Goal: Contribute content: Contribute content

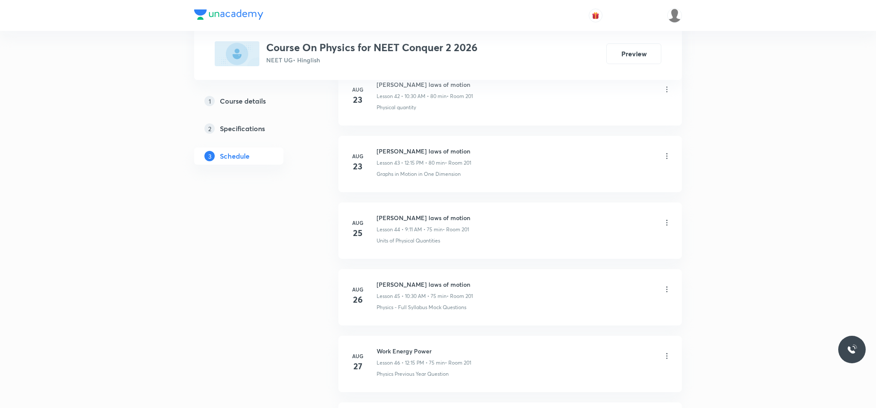
scroll to position [3755, 0]
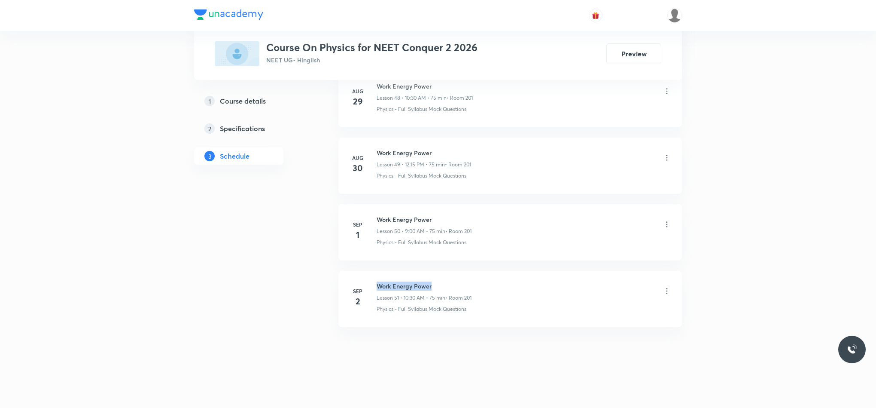
drag, startPoint x: 378, startPoint y: 280, endPoint x: 487, endPoint y: 274, distance: 109.7
click at [487, 274] on li "Sep 2 Work Energy Power Lesson 51 • 10:30 AM • 75 min • Room 201 Physics - Full…" at bounding box center [510, 299] width 344 height 56
copy h6 "Work Energy Power"
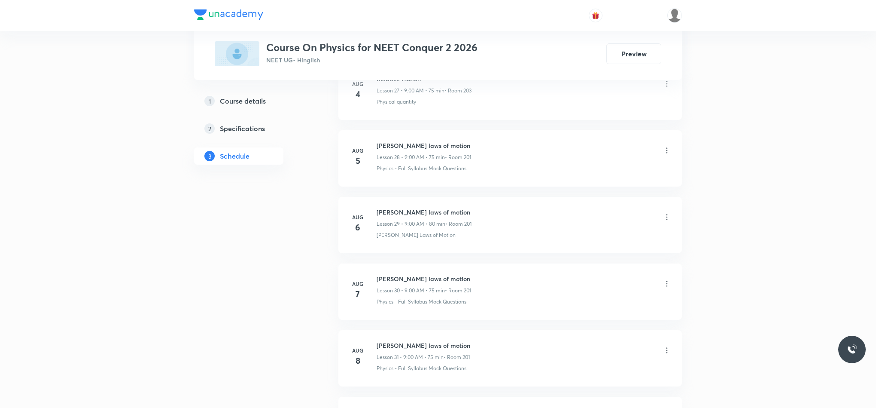
scroll to position [0, 0]
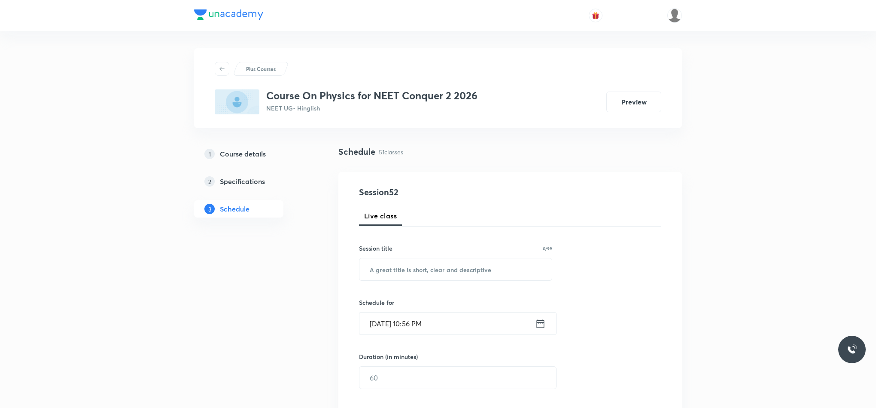
click at [506, 285] on div "Session 52 Live class Session title 0/99 ​ Schedule for Sep 2, 2025, 10:56 PM ​…" at bounding box center [510, 415] width 302 height 458
click at [504, 279] on input "text" at bounding box center [456, 269] width 192 height 22
paste input "Work Energy Power"
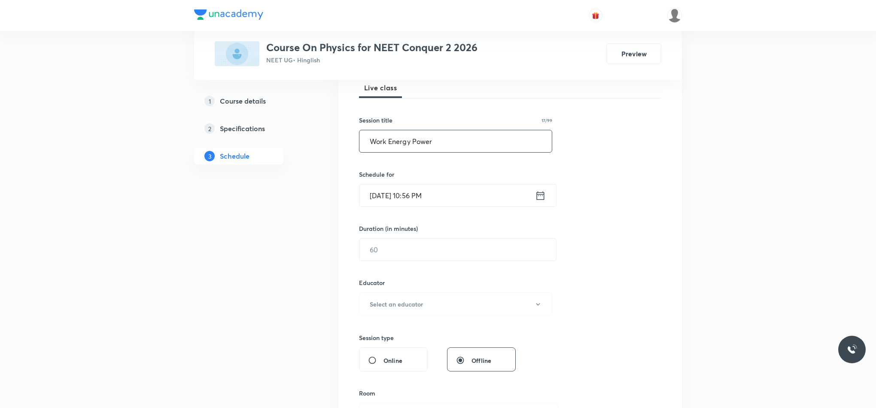
scroll to position [129, 0]
type input "Work Energy Power"
click at [542, 194] on icon at bounding box center [541, 194] width 8 height 9
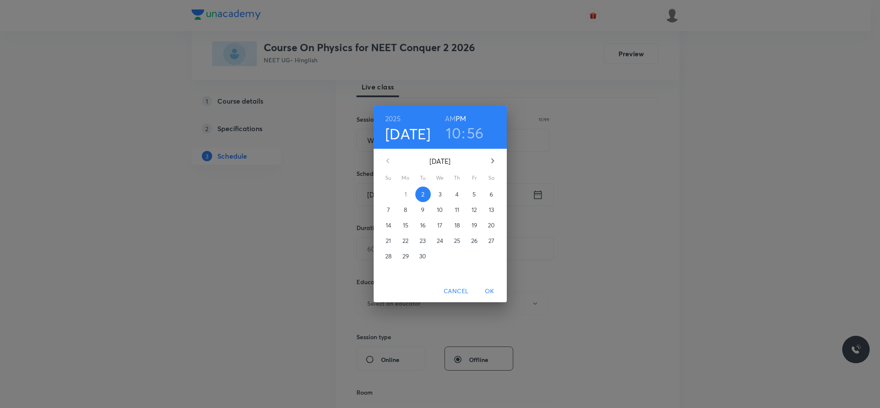
click at [437, 192] on span "3" at bounding box center [440, 194] width 15 height 9
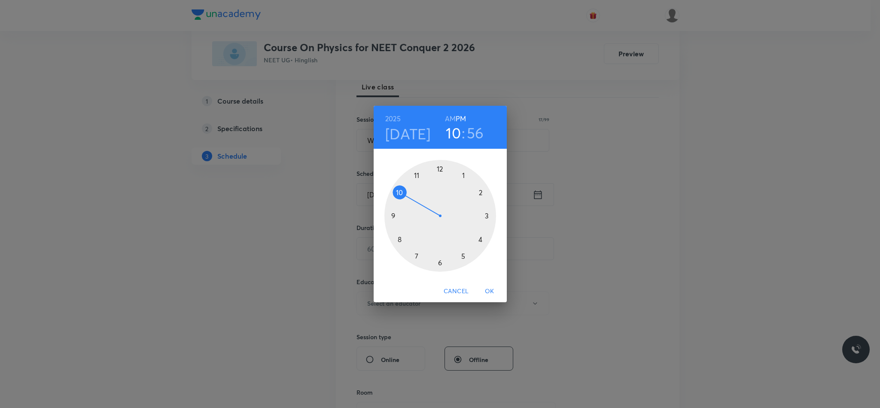
click at [441, 168] on div at bounding box center [440, 216] width 112 height 112
click at [489, 216] on div at bounding box center [440, 216] width 112 height 112
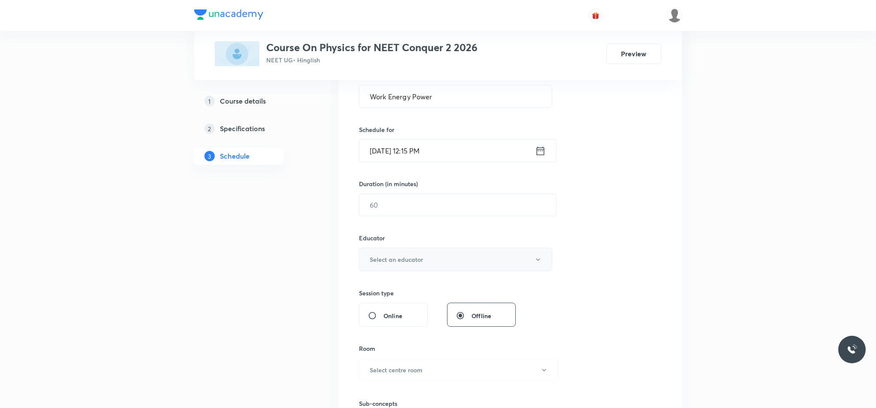
scroll to position [193, 0]
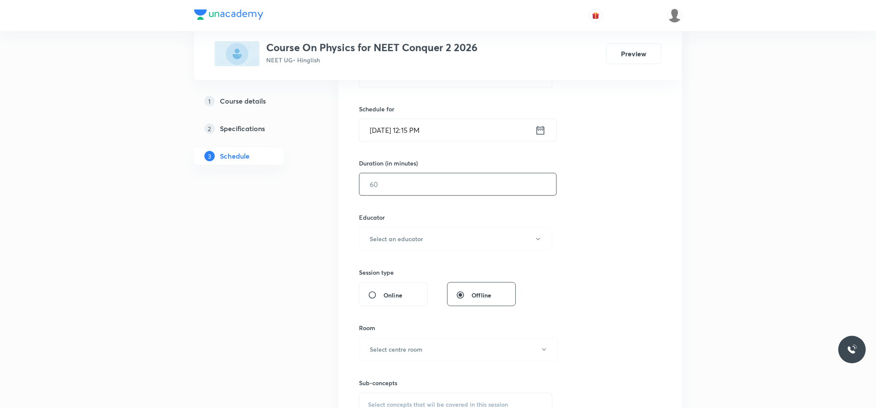
click at [465, 191] on input "text" at bounding box center [458, 184] width 197 height 22
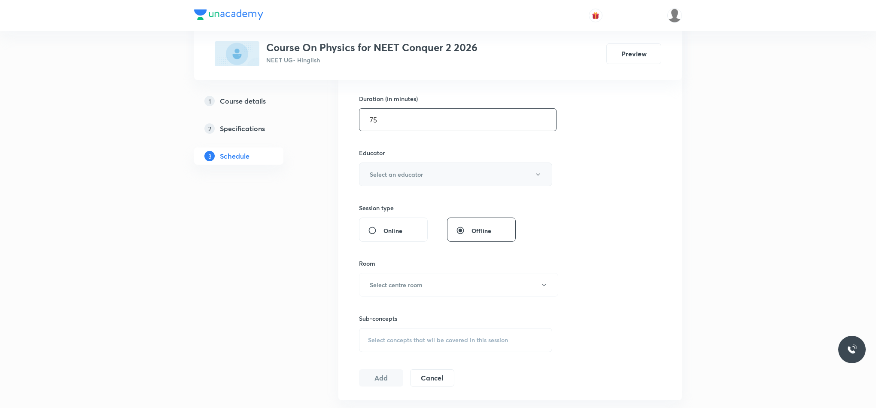
type input "75"
click at [463, 181] on button "Select an educator" at bounding box center [455, 174] width 193 height 24
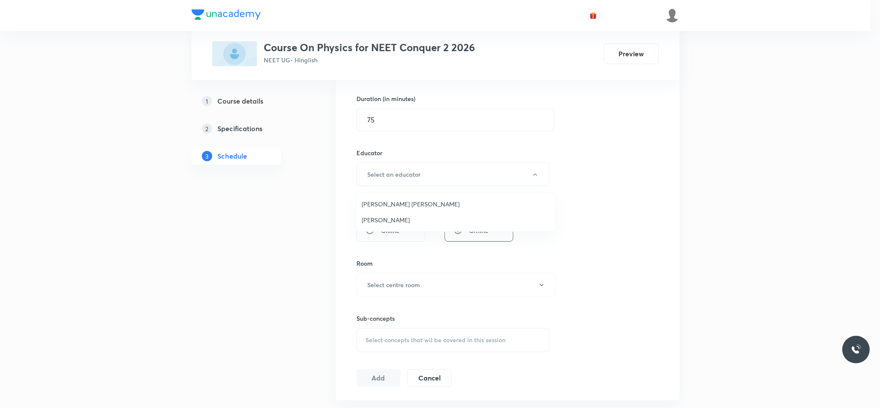
click at [427, 221] on span "[PERSON_NAME]" at bounding box center [456, 219] width 188 height 9
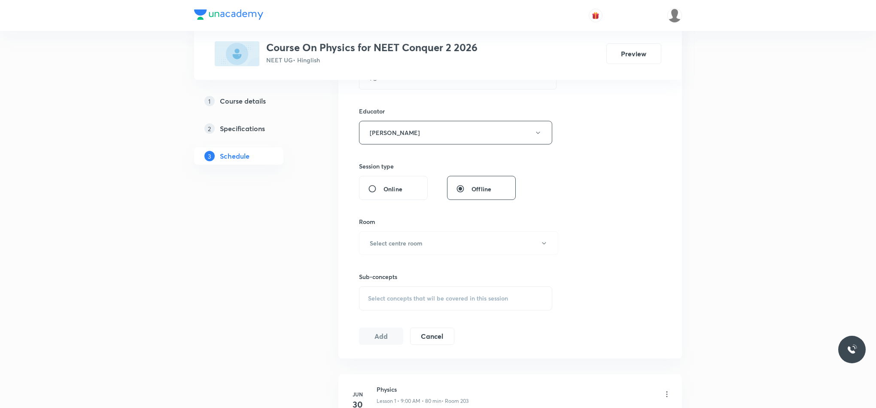
scroll to position [322, 0]
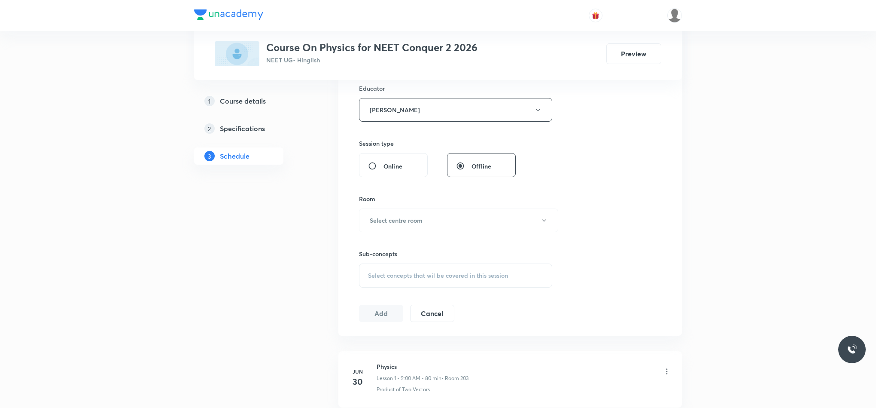
click at [427, 221] on button "Select centre room" at bounding box center [458, 220] width 199 height 24
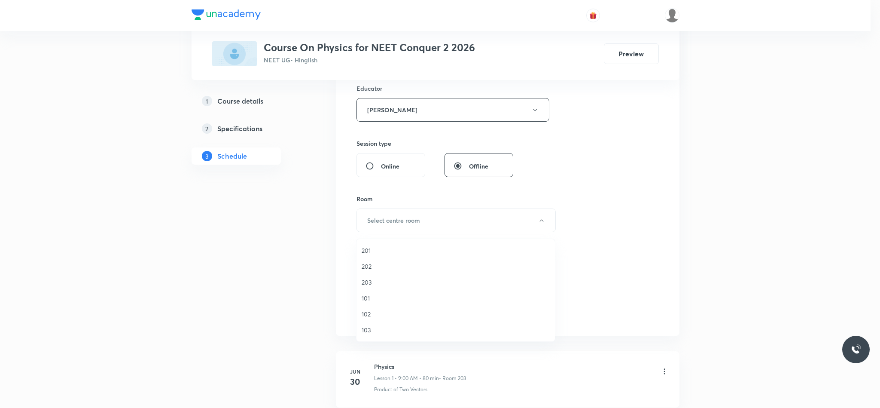
click at [379, 286] on span "203" at bounding box center [456, 281] width 188 height 9
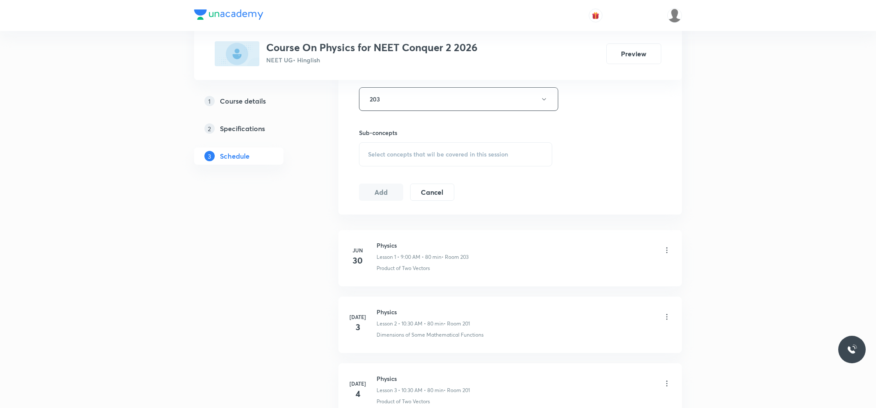
scroll to position [451, 0]
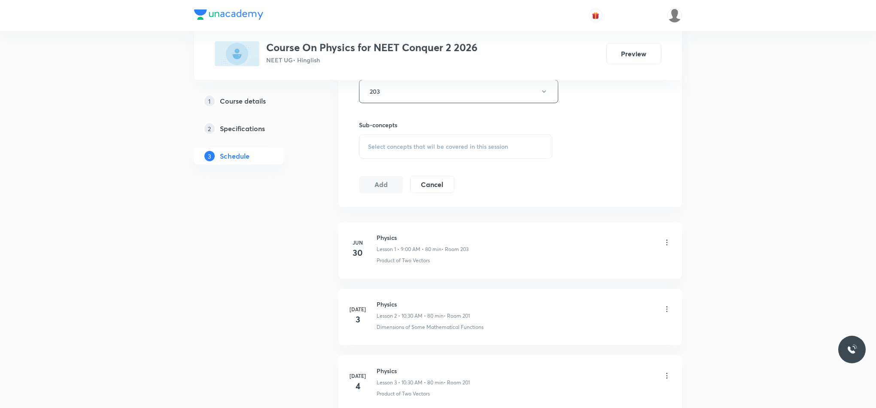
click at [397, 142] on div "Select concepts that wil be covered in this session" at bounding box center [455, 146] width 193 height 24
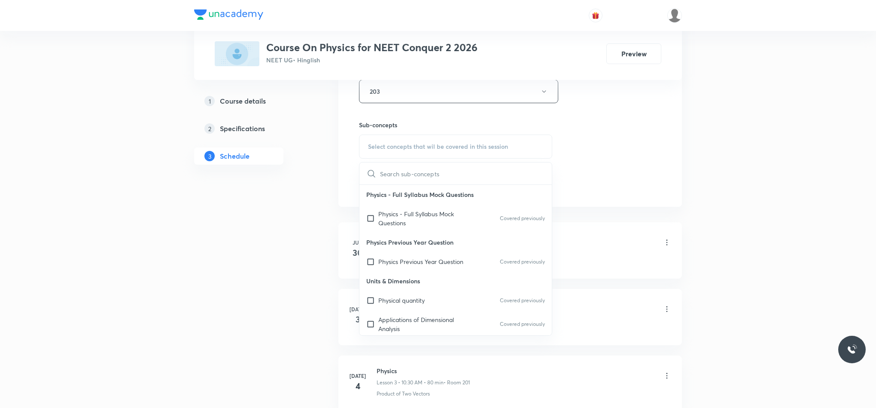
click at [408, 232] on div "Physics - Full Syllabus Mock Questions Covered previously" at bounding box center [456, 218] width 192 height 28
checkbox input "true"
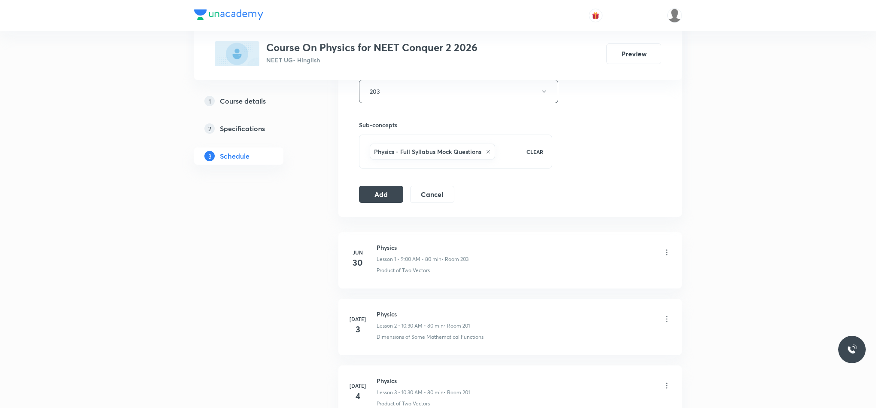
click at [369, 196] on button "Add" at bounding box center [381, 193] width 44 height 17
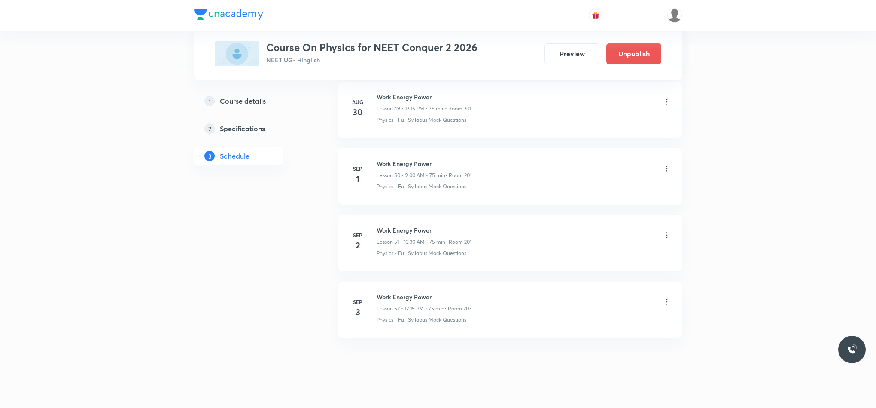
scroll to position [3370, 0]
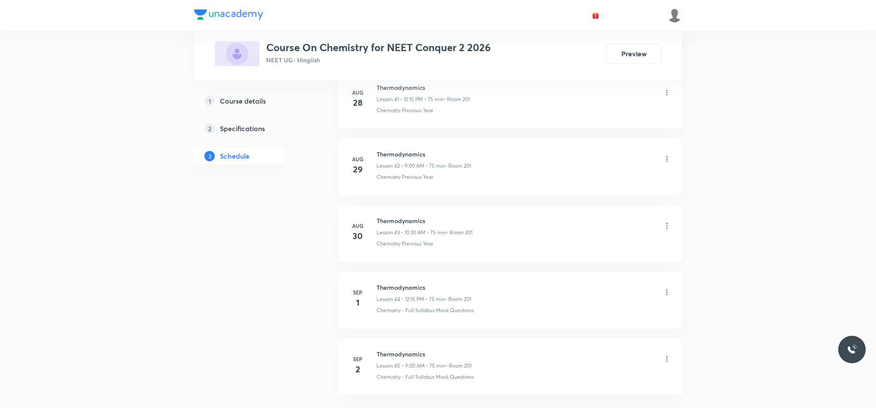
scroll to position [3298, 0]
drag, startPoint x: 375, startPoint y: 284, endPoint x: 457, endPoint y: 279, distance: 82.2
click at [457, 279] on li "Sep 2 Thermodynamics Lesson 45 • 9:00 AM • 75 min • Room 201 Chemistry - Full S…" at bounding box center [510, 299] width 344 height 56
copy h6 "Thermodynamics"
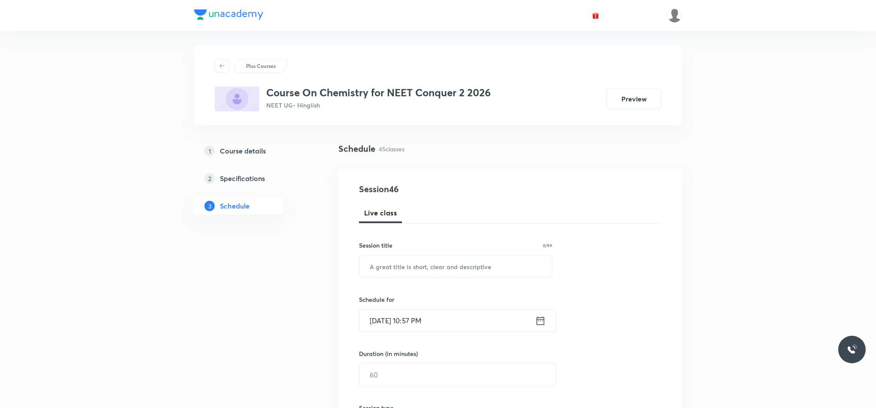
scroll to position [0, 0]
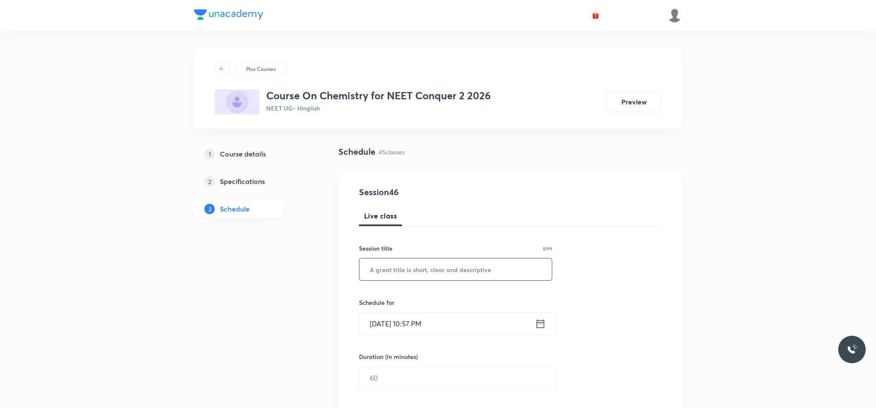
click at [459, 261] on input "text" at bounding box center [456, 269] width 192 height 22
paste input "Thermodynamics"
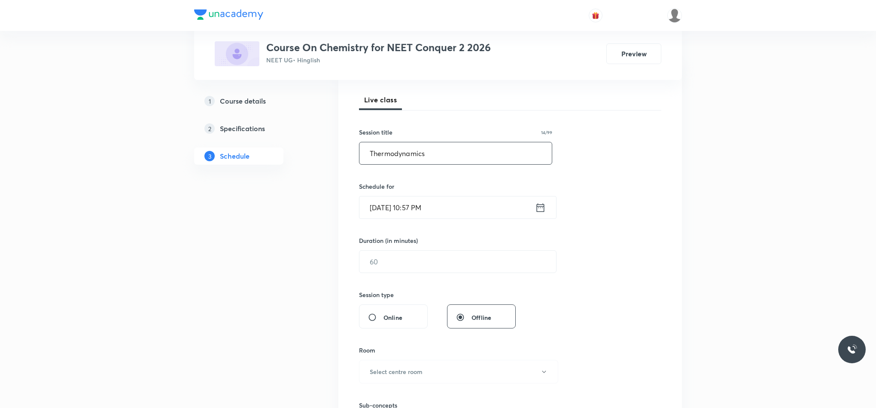
scroll to position [129, 0]
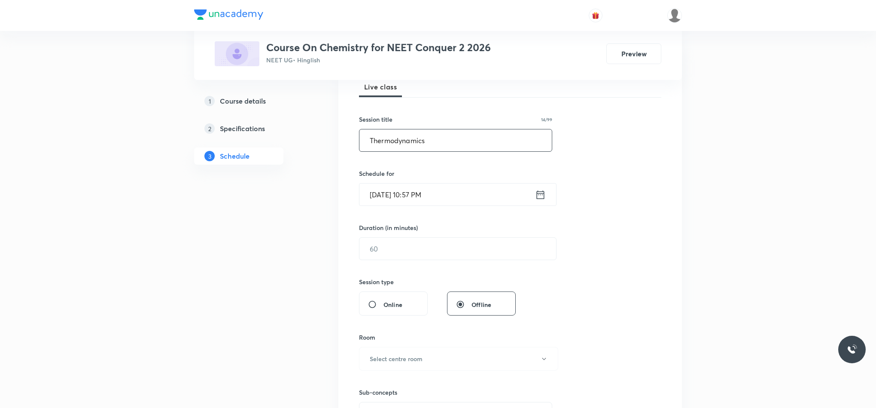
type input "Thermodynamics"
click at [537, 195] on icon at bounding box center [541, 194] width 8 height 9
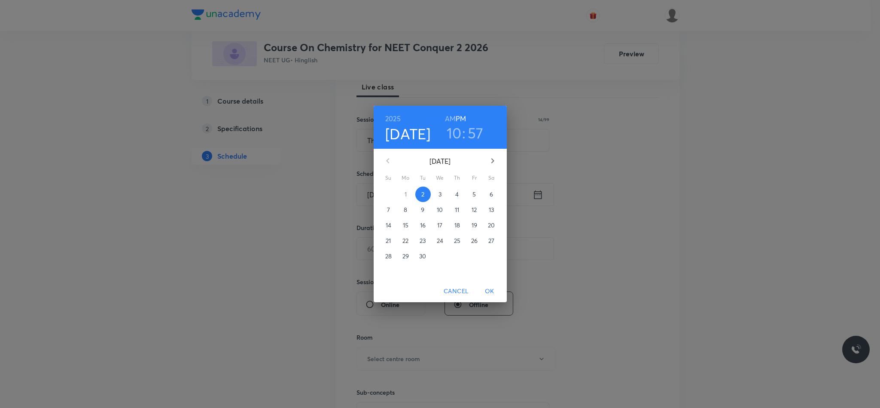
click at [442, 198] on span "3" at bounding box center [440, 194] width 15 height 9
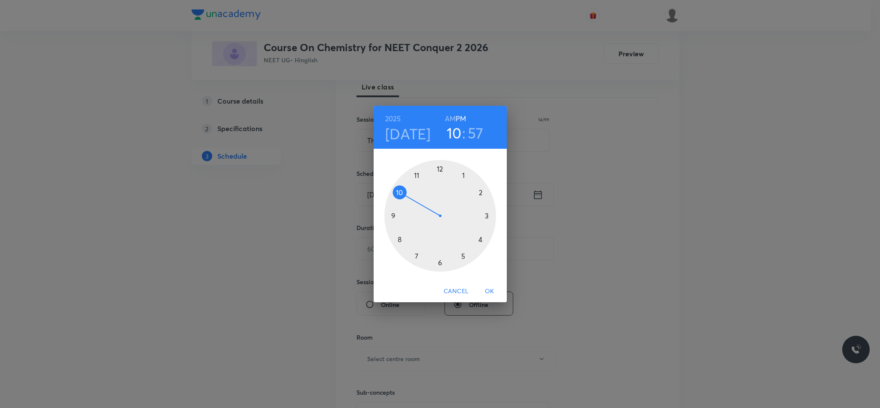
click at [397, 195] on div at bounding box center [440, 216] width 112 height 112
click at [439, 263] on div at bounding box center [440, 216] width 112 height 112
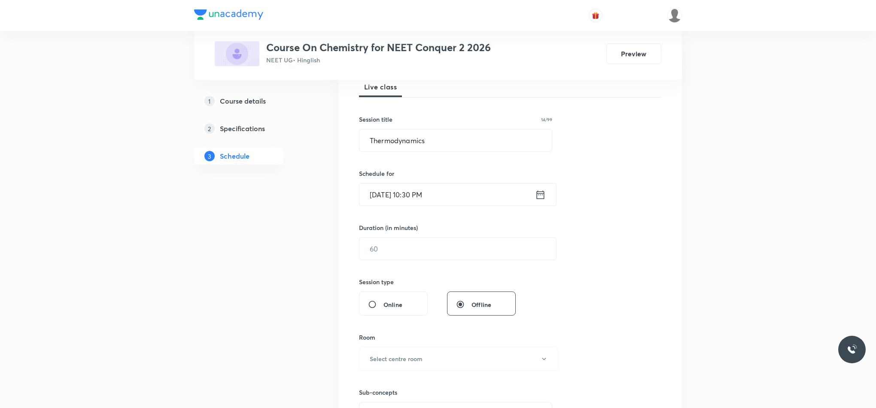
click at [544, 196] on icon at bounding box center [540, 195] width 11 height 12
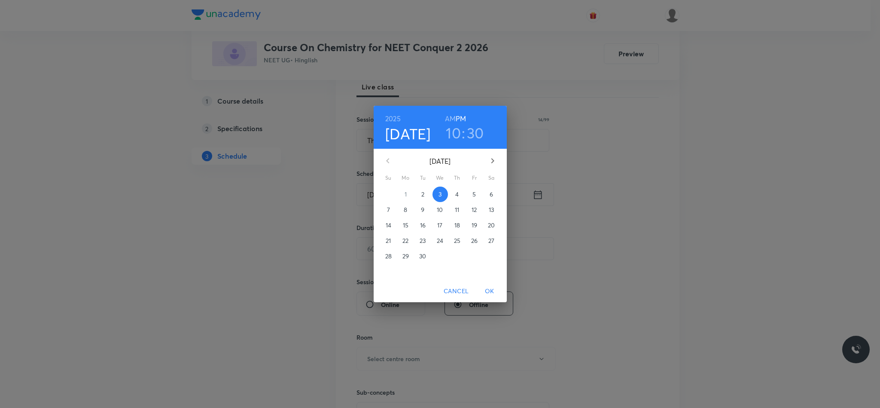
click at [454, 116] on h6 "AM" at bounding box center [450, 119] width 11 height 12
click at [486, 287] on span "OK" at bounding box center [489, 291] width 21 height 11
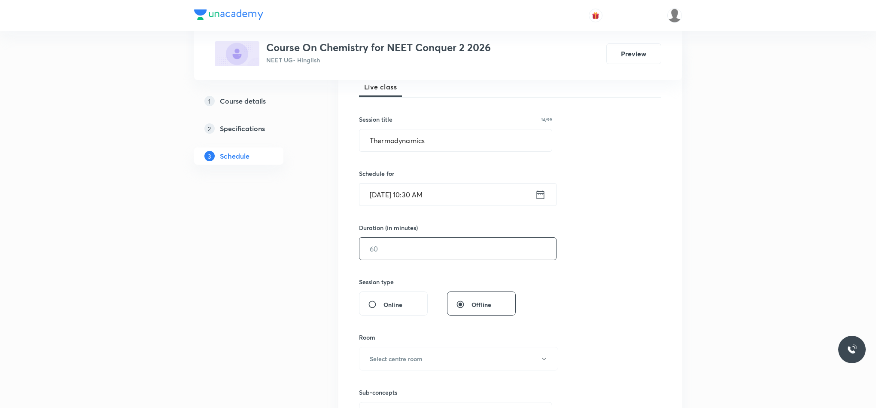
click at [419, 249] on input "text" at bounding box center [458, 249] width 197 height 22
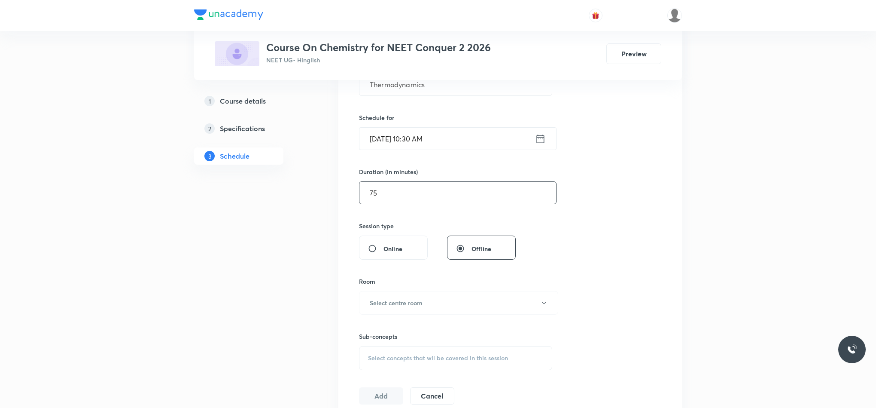
scroll to position [258, 0]
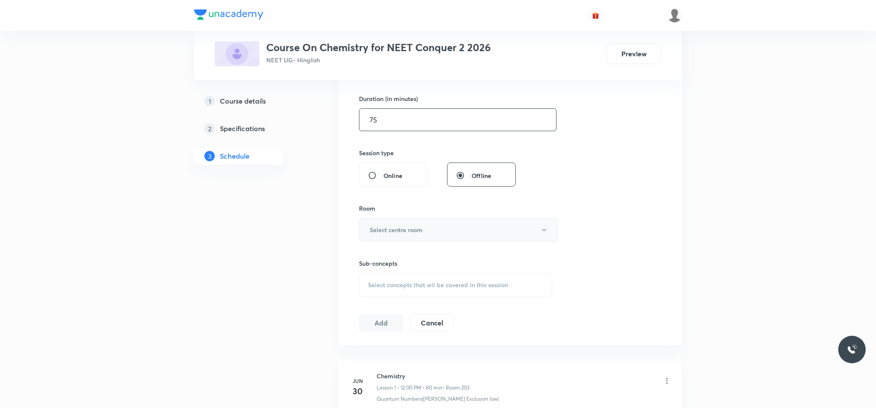
type input "75"
click at [419, 236] on button "Select centre room" at bounding box center [458, 230] width 199 height 24
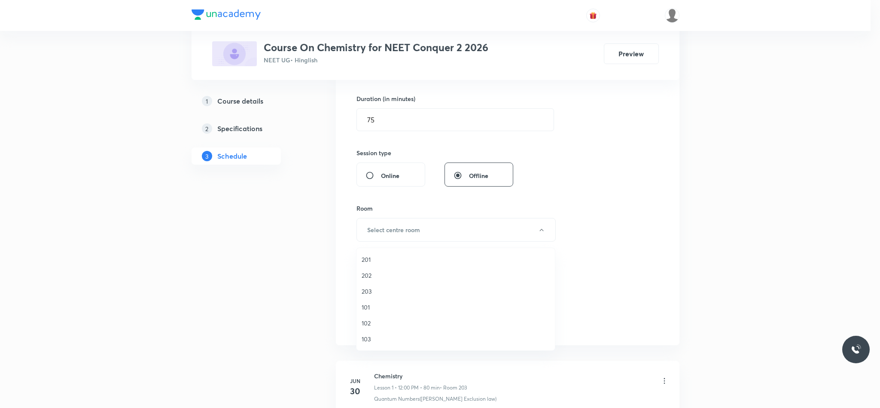
click at [378, 293] on span "203" at bounding box center [456, 291] width 188 height 9
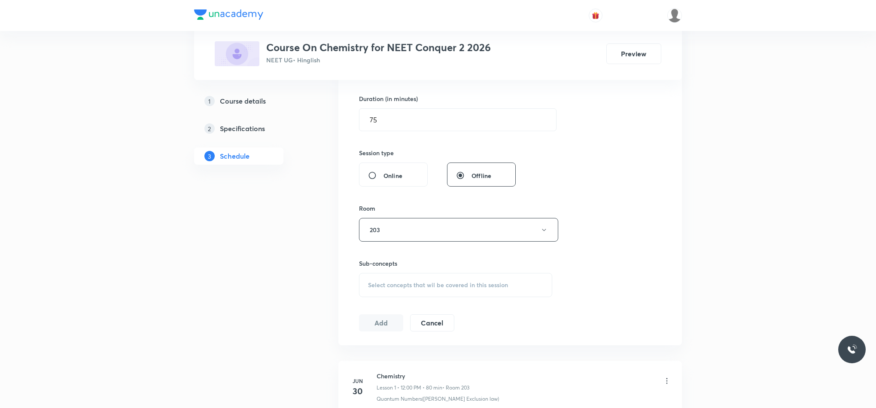
scroll to position [322, 0]
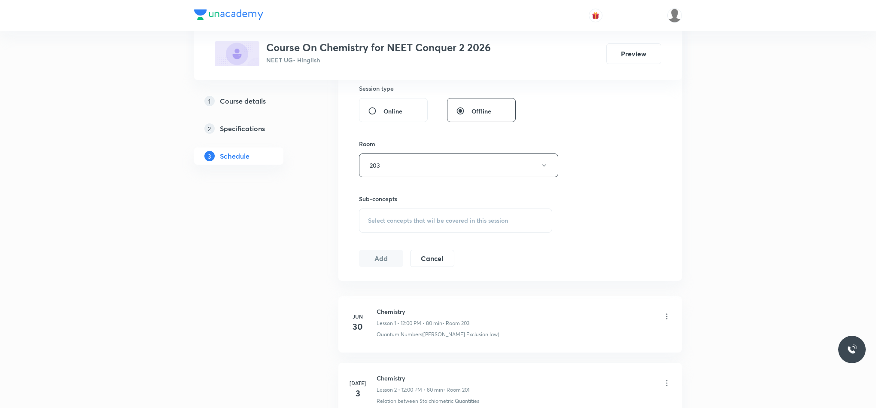
click at [383, 224] on span "Select concepts that wil be covered in this session" at bounding box center [438, 220] width 140 height 7
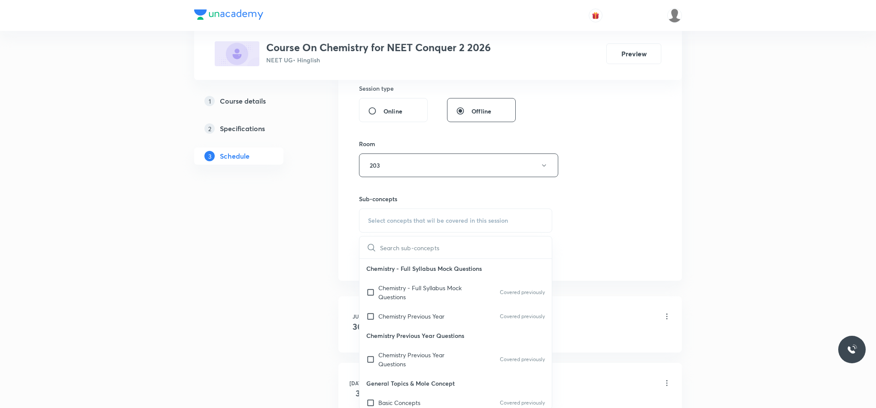
click at [384, 296] on p "Chemistry - Full Syllabus Mock Questions" at bounding box center [421, 292] width 87 height 18
checkbox input "true"
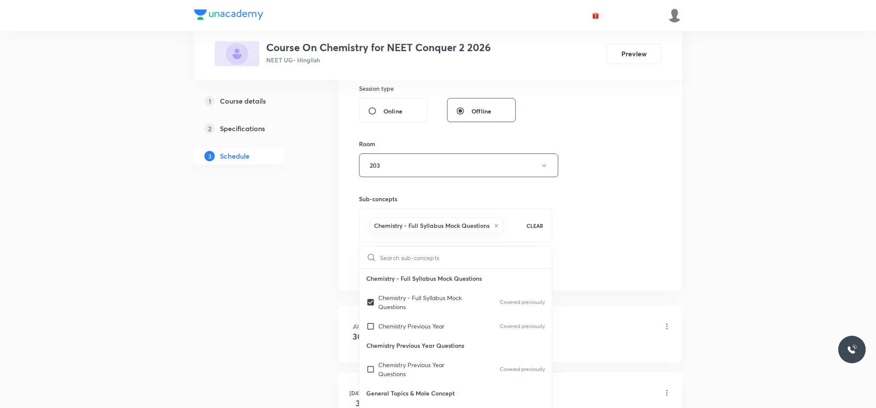
click at [652, 225] on div "Session 46 Live class Session title 14/99 Thermodynamics ​ Schedule for Sep 3, …" at bounding box center [510, 69] width 302 height 413
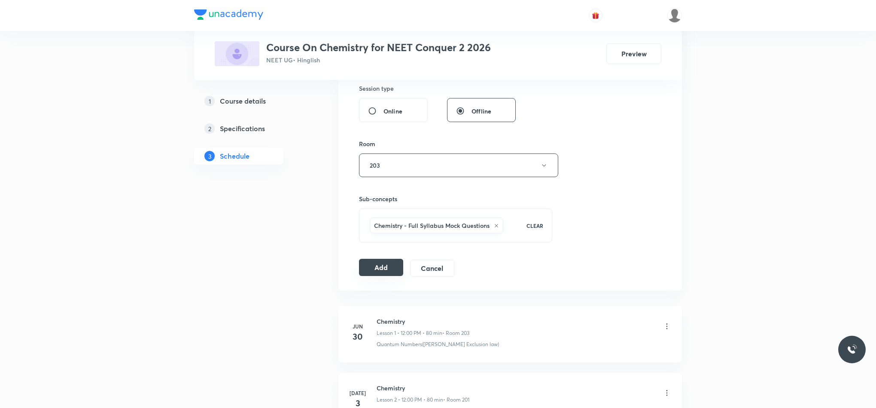
click at [373, 267] on button "Add" at bounding box center [381, 267] width 44 height 17
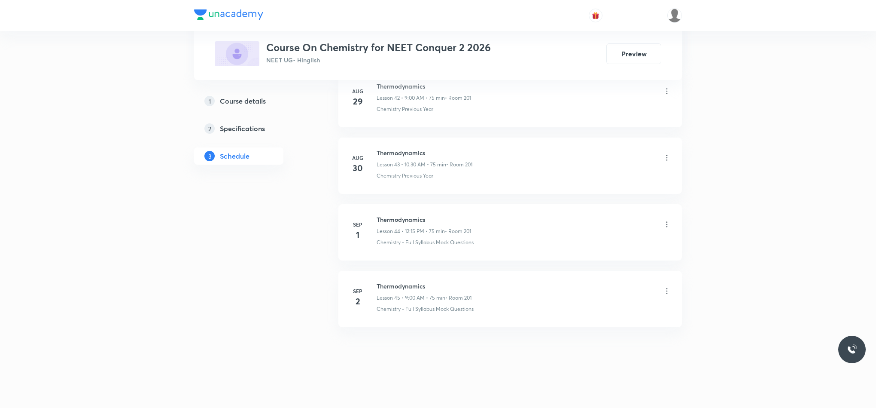
scroll to position [2901, 0]
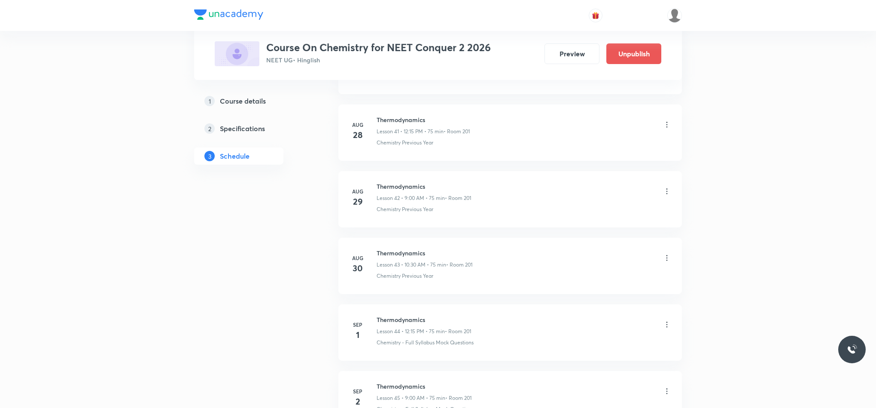
scroll to position [3352, 0]
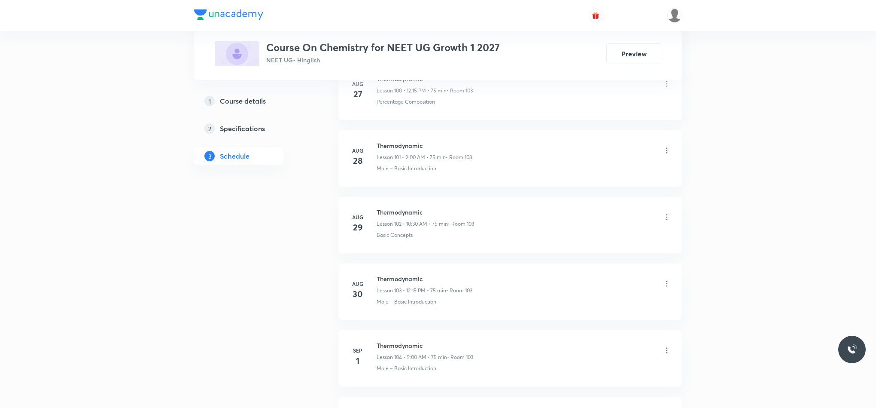
scroll to position [7373, 0]
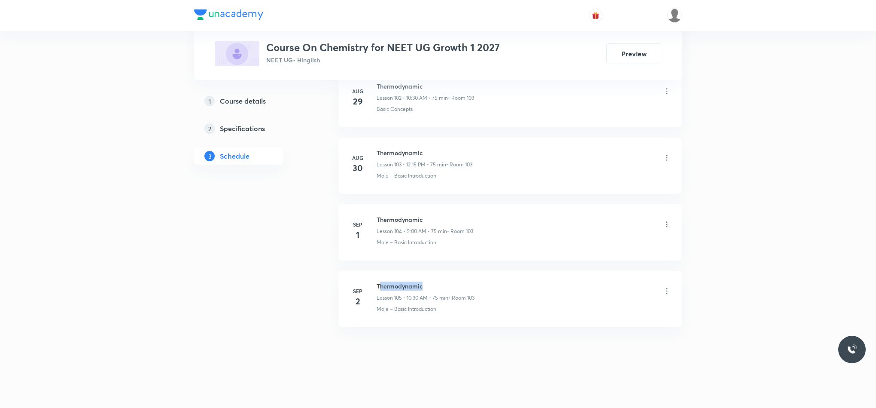
drag, startPoint x: 379, startPoint y: 281, endPoint x: 459, endPoint y: 265, distance: 81.4
click at [457, 271] on li "Sep 2 Thermodynamic Lesson 105 • 10:30 AM • 75 min • Room 103 Mole – Basic Intr…" at bounding box center [510, 299] width 344 height 56
drag, startPoint x: 377, startPoint y: 283, endPoint x: 450, endPoint y: 268, distance: 74.8
click at [458, 272] on li "Sep 2 Thermodynamic Lesson 105 • 10:30 AM • 75 min • Room 103 Mole – Basic Intr…" at bounding box center [510, 299] width 344 height 56
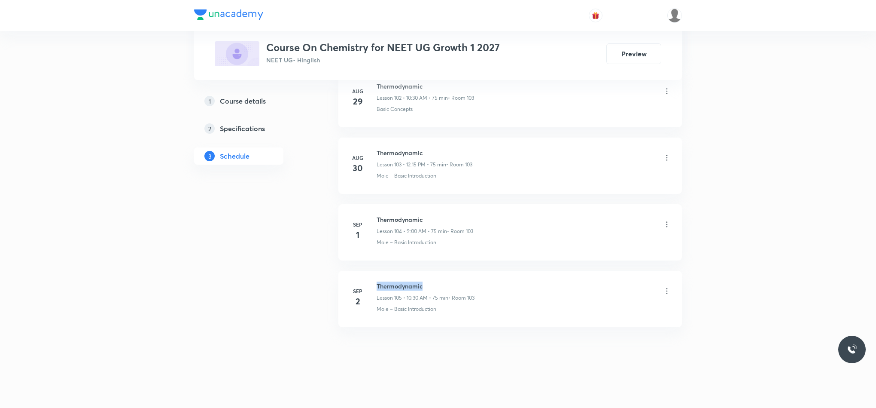
copy h6 "Thermodynamic"
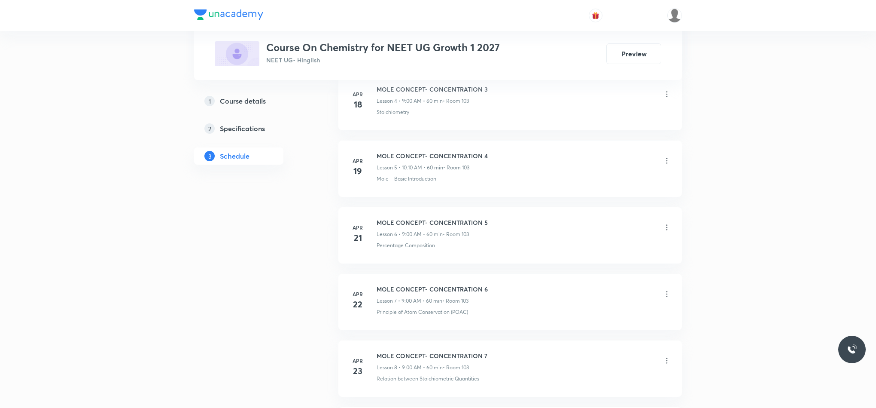
scroll to position [0, 0]
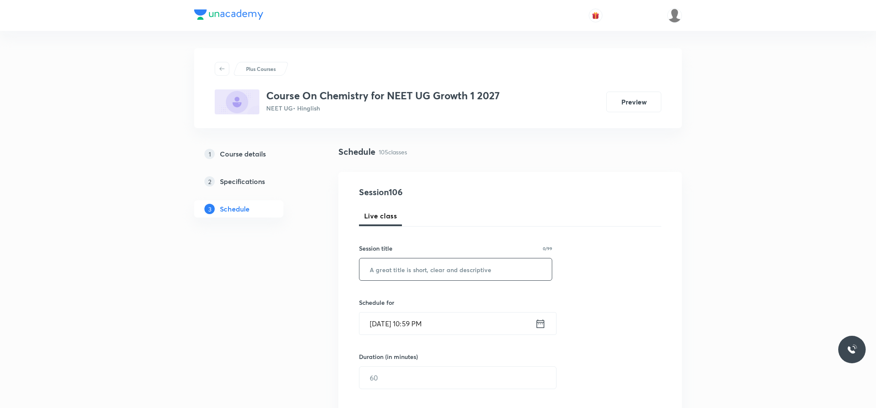
click at [403, 280] on input "text" at bounding box center [456, 269] width 192 height 22
paste input "Thermodynamic"
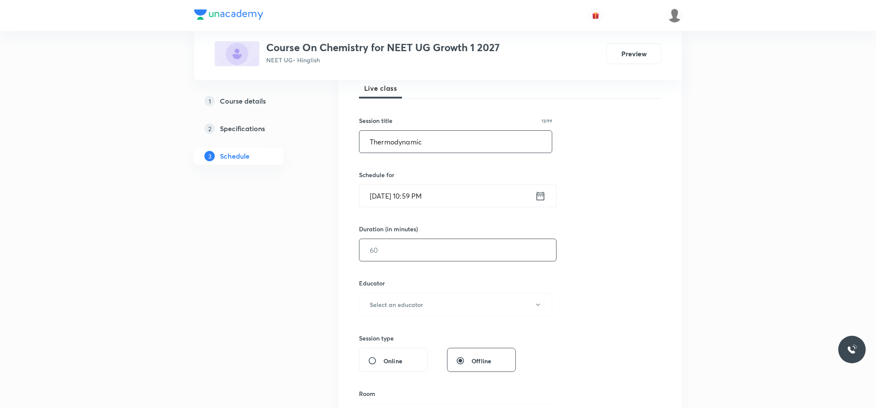
scroll to position [129, 0]
type input "Thermodynamic"
click at [534, 187] on input "[DATE] 10:59 PM" at bounding box center [448, 194] width 176 height 22
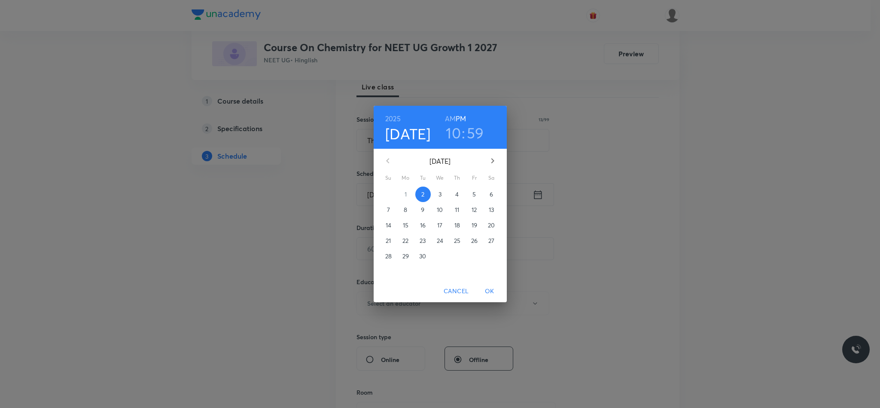
click at [436, 193] on span "3" at bounding box center [440, 194] width 15 height 9
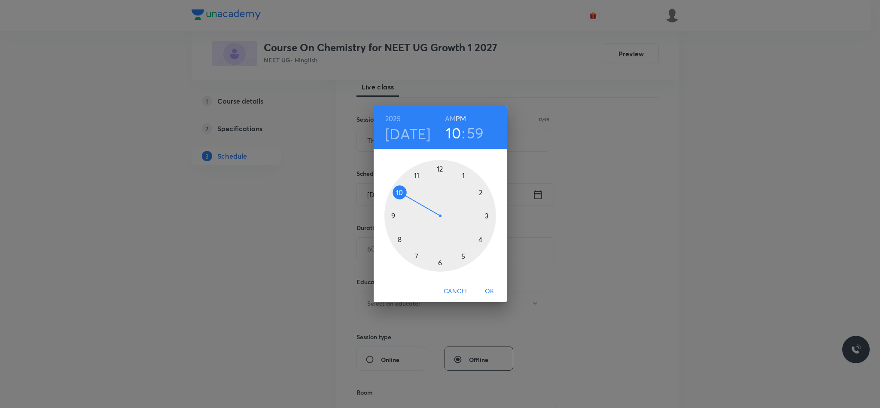
click at [401, 195] on div at bounding box center [440, 216] width 112 height 112
click at [436, 260] on div at bounding box center [440, 216] width 112 height 112
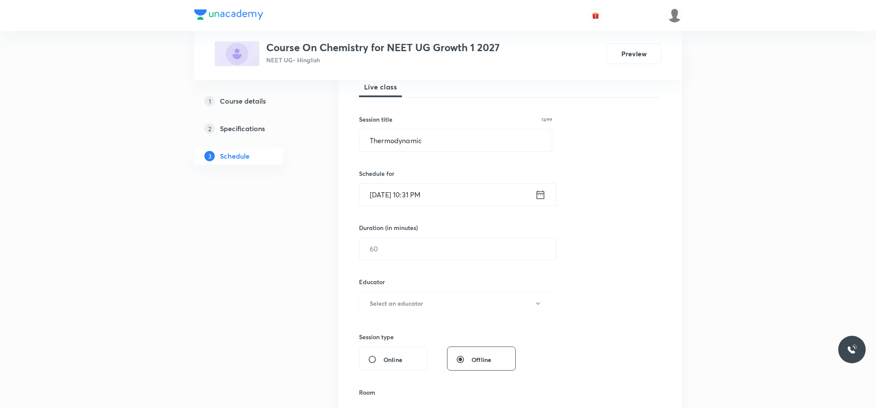
click at [532, 198] on input "Sep 3, 2025, 10:31 PM" at bounding box center [448, 194] width 176 height 22
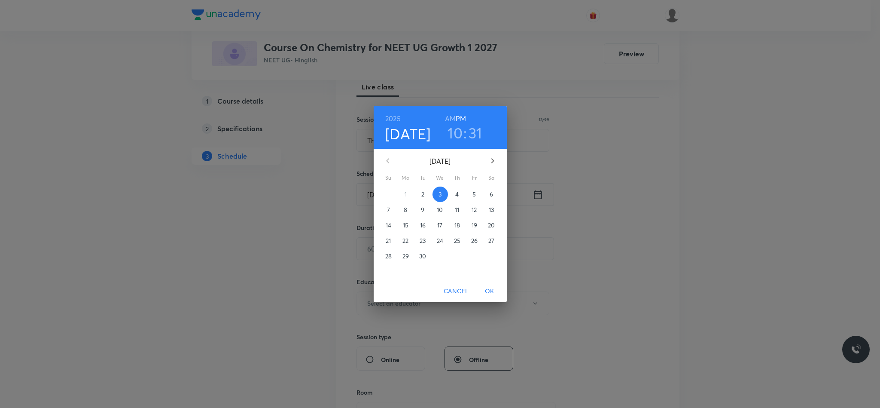
click at [452, 115] on h6 "AM" at bounding box center [450, 119] width 11 height 12
click at [496, 289] on span "OK" at bounding box center [489, 291] width 21 height 11
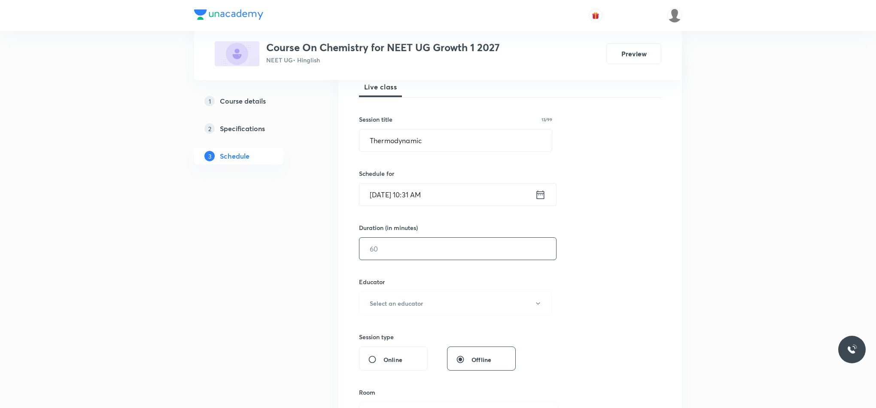
click at [455, 253] on input "text" at bounding box center [458, 249] width 197 height 22
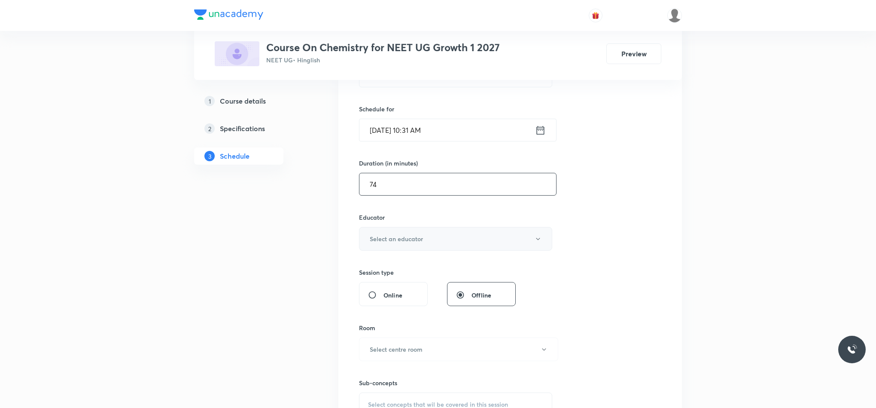
type input "74"
click at [451, 241] on button "Select an educator" at bounding box center [455, 239] width 193 height 24
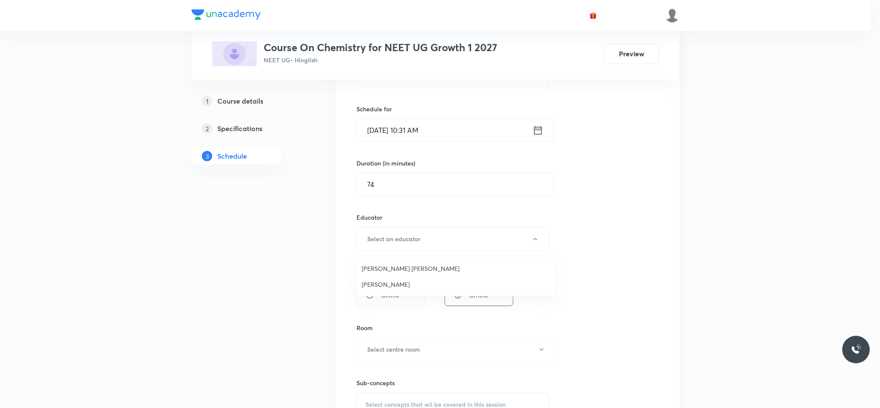
click at [408, 267] on span "Vikash Kumar Maury" at bounding box center [456, 268] width 188 height 9
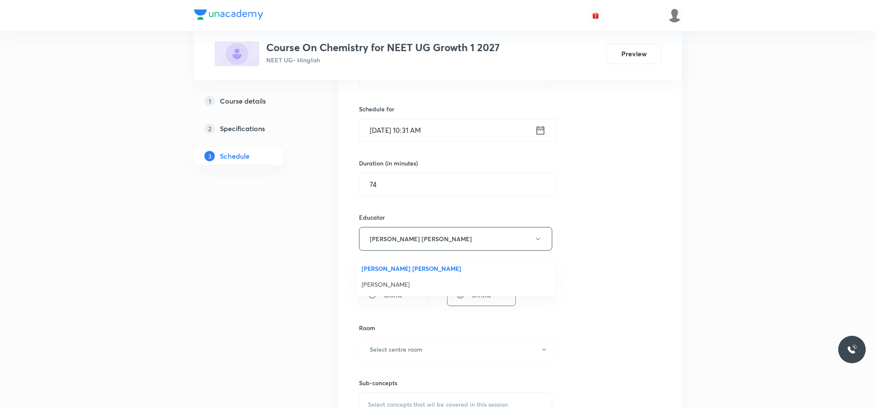
scroll to position [258, 0]
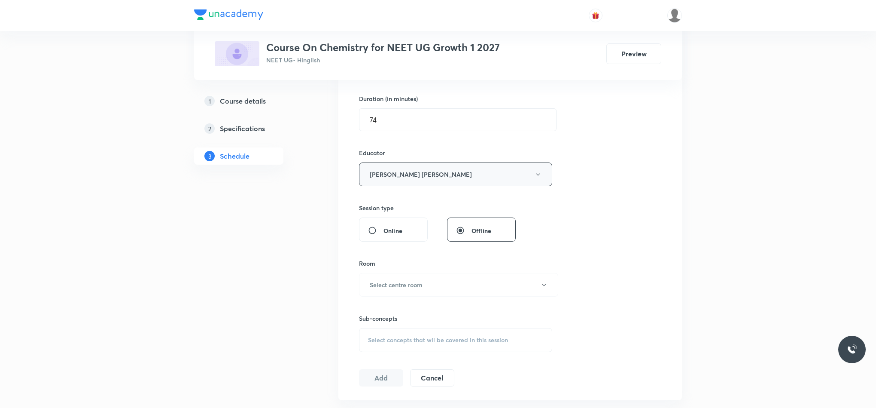
click at [377, 174] on button "Vikash Kumar Maury" at bounding box center [455, 174] width 193 height 24
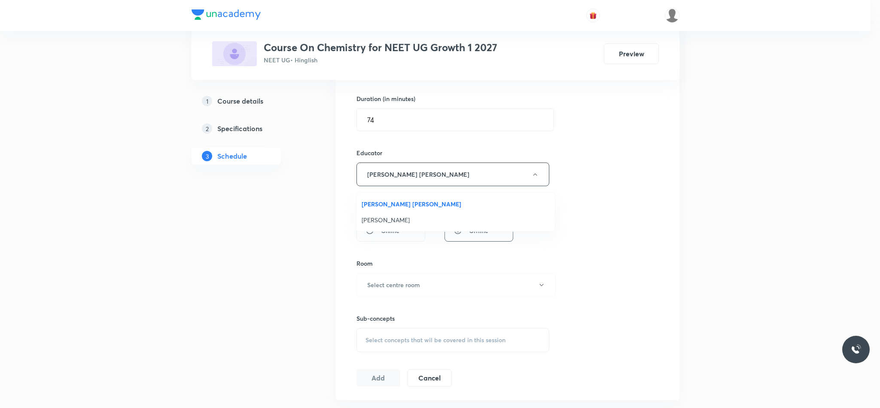
click at [381, 218] on span "[PERSON_NAME]" at bounding box center [456, 219] width 188 height 9
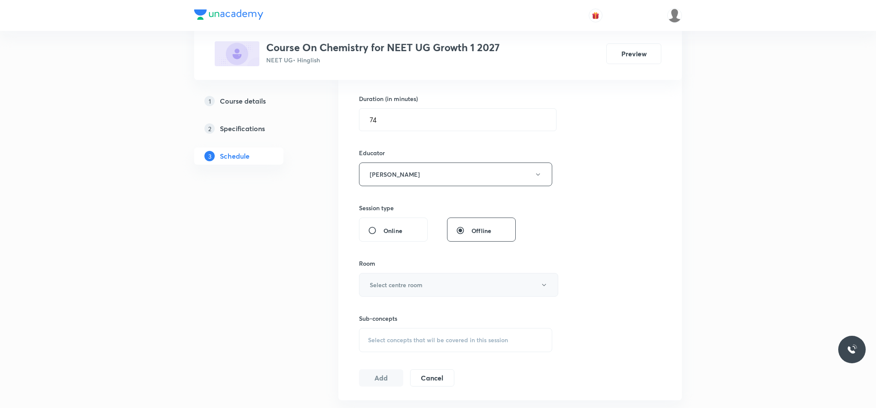
click at [377, 284] on h6 "Select centre room" at bounding box center [396, 284] width 53 height 9
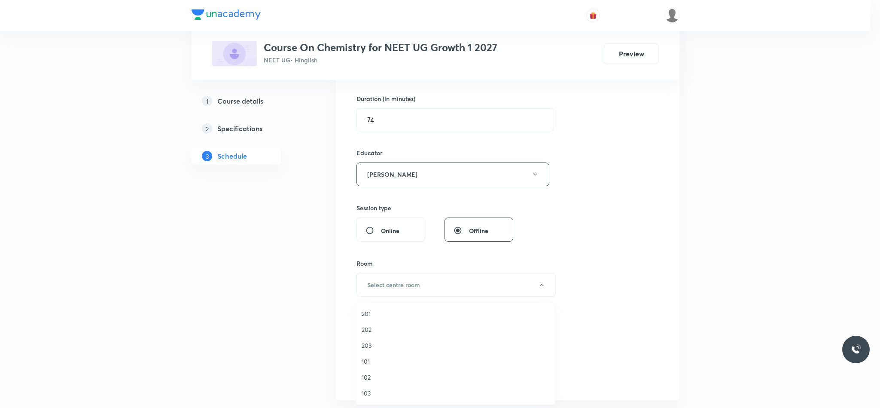
click at [370, 397] on li "103" at bounding box center [456, 393] width 198 height 16
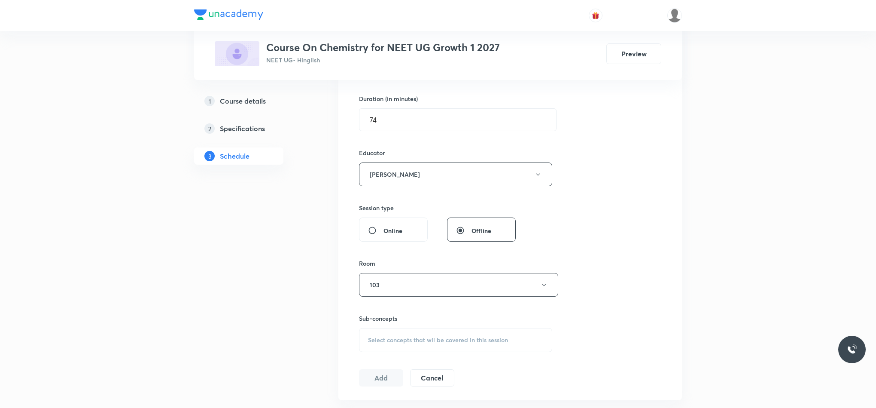
scroll to position [322, 0]
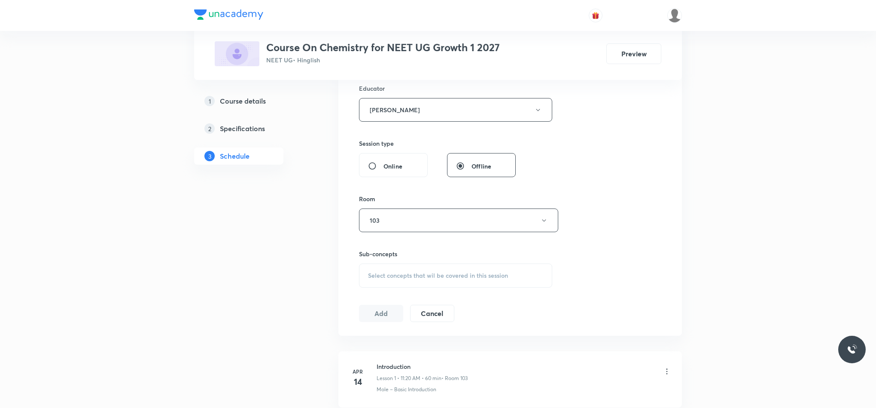
click at [392, 266] on div "Select concepts that wil be covered in this session" at bounding box center [455, 275] width 193 height 24
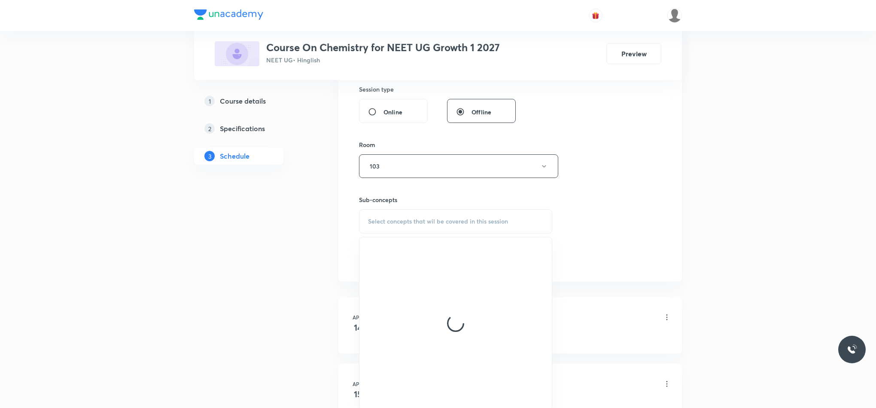
scroll to position [451, 0]
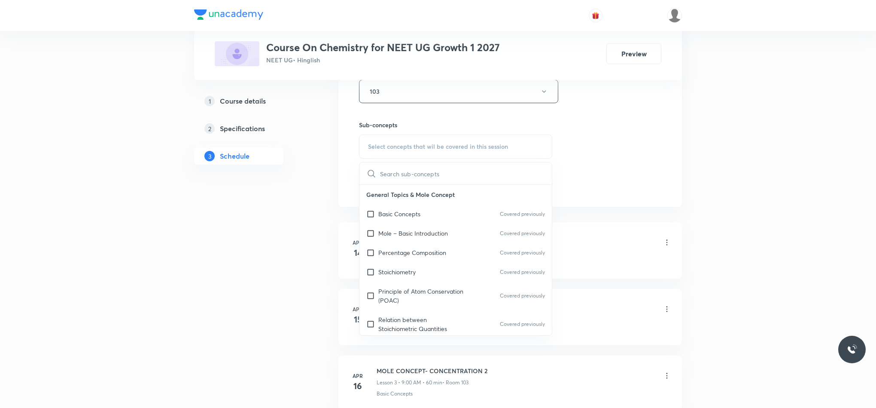
click at [459, 209] on div "Basic Concepts Covered previously" at bounding box center [456, 213] width 192 height 19
checkbox input "true"
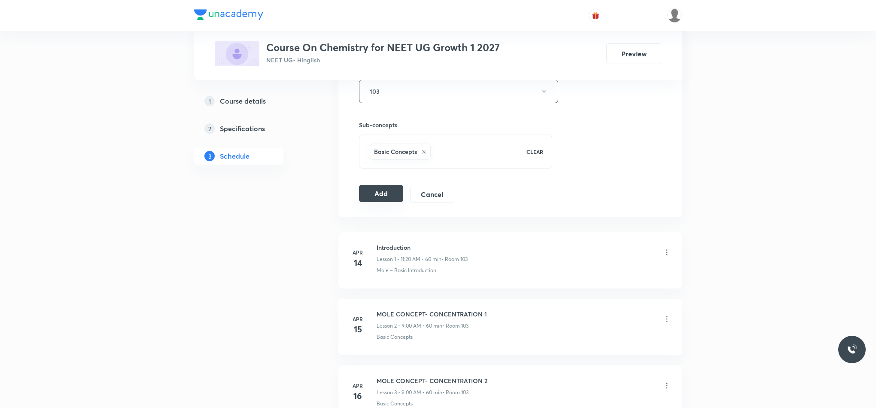
click at [371, 200] on button "Add" at bounding box center [381, 193] width 44 height 17
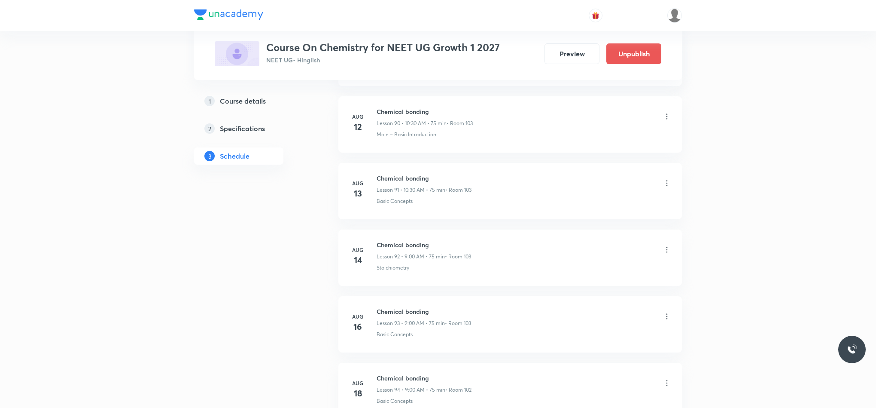
scroll to position [6988, 0]
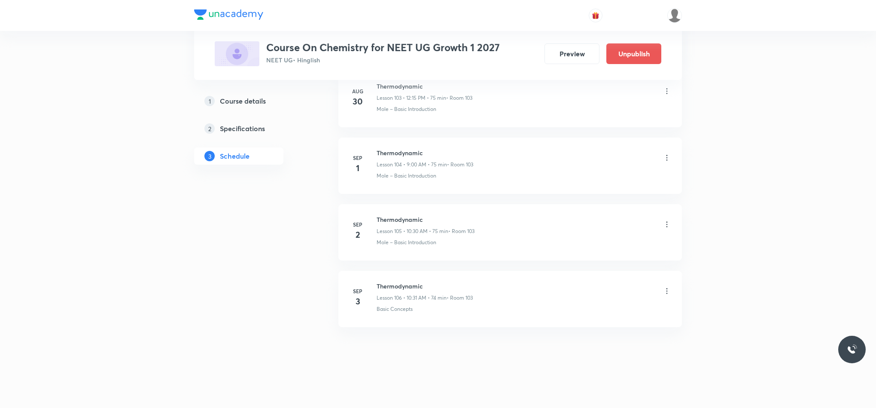
click at [664, 290] on icon at bounding box center [667, 291] width 9 height 9
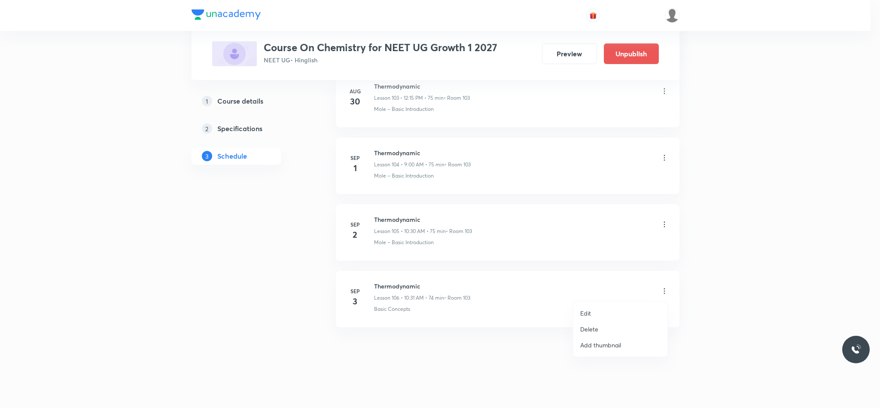
click at [599, 307] on li "Edit" at bounding box center [620, 313] width 94 height 16
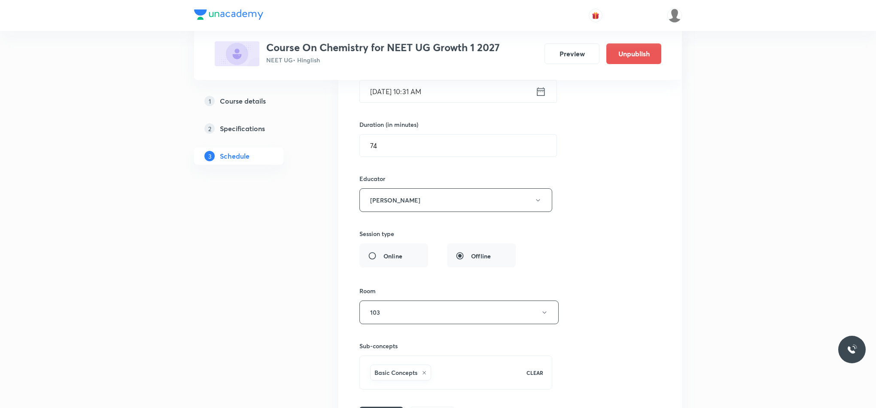
scroll to position [7181, 0]
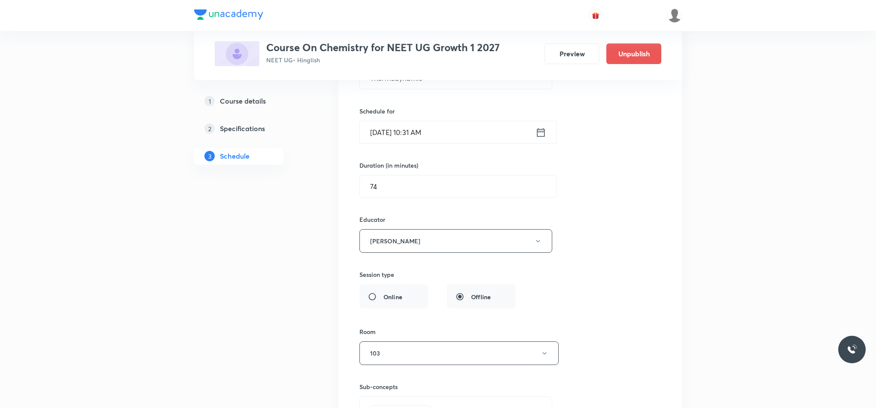
click at [543, 138] on icon at bounding box center [541, 132] width 11 height 12
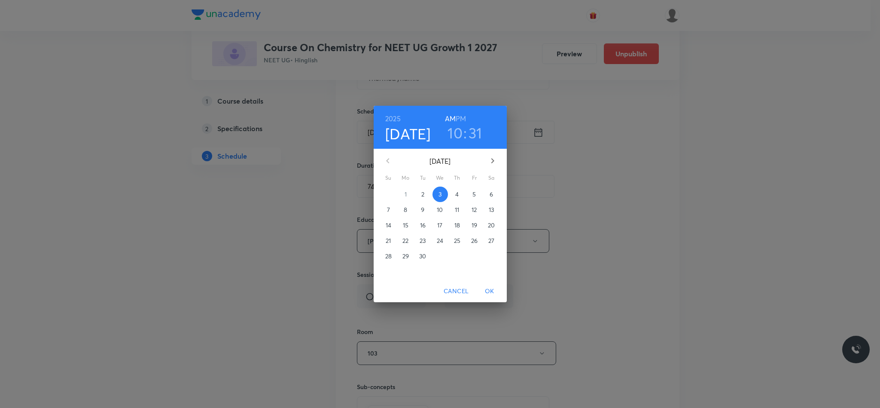
click at [453, 149] on div "September 2025 Su Mo Tu We Th Fr Sa" at bounding box center [440, 165] width 133 height 33
click at [458, 134] on h3 "10" at bounding box center [455, 133] width 15 height 18
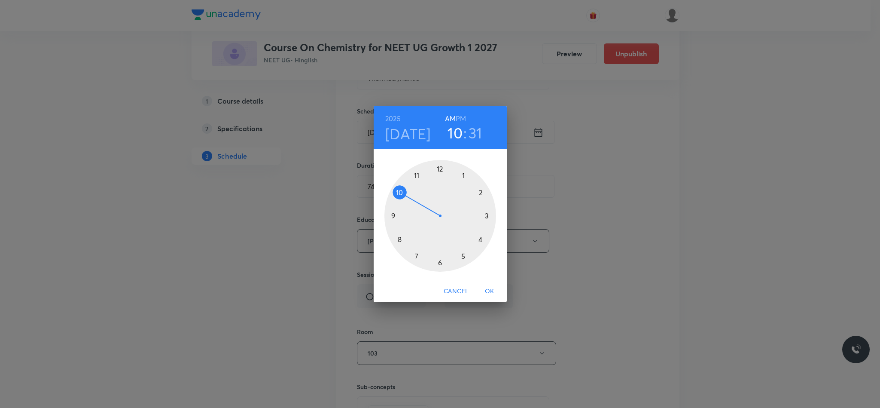
click at [392, 215] on div at bounding box center [440, 216] width 112 height 112
click at [443, 168] on div at bounding box center [440, 216] width 112 height 112
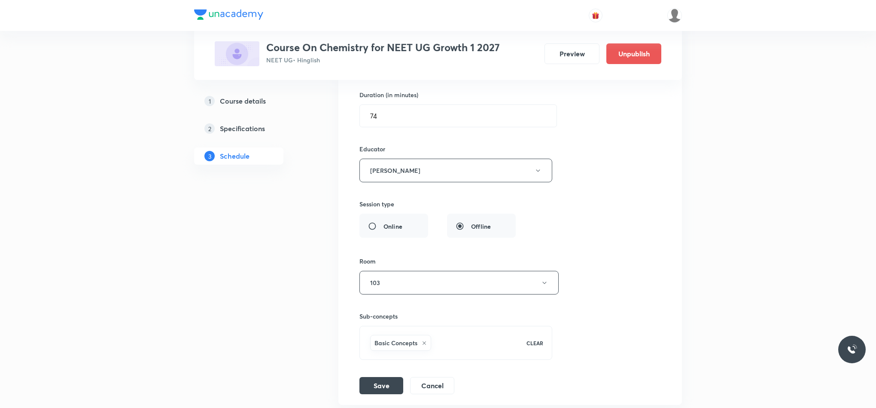
scroll to position [7374, 0]
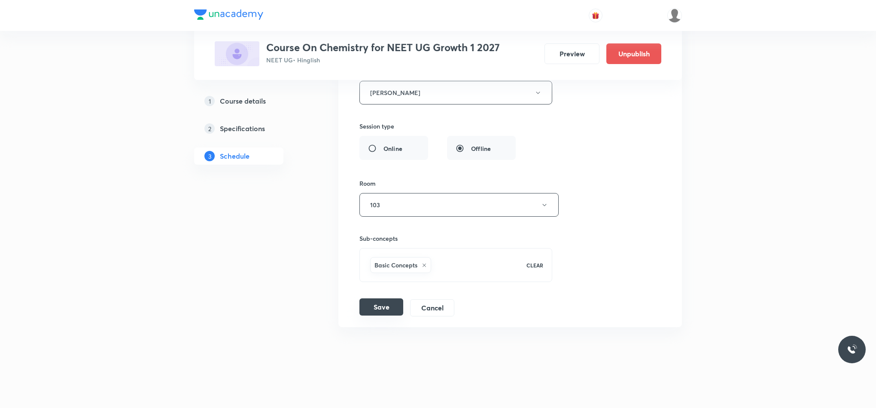
click at [390, 310] on button "Save" at bounding box center [382, 306] width 44 height 17
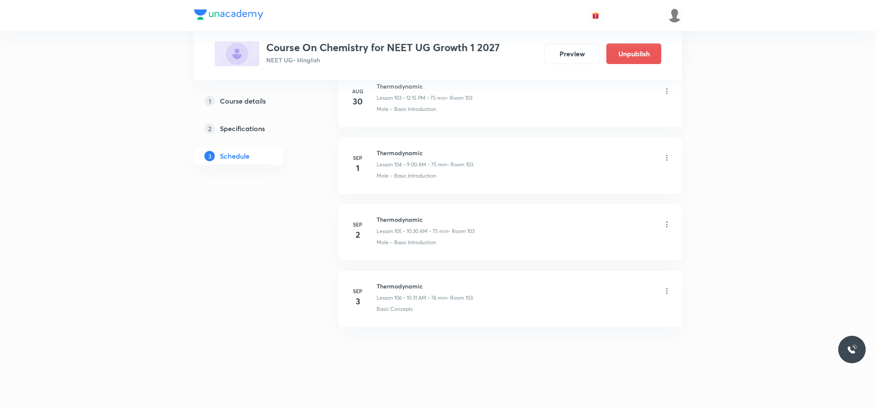
scroll to position [6988, 0]
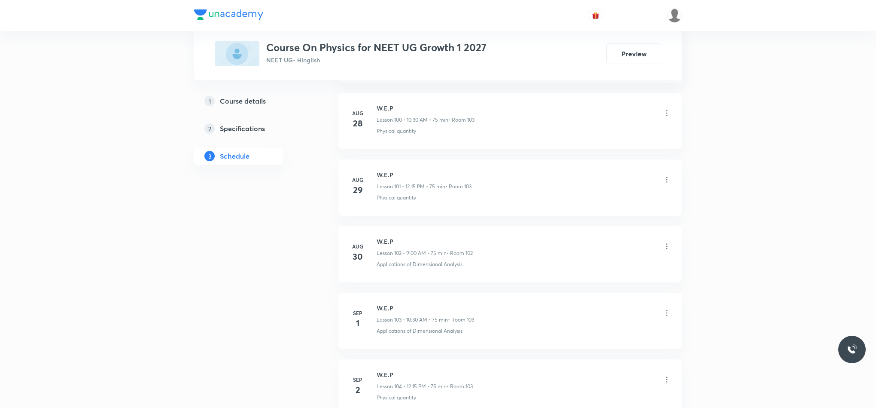
scroll to position [7306, 0]
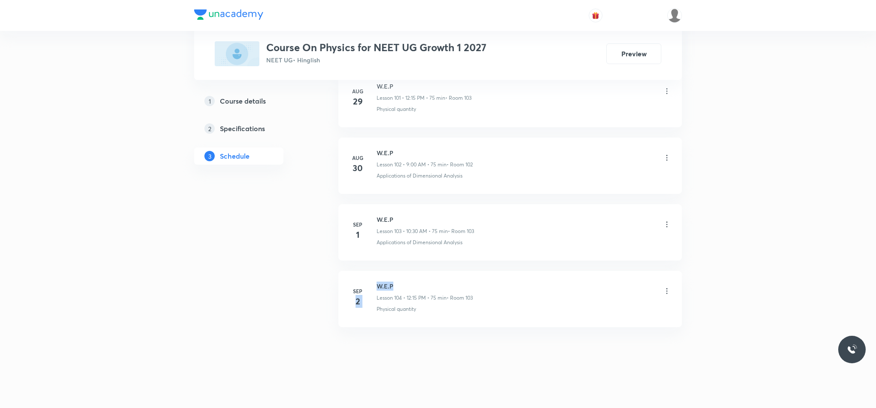
drag, startPoint x: 375, startPoint y: 287, endPoint x: 393, endPoint y: 284, distance: 17.9
click at [393, 284] on div "[DATE] W.E.P Lesson 104 • 12:15 PM • 75 min • Room 103 Physical quantity" at bounding box center [510, 296] width 322 height 31
click at [393, 284] on h6 "W.E.P" at bounding box center [425, 285] width 96 height 9
drag, startPoint x: 376, startPoint y: 284, endPoint x: 418, endPoint y: 282, distance: 41.7
click at [418, 282] on h6 "W.E.P" at bounding box center [425, 285] width 96 height 9
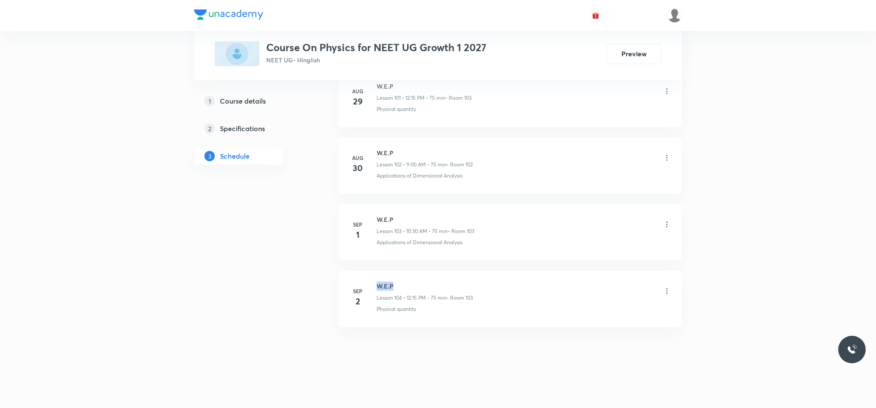
copy h6 "W.E.P"
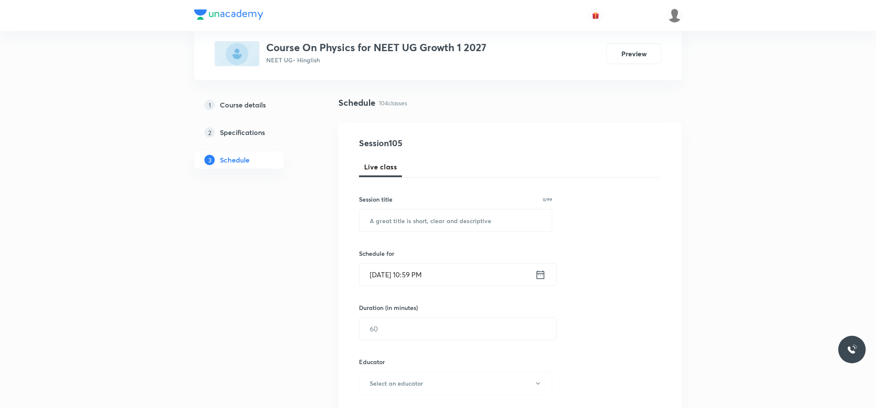
scroll to position [0, 0]
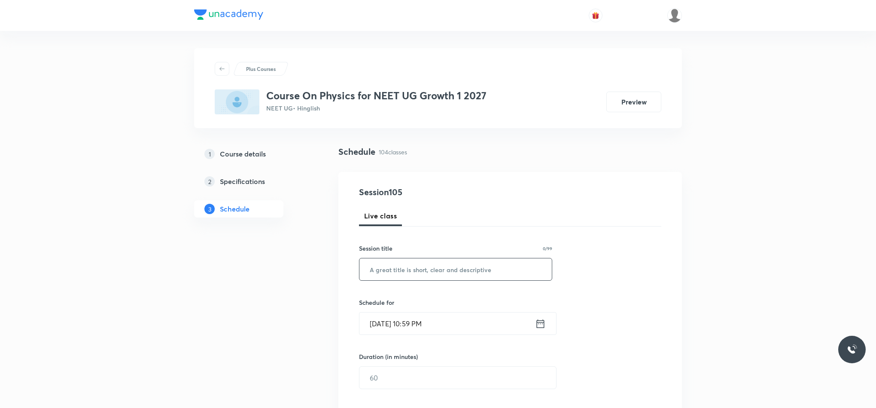
click at [424, 270] on input "text" at bounding box center [456, 269] width 192 height 22
paste input "W.E.P"
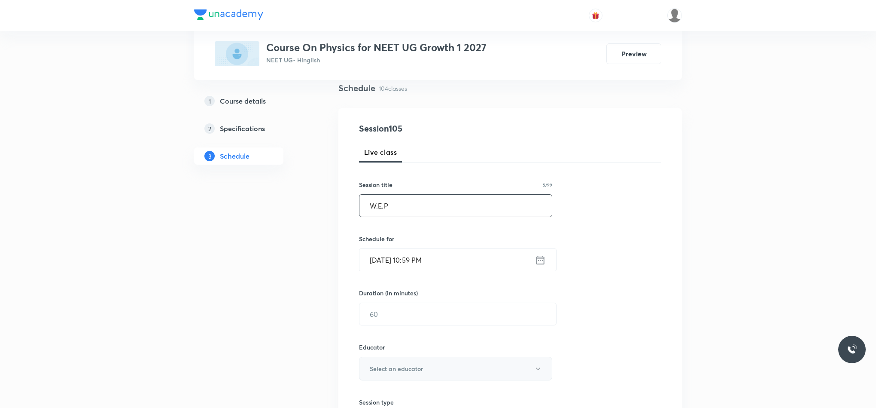
scroll to position [193, 0]
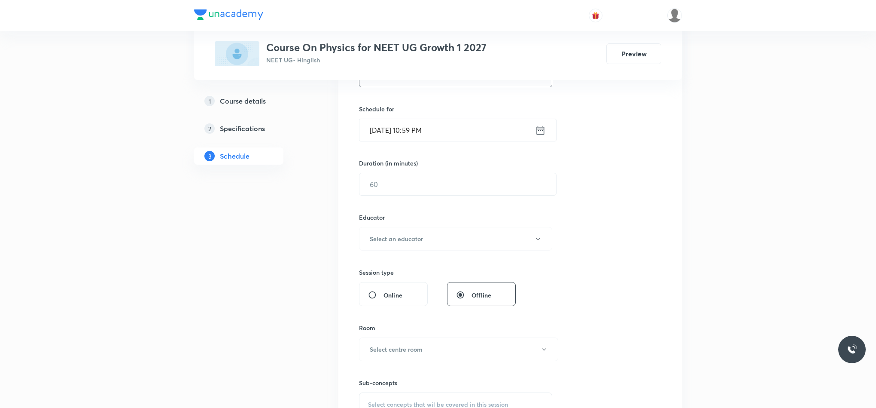
type input "W.E.P"
click at [541, 132] on icon at bounding box center [540, 130] width 11 height 12
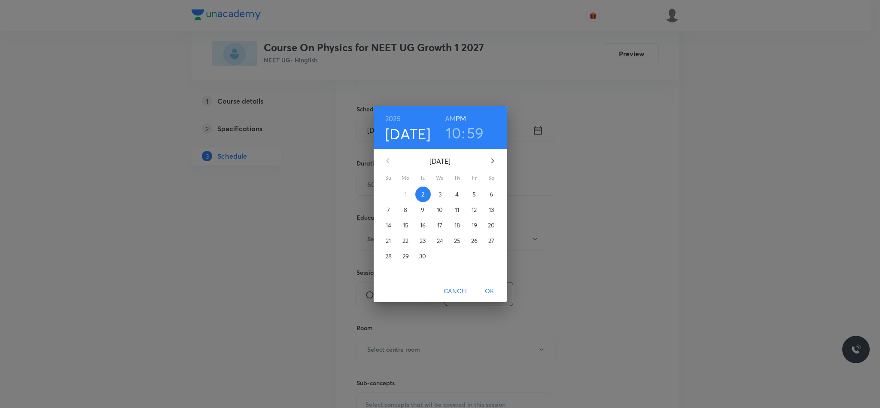
click at [440, 196] on p "3" at bounding box center [440, 194] width 3 height 9
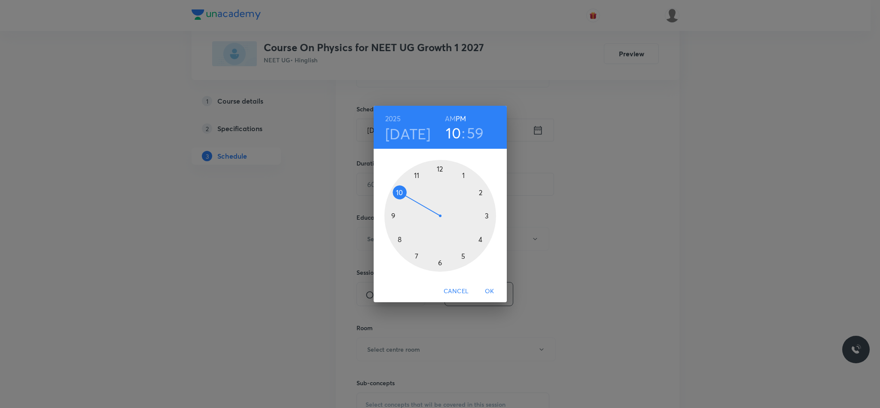
click at [442, 165] on div at bounding box center [440, 216] width 112 height 112
click at [451, 134] on h3 "12" at bounding box center [454, 133] width 14 height 18
click at [401, 193] on div at bounding box center [440, 216] width 112 height 112
click at [442, 260] on div at bounding box center [440, 216] width 112 height 112
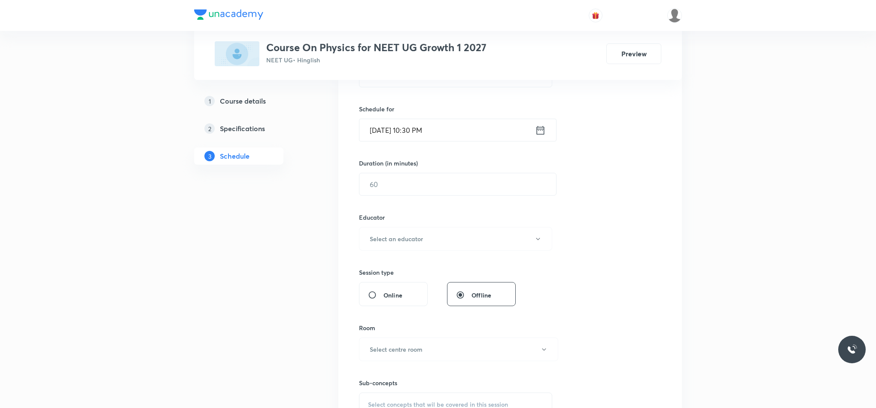
click at [548, 131] on div "Sep 3, 2025, 10:30 PM ​" at bounding box center [458, 130] width 198 height 23
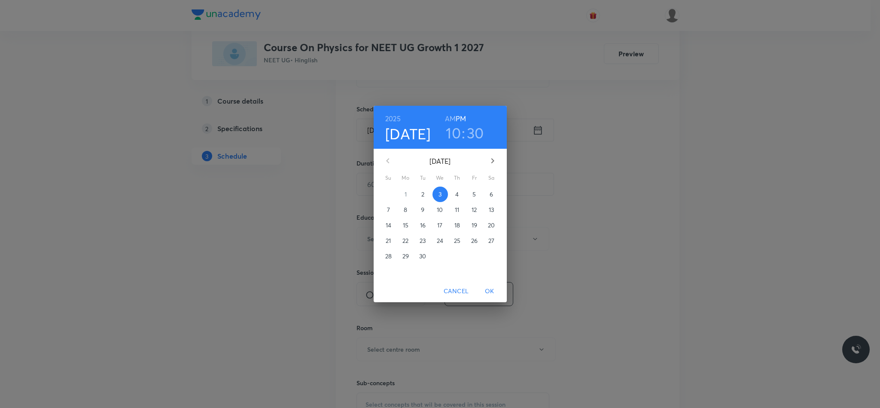
click at [456, 116] on h6 "PM" at bounding box center [461, 119] width 10 height 12
click at [446, 113] on h6 "AM" at bounding box center [450, 119] width 11 height 12
click at [487, 290] on span "OK" at bounding box center [489, 291] width 21 height 11
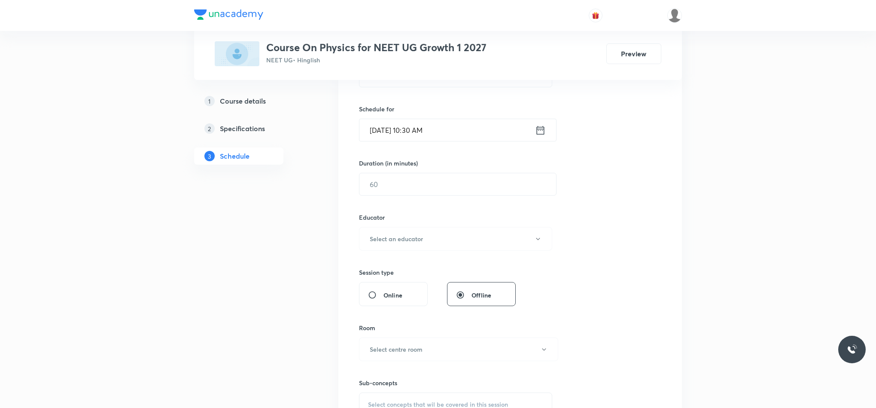
click at [442, 229] on button "Select an educator" at bounding box center [455, 239] width 193 height 24
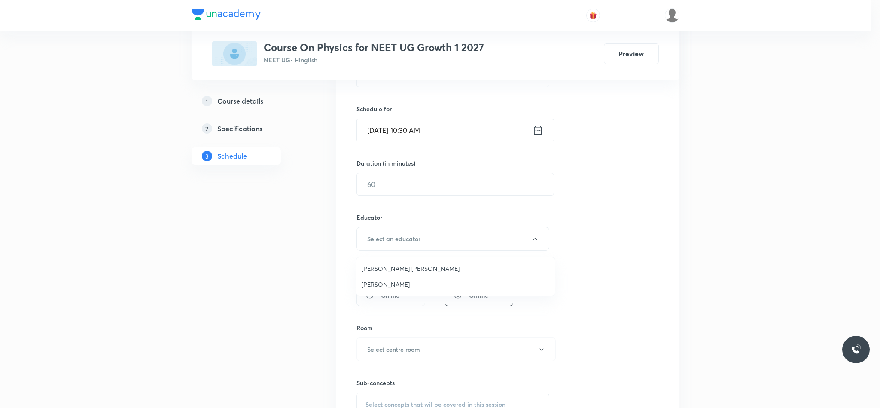
click at [438, 191] on div at bounding box center [440, 204] width 880 height 408
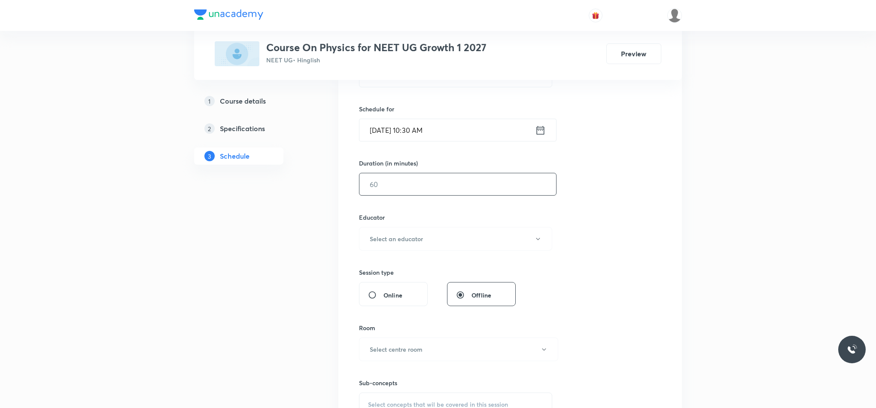
click at [437, 183] on input "text" at bounding box center [458, 184] width 197 height 22
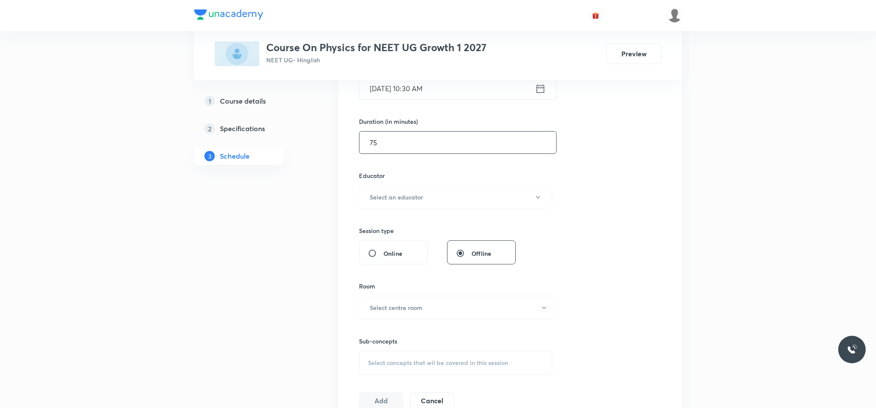
scroll to position [258, 0]
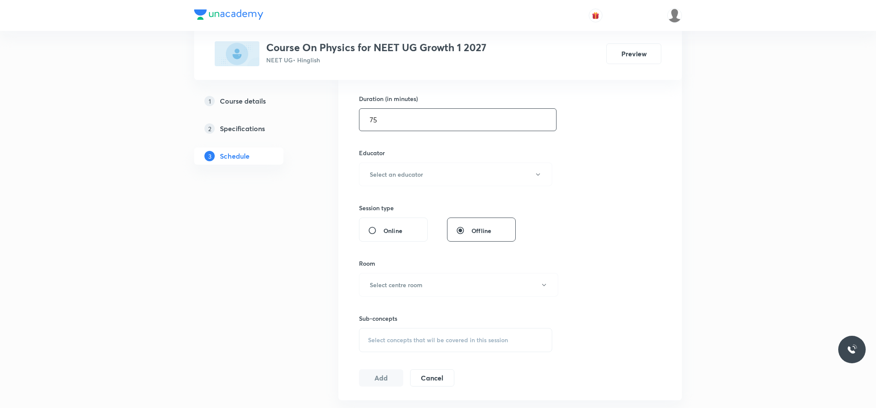
type input "75"
click at [437, 183] on button "Select an educator" at bounding box center [455, 174] width 193 height 24
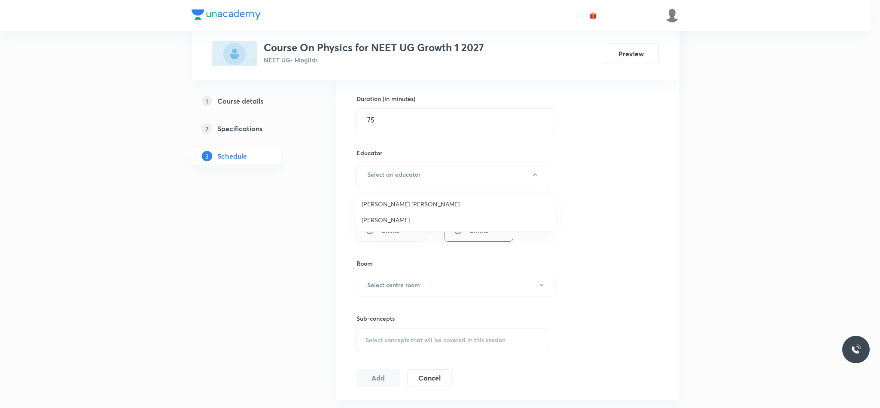
click at [427, 204] on span "Rahul Kumar Patel" at bounding box center [456, 203] width 188 height 9
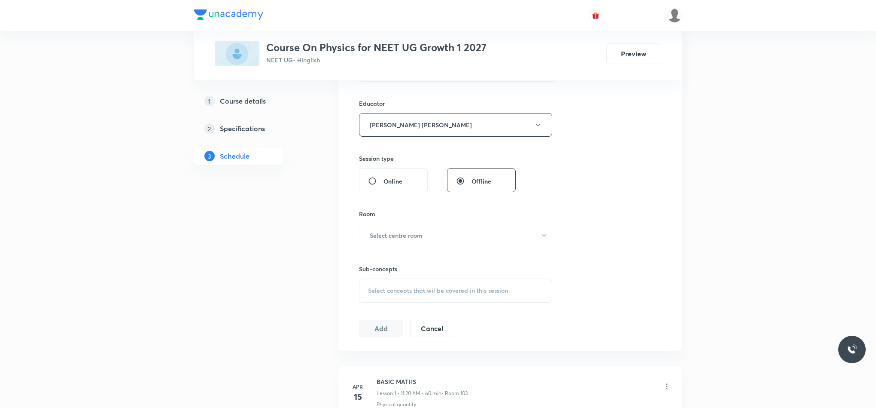
scroll to position [322, 0]
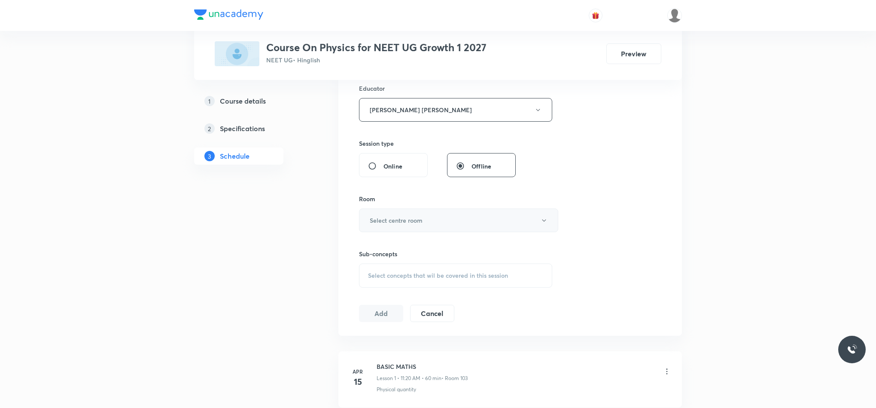
click at [421, 213] on button "Select centre room" at bounding box center [458, 220] width 199 height 24
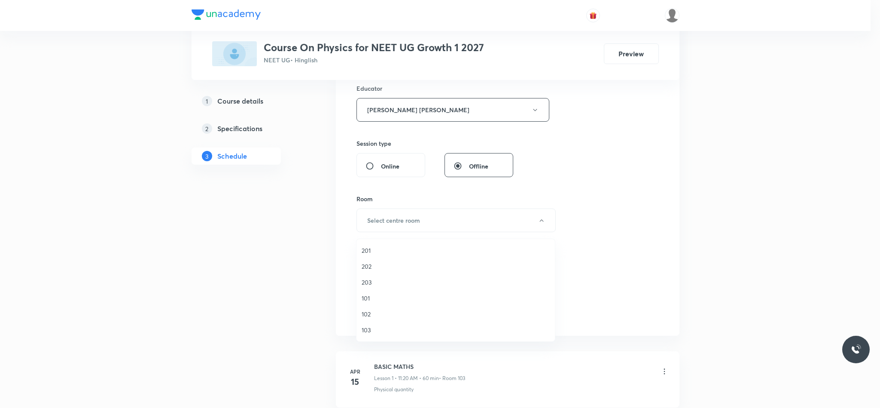
click at [367, 336] on li "103" at bounding box center [456, 330] width 198 height 16
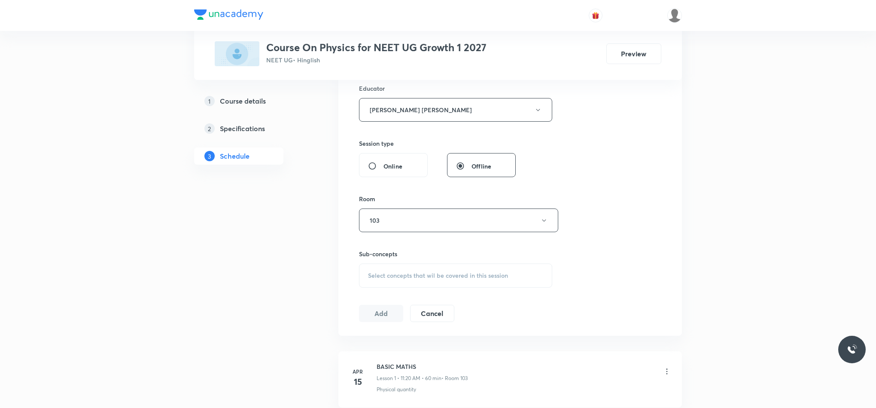
click at [388, 267] on div "Select concepts that wil be covered in this session" at bounding box center [455, 275] width 193 height 24
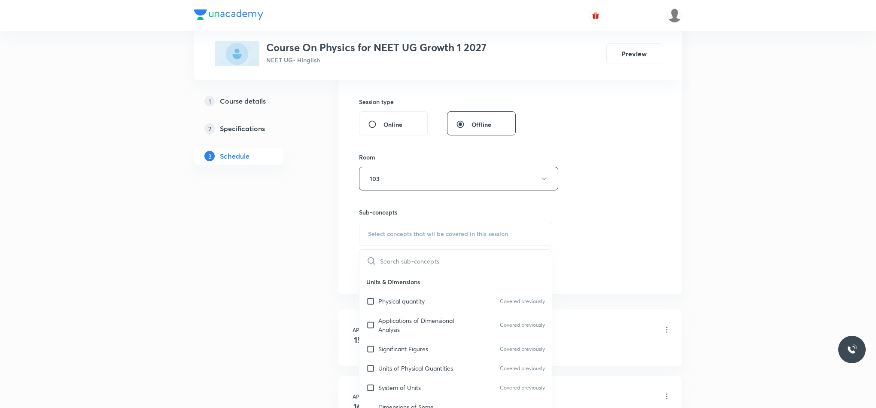
scroll to position [387, 0]
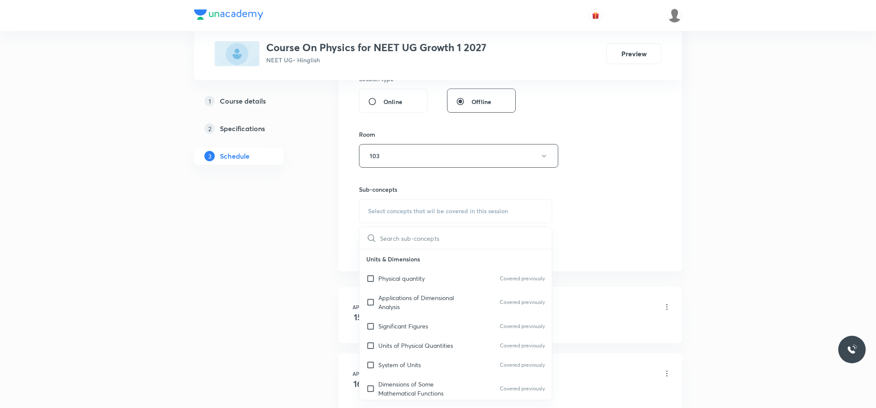
click at [481, 268] on p "Units & Dimensions" at bounding box center [456, 258] width 192 height 19
click at [479, 277] on div "Physical quantity Covered previously" at bounding box center [456, 277] width 192 height 19
checkbox input "true"
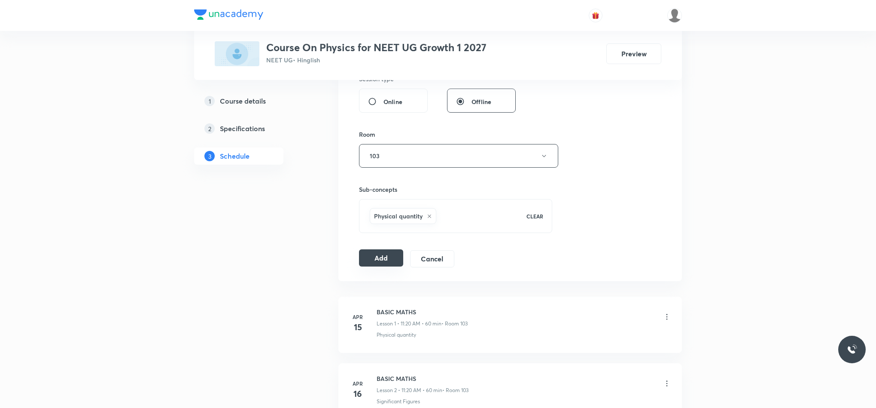
click at [393, 264] on button "Add" at bounding box center [381, 257] width 44 height 17
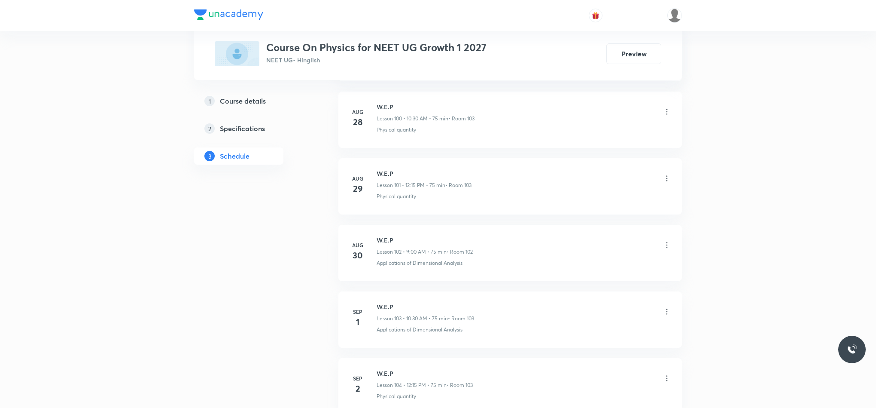
scroll to position [7317, 0]
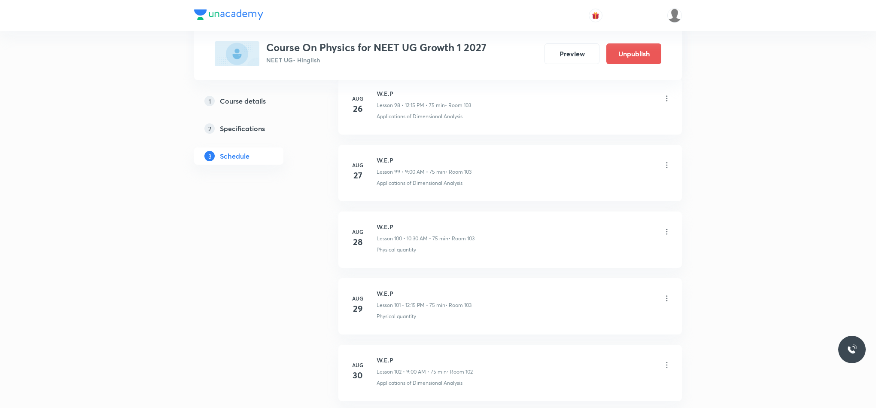
scroll to position [7373, 0]
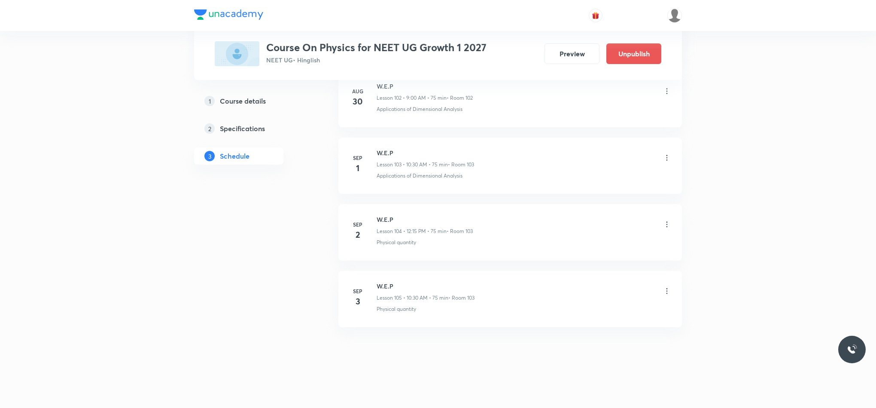
click at [667, 291] on icon at bounding box center [667, 291] width 9 height 9
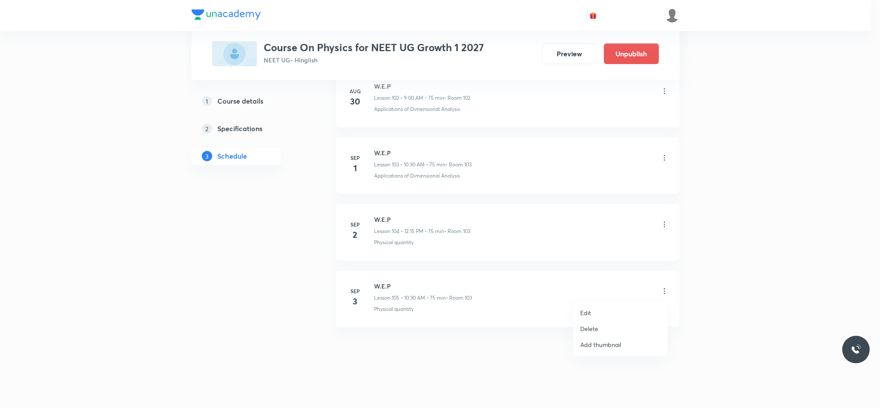
click at [596, 328] on p "Delete" at bounding box center [589, 328] width 18 height 9
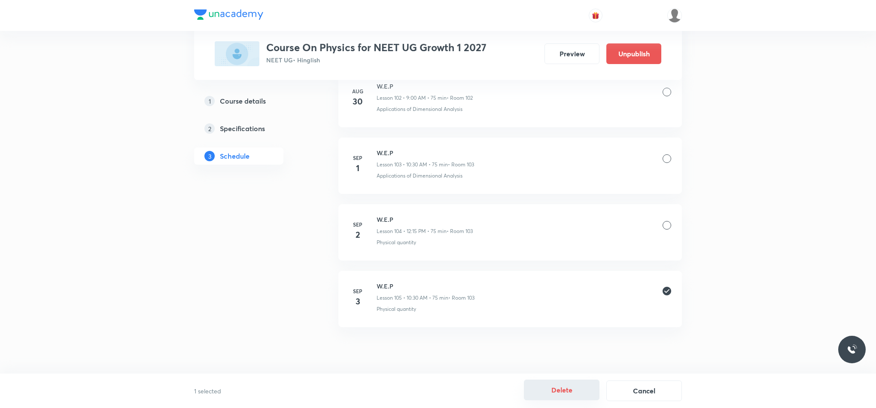
click at [558, 381] on button "Delete" at bounding box center [562, 389] width 76 height 21
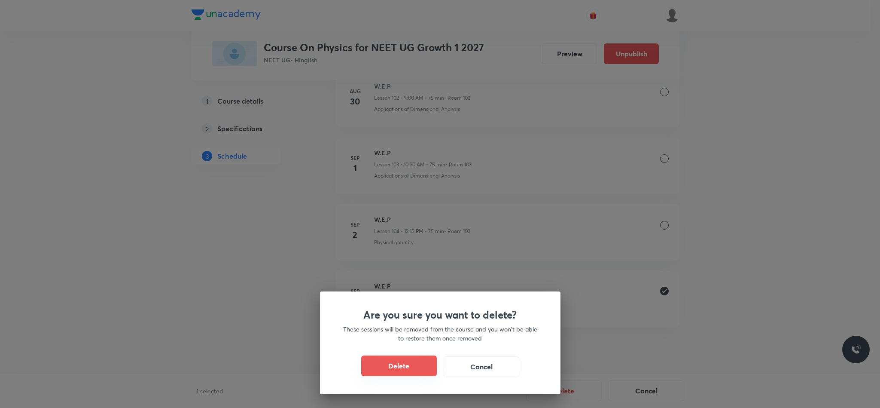
click at [419, 359] on button "Delete" at bounding box center [399, 365] width 76 height 21
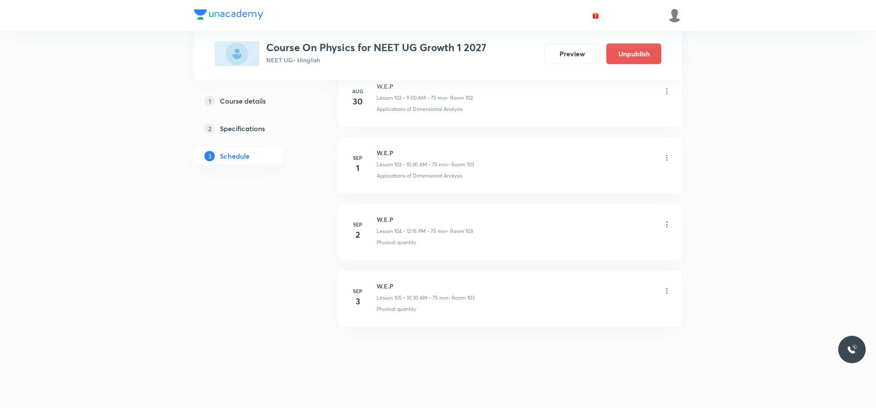
scroll to position [7306, 0]
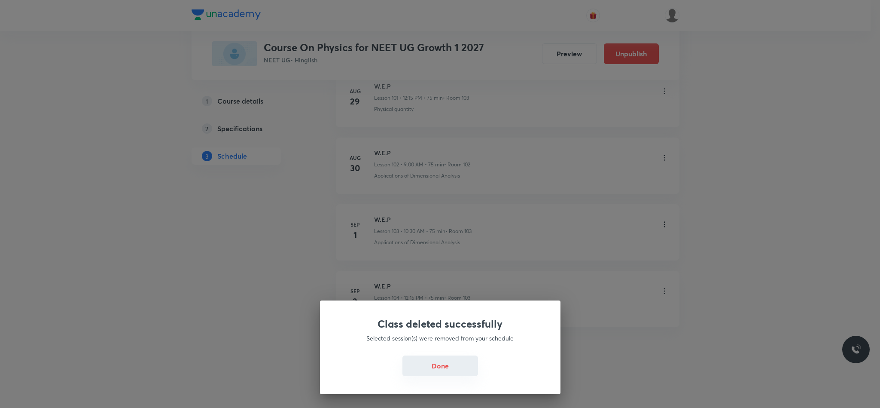
click at [416, 372] on button "Done" at bounding box center [441, 365] width 76 height 21
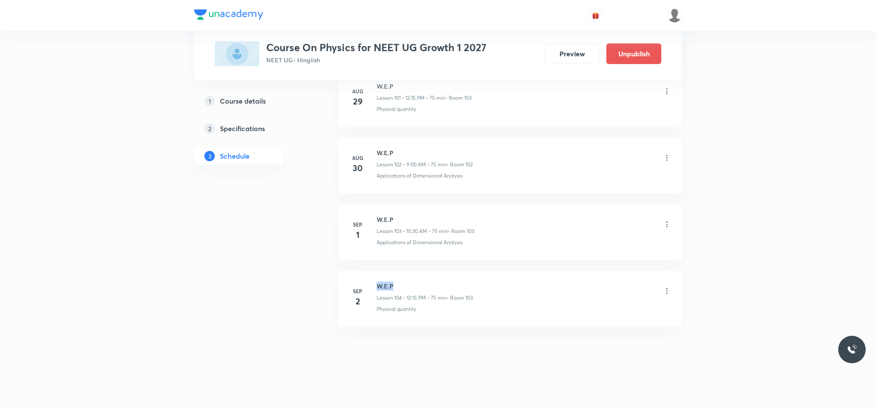
drag, startPoint x: 376, startPoint y: 282, endPoint x: 417, endPoint y: 279, distance: 40.5
click at [417, 279] on li "Sep 2 W.E.P Lesson 104 • 12:15 PM • 75 min • Room 103 Physical quantity" at bounding box center [510, 299] width 344 height 56
copy h6 "W.E.P"
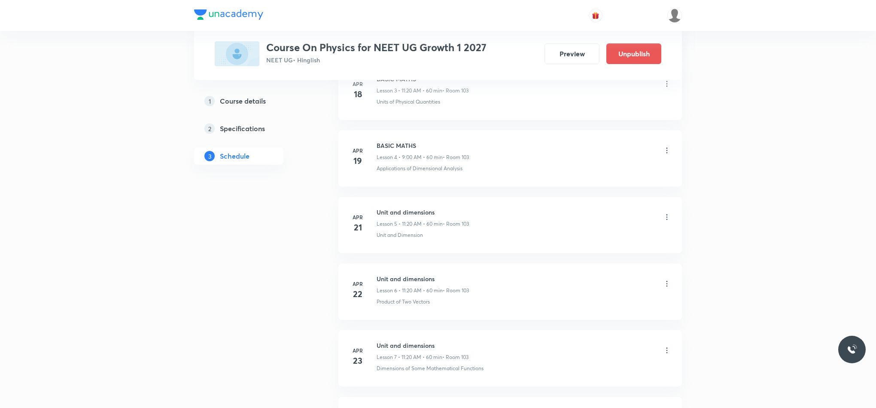
scroll to position [0, 0]
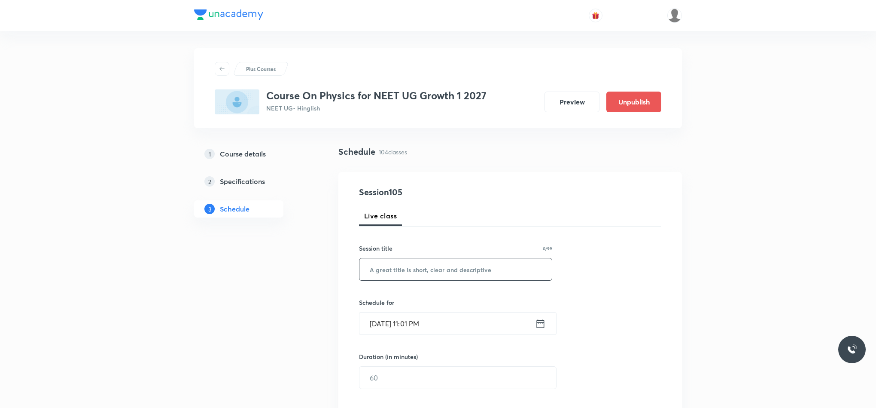
click at [510, 262] on input "text" at bounding box center [456, 269] width 192 height 22
paste input "W.E.P"
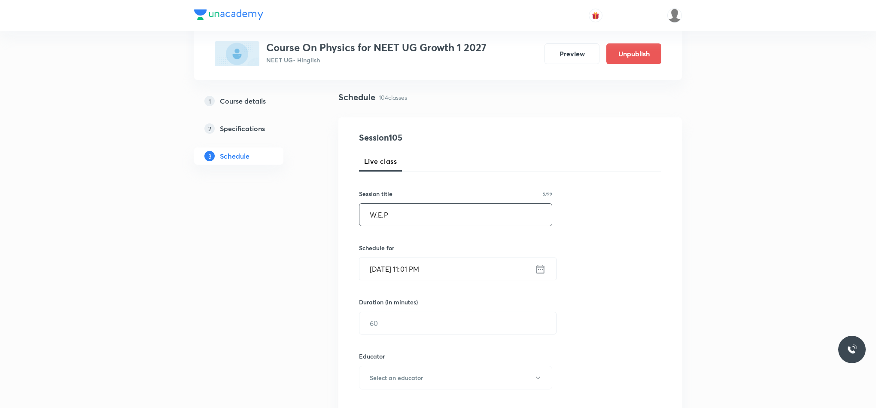
scroll to position [193, 0]
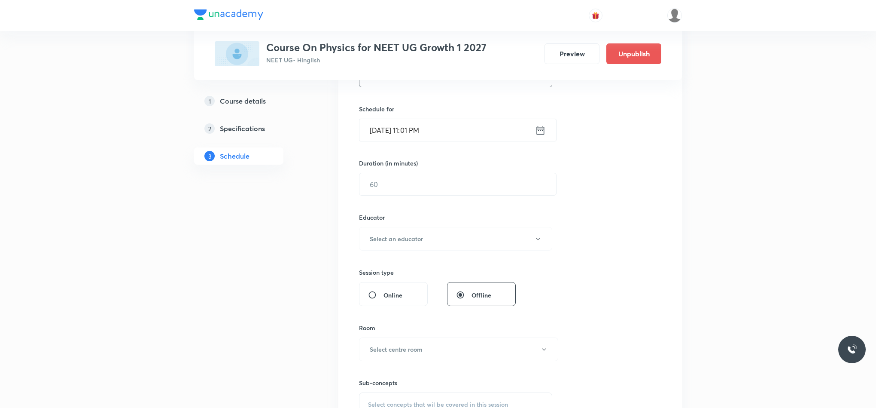
type input "W.E.P"
click at [541, 131] on icon at bounding box center [540, 130] width 11 height 12
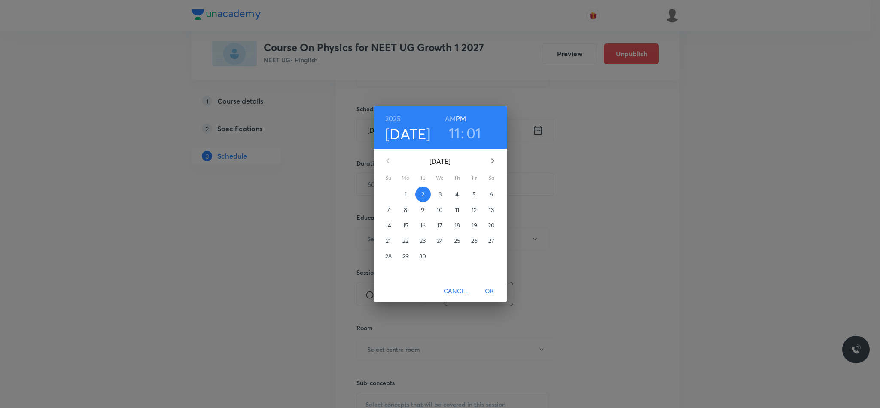
click at [437, 195] on span "3" at bounding box center [440, 194] width 15 height 9
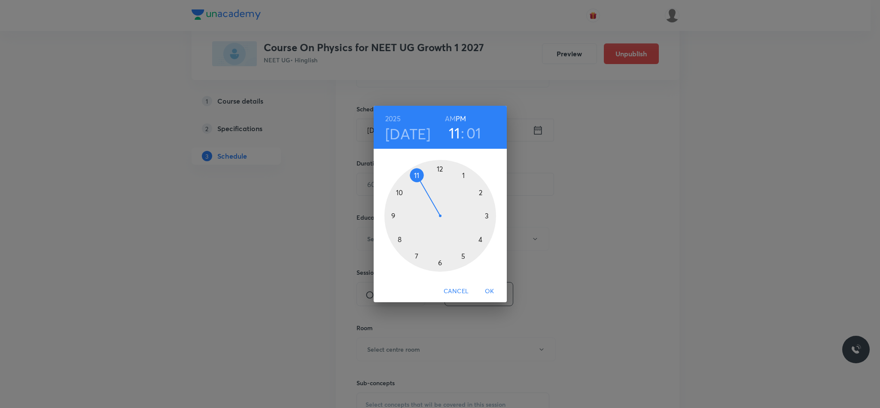
click at [395, 214] on div at bounding box center [440, 216] width 112 height 112
click at [439, 166] on div at bounding box center [440, 216] width 112 height 112
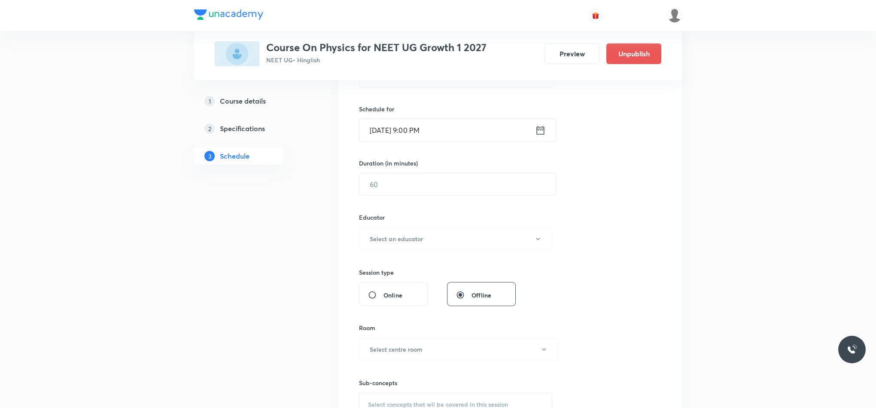
click at [537, 130] on icon at bounding box center [540, 130] width 11 height 12
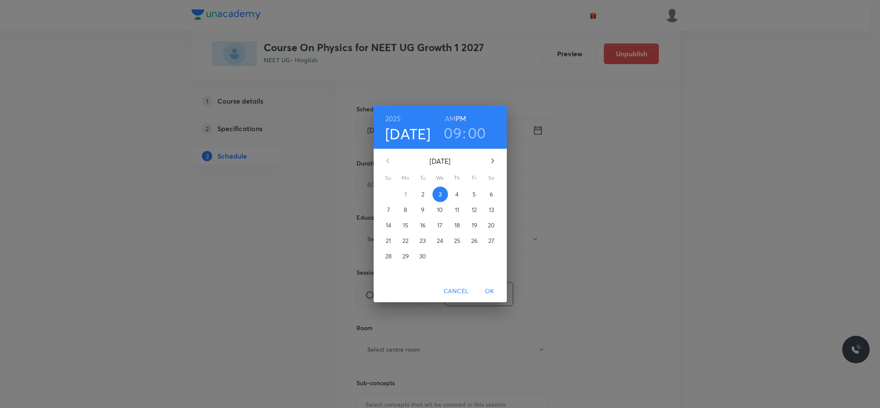
click at [448, 113] on h6 "AM" at bounding box center [450, 119] width 11 height 12
click at [487, 286] on span "OK" at bounding box center [489, 291] width 21 height 11
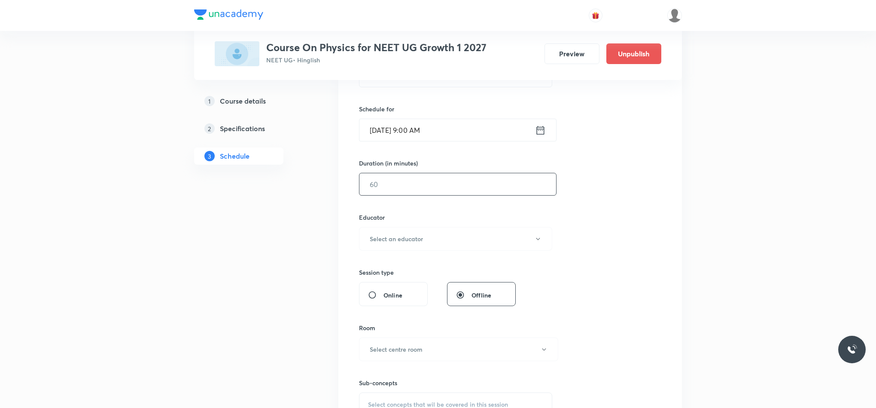
click at [427, 192] on input "text" at bounding box center [458, 184] width 197 height 22
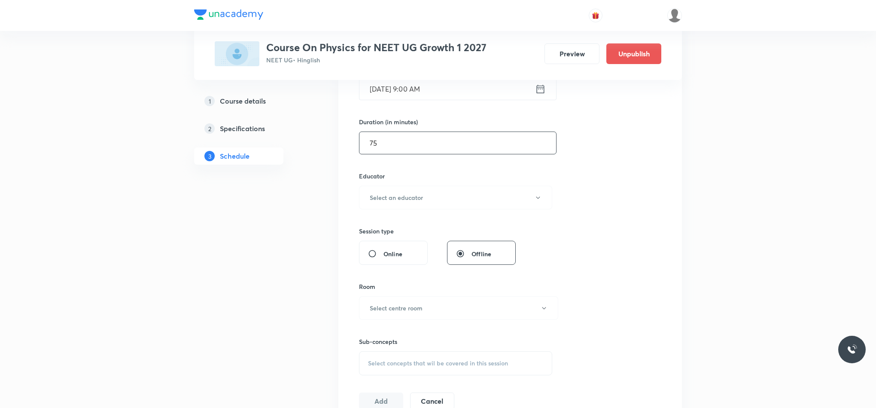
scroll to position [258, 0]
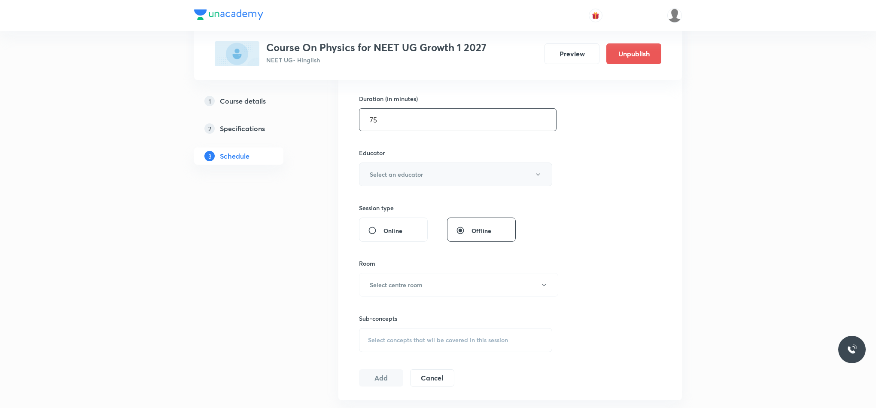
type input "75"
click at [421, 177] on h6 "Select an educator" at bounding box center [396, 174] width 53 height 9
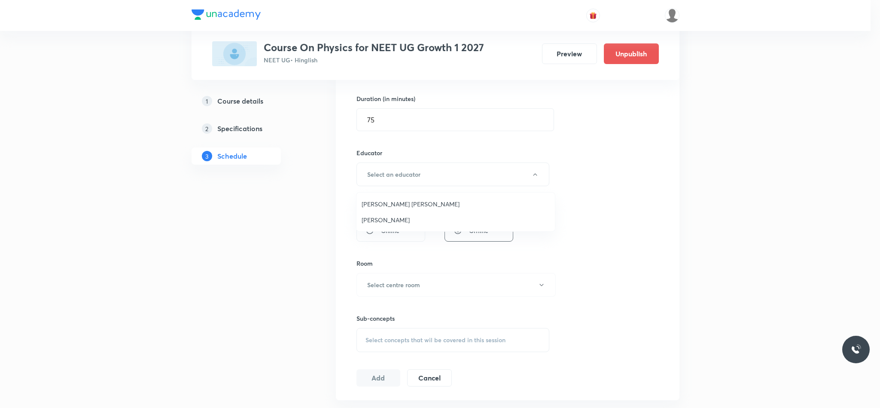
click at [403, 207] on span "Rahul Kumar Patel" at bounding box center [456, 203] width 188 height 9
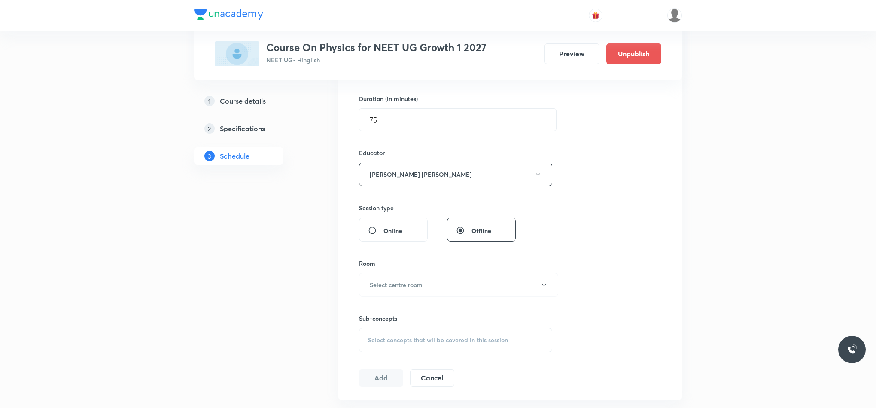
scroll to position [322, 0]
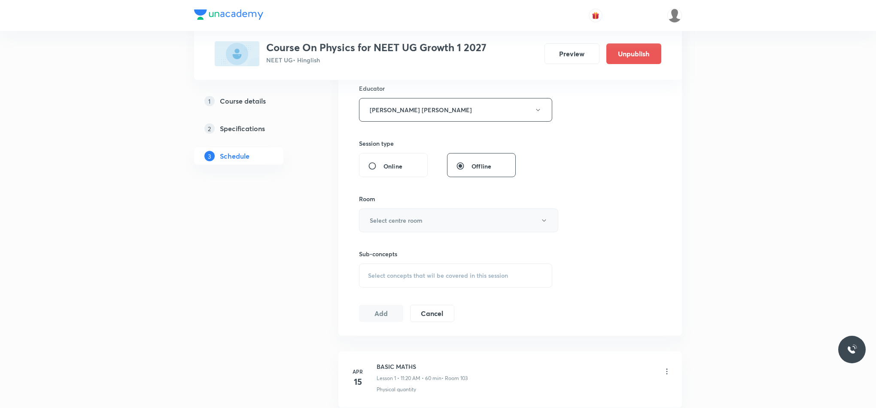
click at [407, 221] on h6 "Select centre room" at bounding box center [396, 220] width 53 height 9
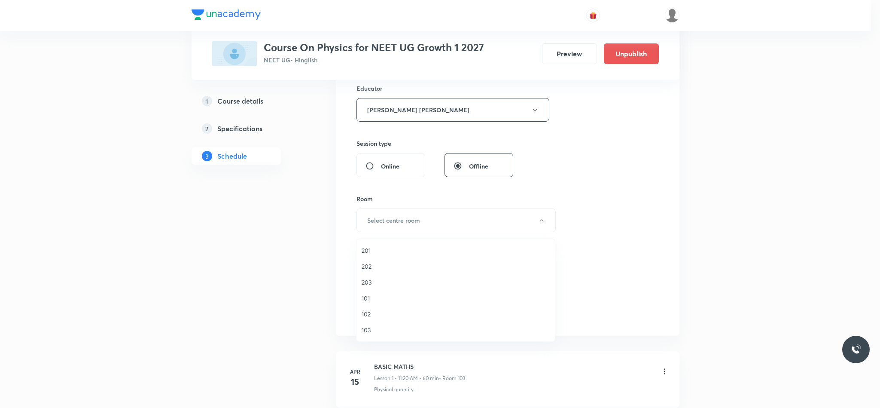
click at [384, 329] on span "103" at bounding box center [456, 329] width 188 height 9
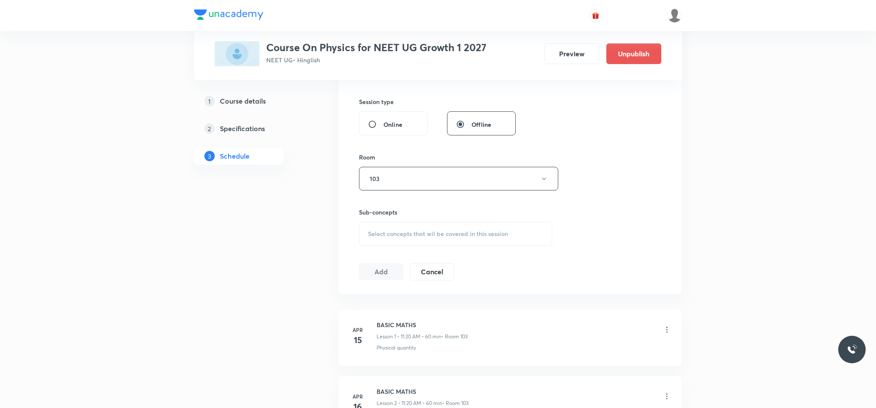
scroll to position [387, 0]
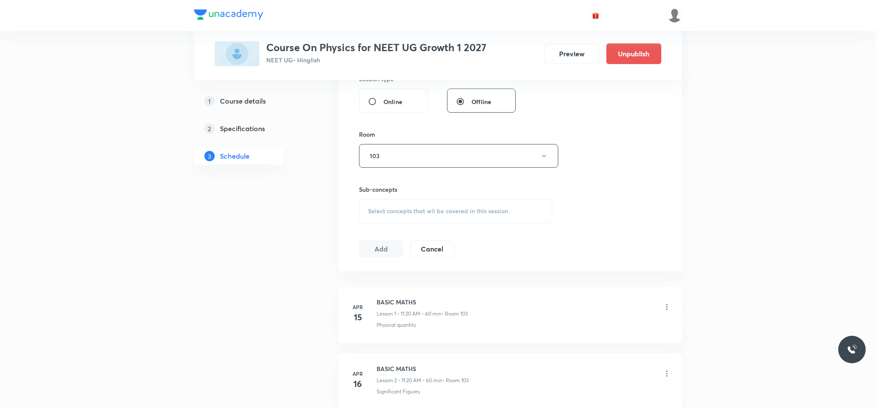
click at [373, 221] on div "Select concepts that wil be covered in this session" at bounding box center [455, 211] width 193 height 24
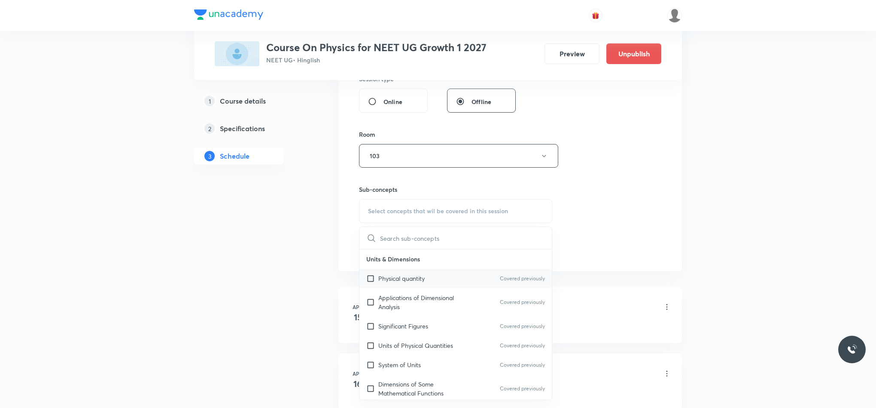
click at [430, 288] on div "Physical quantity Covered previously" at bounding box center [456, 277] width 192 height 19
checkbox input "true"
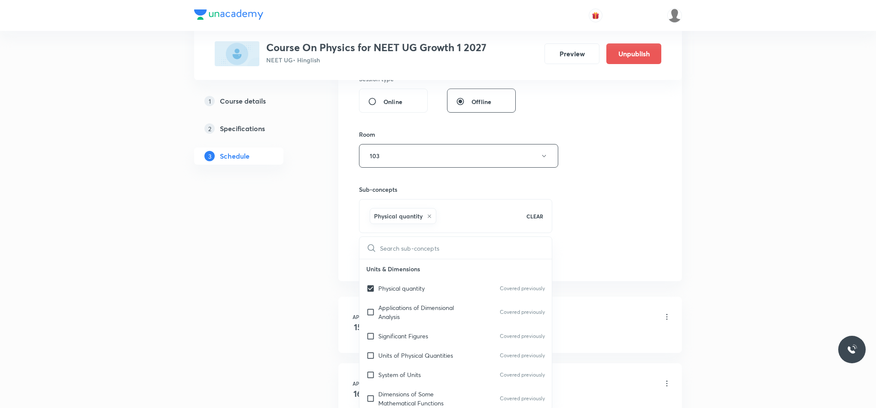
click at [595, 228] on div "Session 105 Live class Session title 5/99 W.E.P ​ Schedule for Sep 3, 2025, 9:0…" at bounding box center [510, 33] width 302 height 468
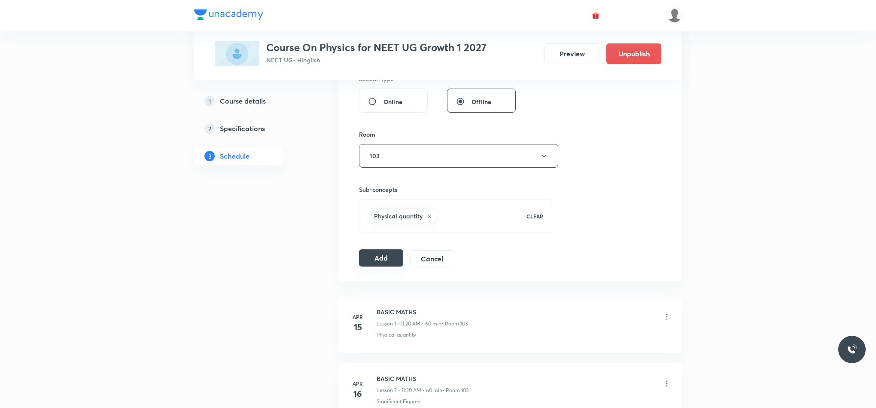
click at [398, 263] on button "Add" at bounding box center [381, 257] width 44 height 17
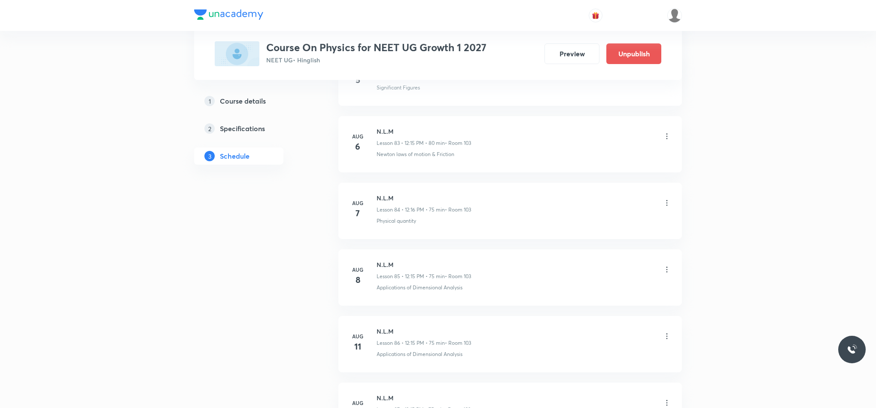
scroll to position [6922, 0]
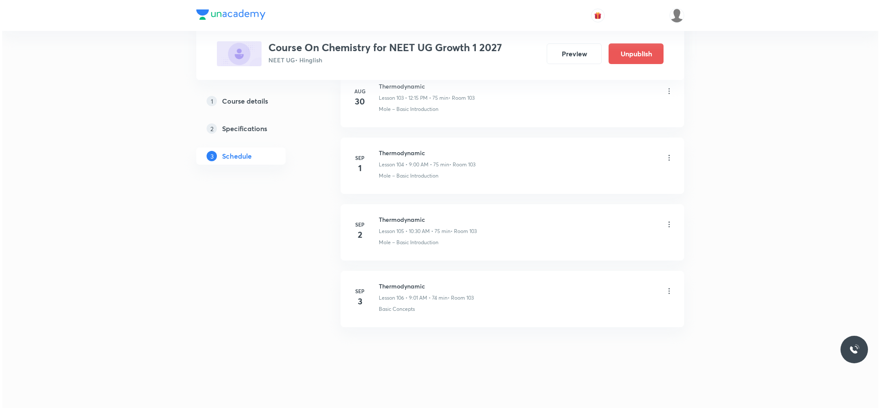
scroll to position [7440, 0]
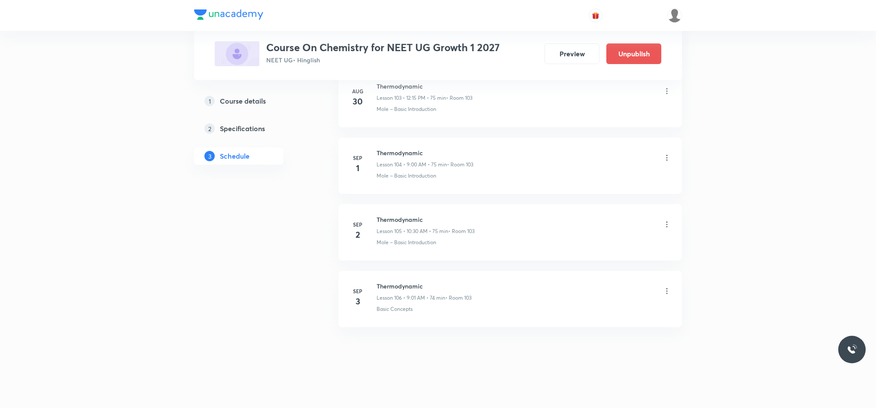
click at [669, 291] on icon at bounding box center [667, 291] width 9 height 9
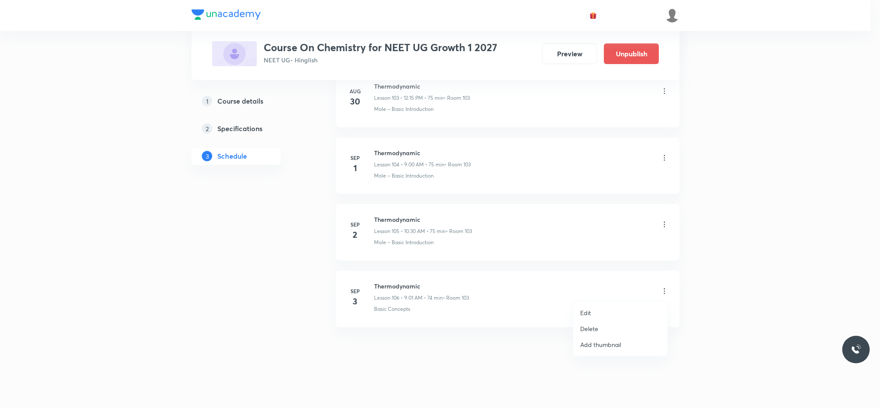
click at [592, 312] on li "Edit" at bounding box center [620, 313] width 94 height 16
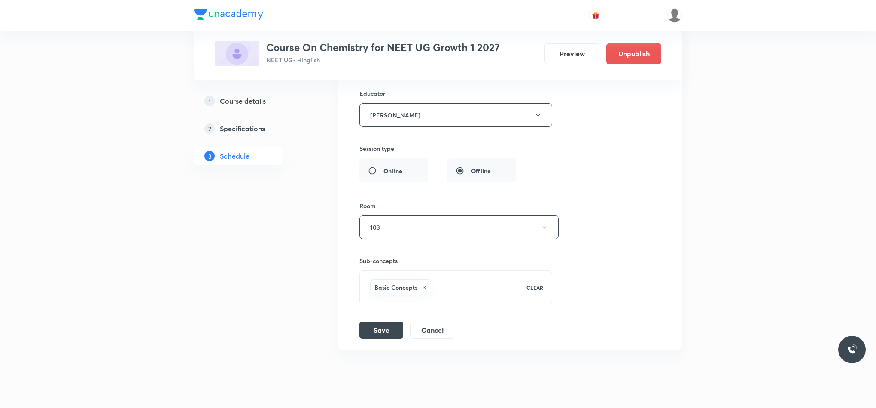
scroll to position [7183, 0]
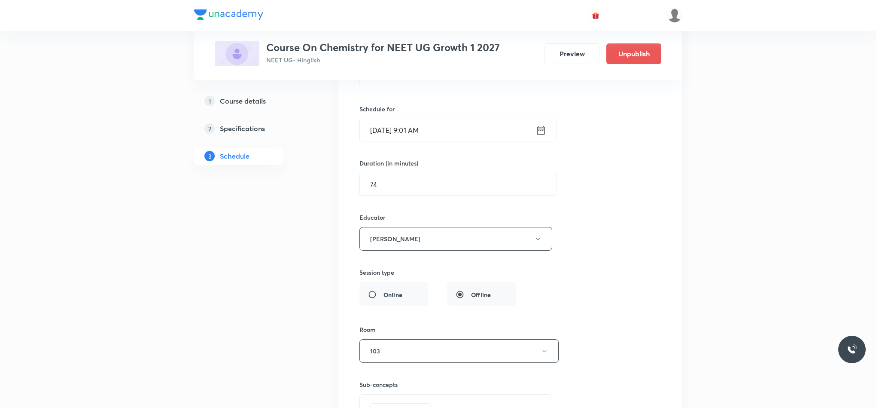
click at [543, 134] on icon at bounding box center [541, 129] width 8 height 9
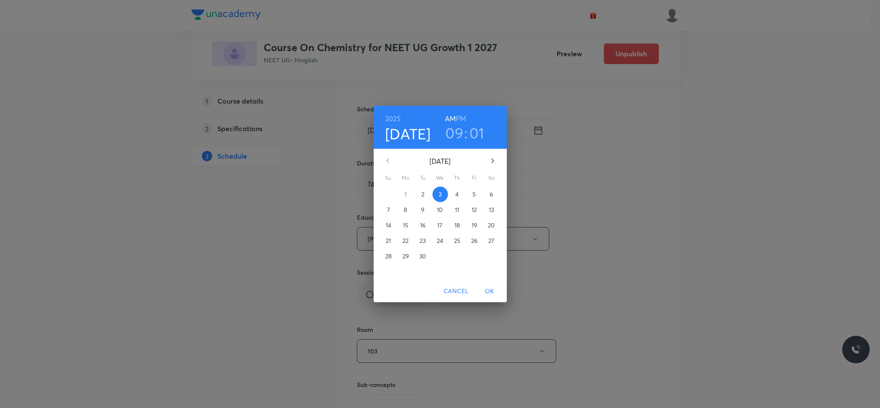
drag, startPoint x: 455, startPoint y: 134, endPoint x: 454, endPoint y: 145, distance: 10.4
click at [455, 137] on h3 "09" at bounding box center [454, 133] width 18 height 18
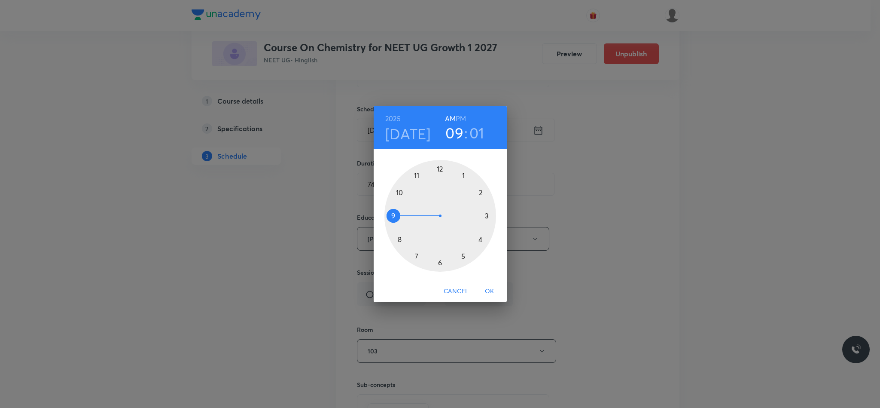
click at [402, 190] on div at bounding box center [440, 216] width 112 height 112
click at [440, 263] on div at bounding box center [440, 216] width 112 height 112
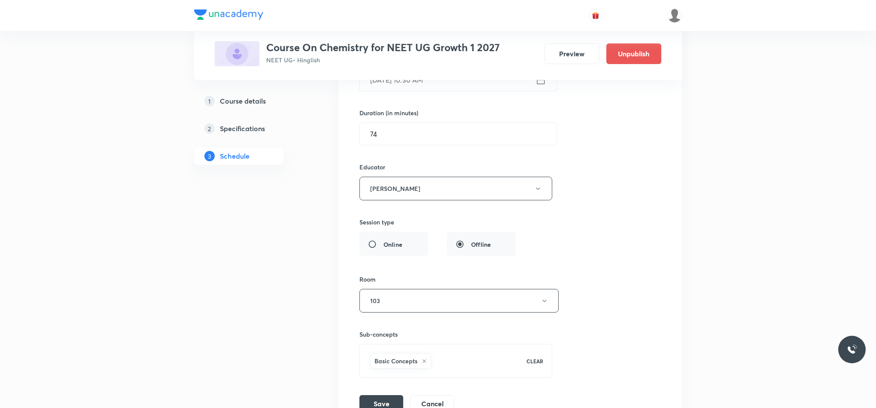
scroll to position [7376, 0]
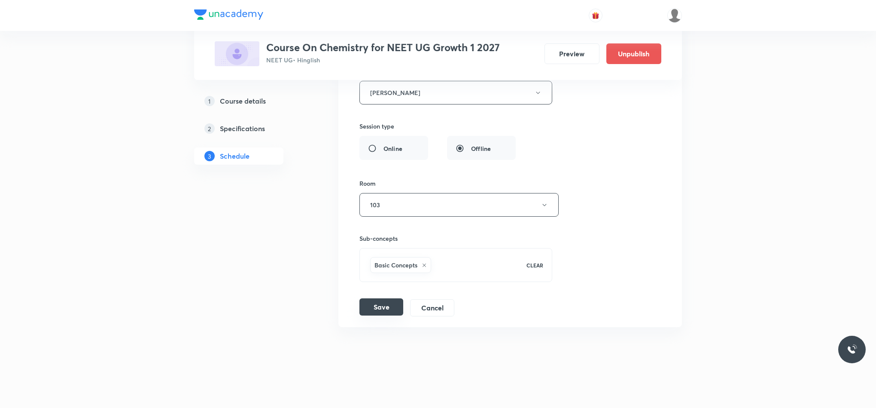
click at [392, 302] on button "Save" at bounding box center [382, 306] width 44 height 17
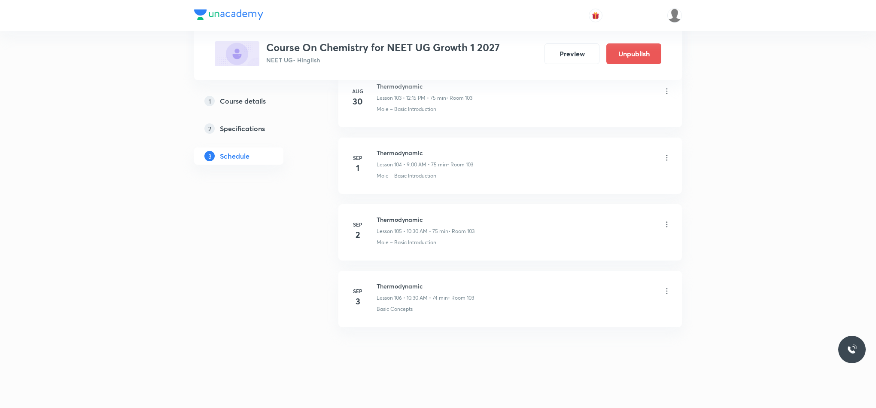
scroll to position [6988, 0]
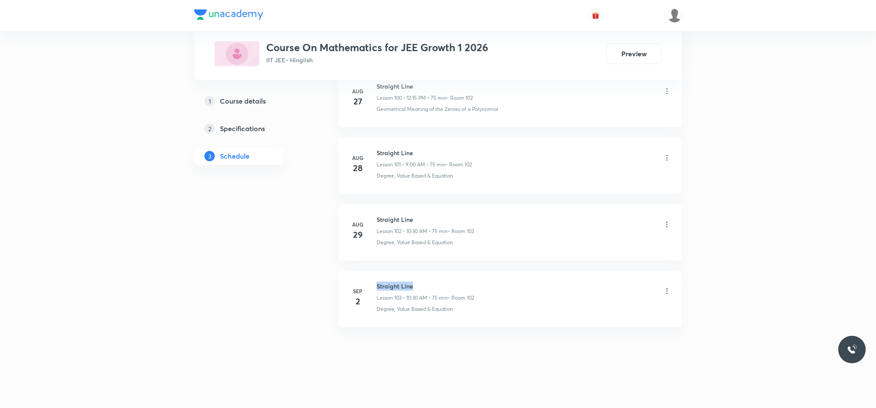
drag, startPoint x: 378, startPoint y: 283, endPoint x: 491, endPoint y: 270, distance: 114.1
click at [491, 271] on li "[DATE] Straight Line Lesson 103 • 10:30 AM • 75 min • Room 102 Degree, Value Ba…" at bounding box center [510, 299] width 344 height 56
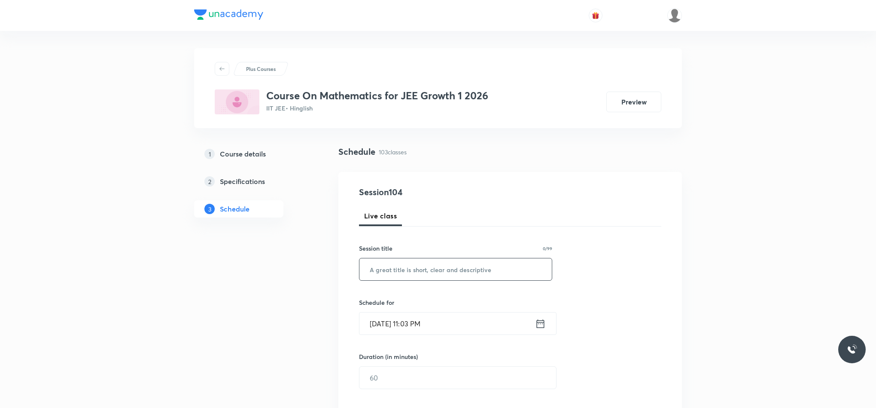
click at [455, 260] on input "text" at bounding box center [456, 269] width 192 height 22
type input "F"
paste input "W.E.P"
type input "W.E.P"
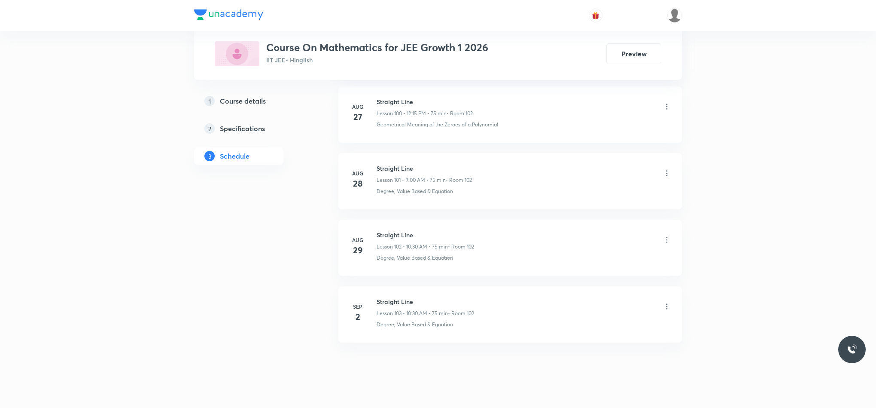
scroll to position [7239, 0]
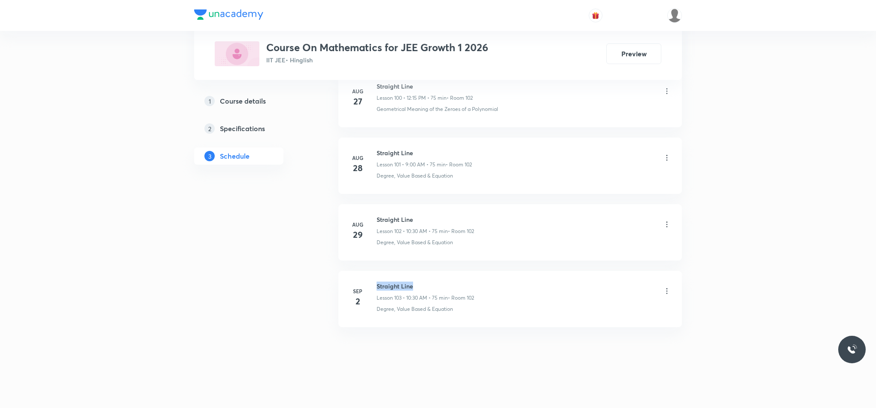
drag, startPoint x: 375, startPoint y: 284, endPoint x: 480, endPoint y: 268, distance: 106.0
copy h6 "Straight Line"
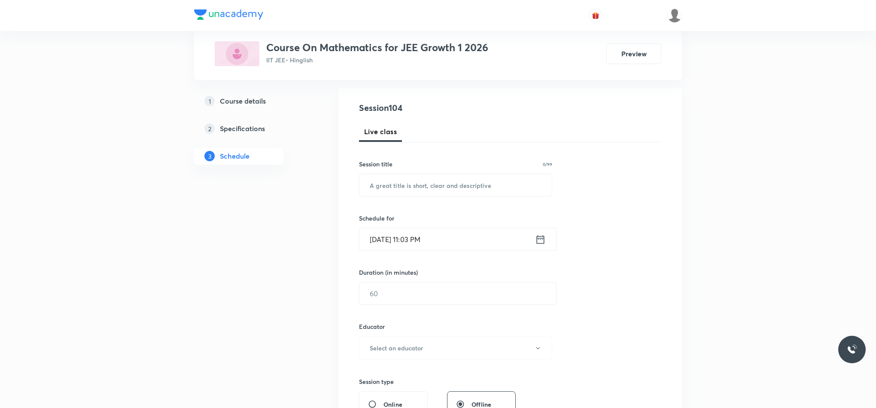
scroll to position [0, 0]
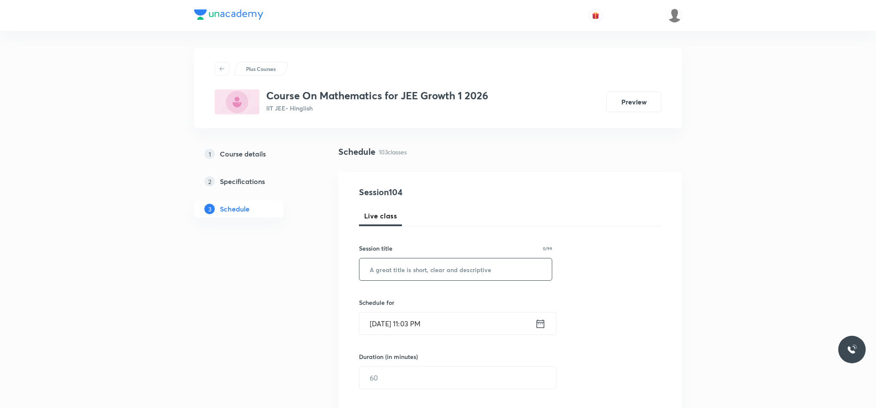
click at [410, 268] on input "text" at bounding box center [456, 269] width 192 height 22
paste input "Straight Line"
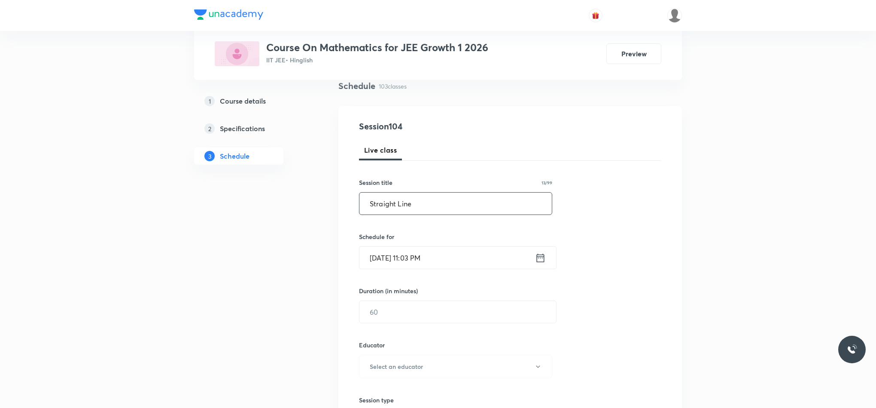
scroll to position [193, 0]
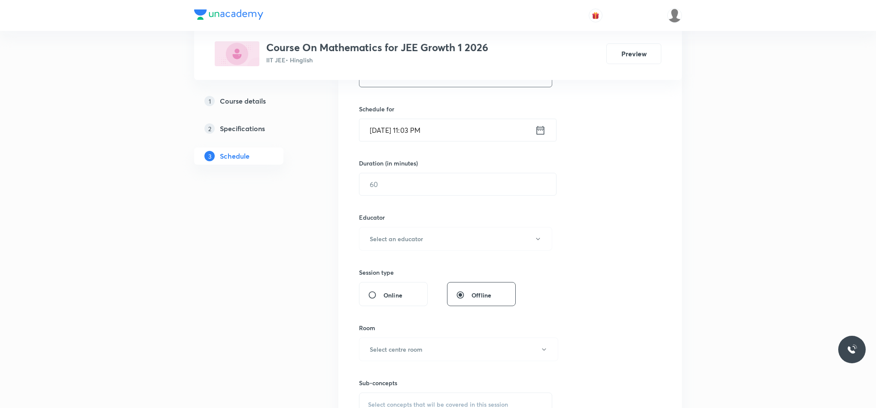
type input "Straight Line"
click at [540, 137] on div "Sep 2, 2025, 11:03 PM ​" at bounding box center [458, 130] width 198 height 23
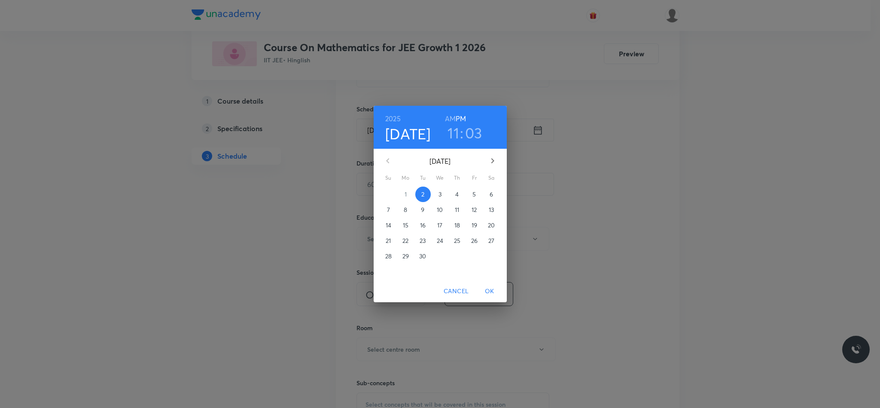
click at [441, 187] on button "3" at bounding box center [440, 193] width 15 height 15
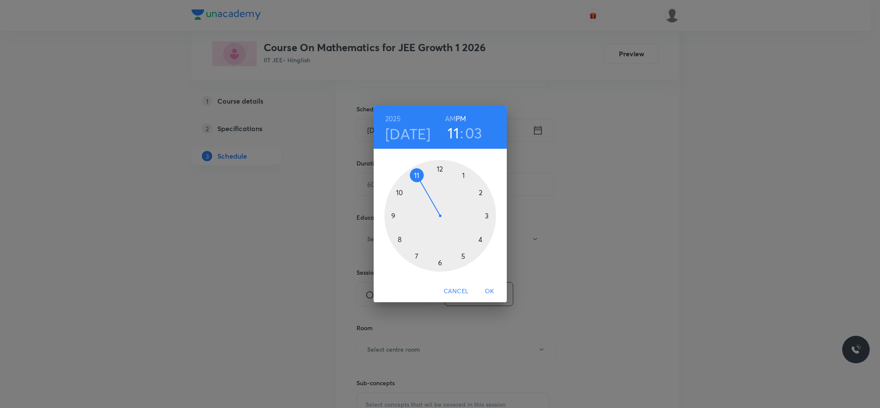
click at [392, 218] on div at bounding box center [440, 216] width 112 height 112
click at [439, 169] on div at bounding box center [440, 216] width 112 height 112
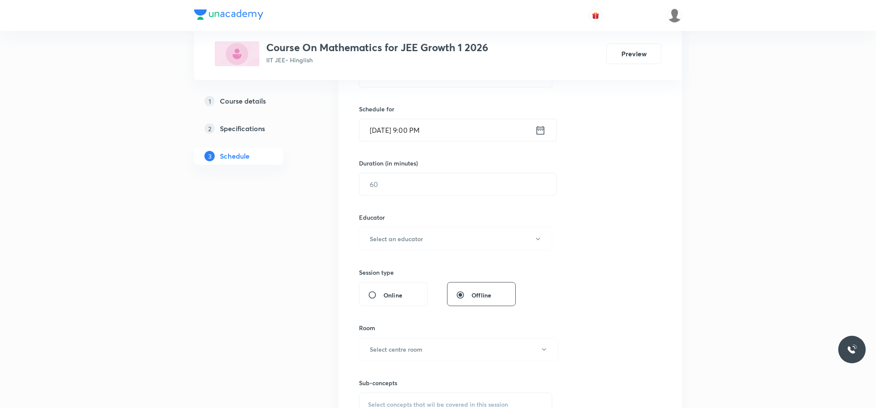
click at [540, 130] on icon at bounding box center [540, 130] width 11 height 12
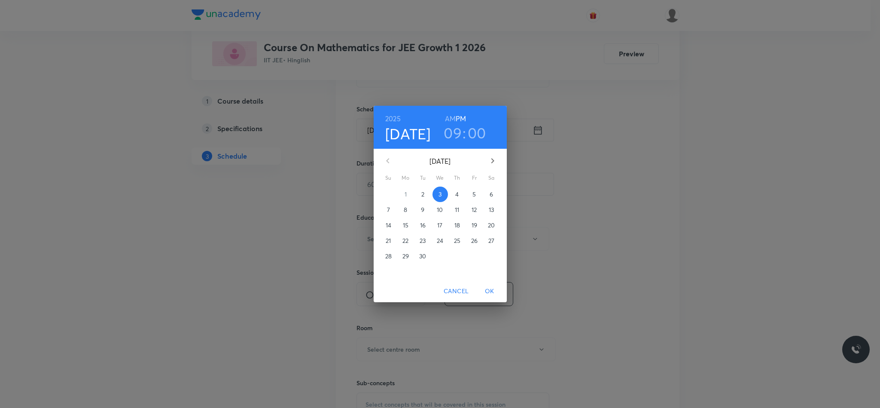
click at [446, 116] on h6 "AM" at bounding box center [450, 119] width 11 height 12
click at [490, 288] on span "OK" at bounding box center [489, 291] width 21 height 11
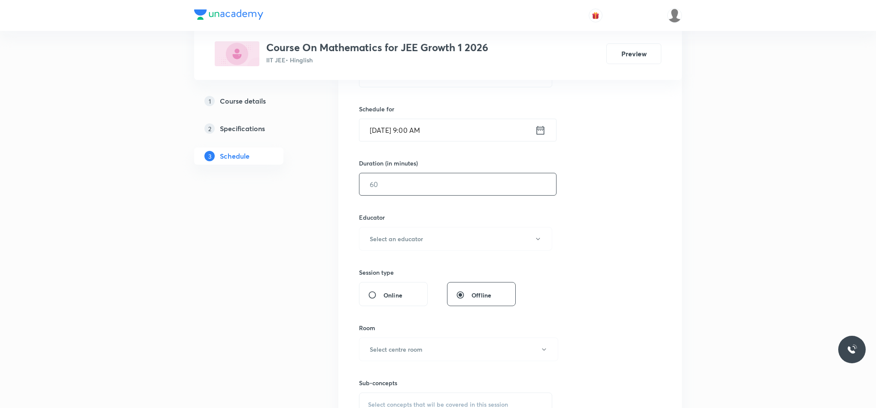
click at [387, 185] on input "text" at bounding box center [458, 184] width 197 height 22
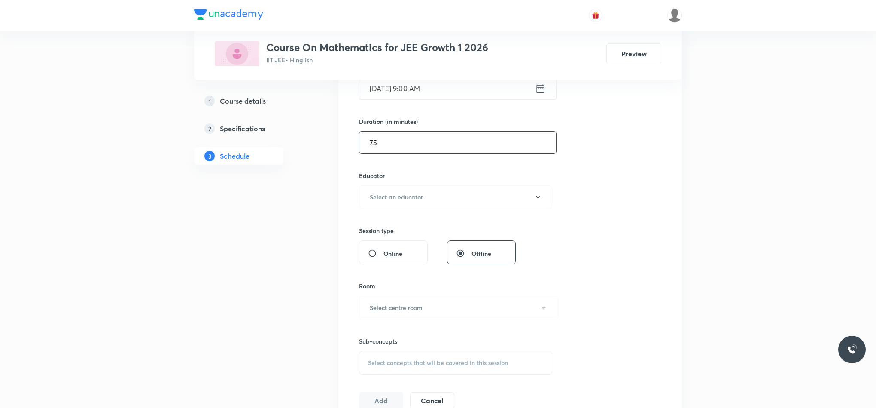
scroll to position [258, 0]
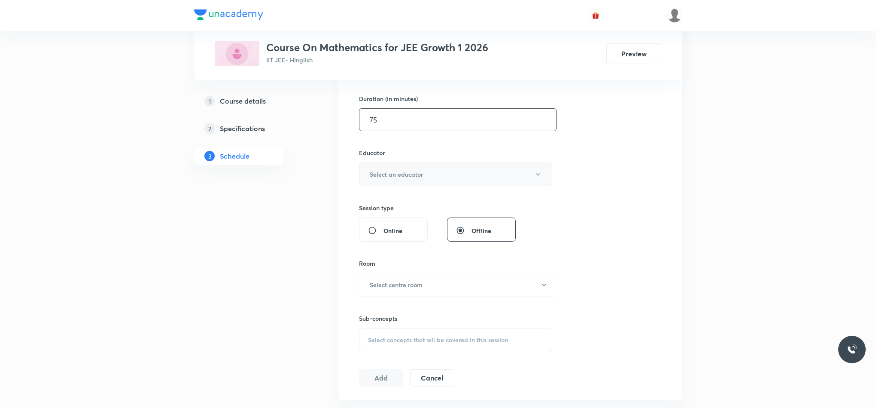
type input "75"
click at [387, 179] on h6 "Select an educator" at bounding box center [396, 174] width 53 height 9
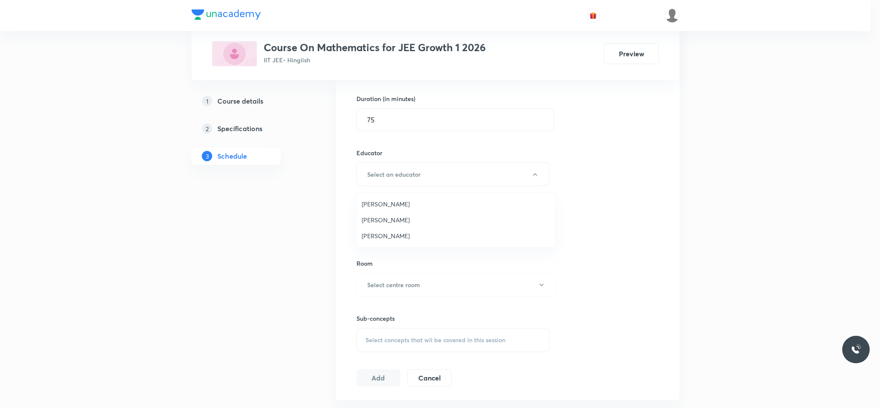
click at [388, 207] on span "Rajiv Kumar Tiwari" at bounding box center [456, 203] width 188 height 9
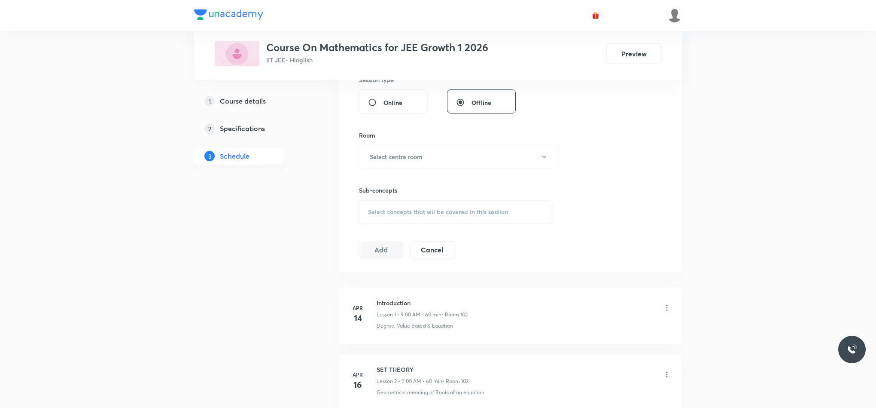
scroll to position [387, 0]
click at [389, 159] on h6 "Select centre room" at bounding box center [396, 155] width 53 height 9
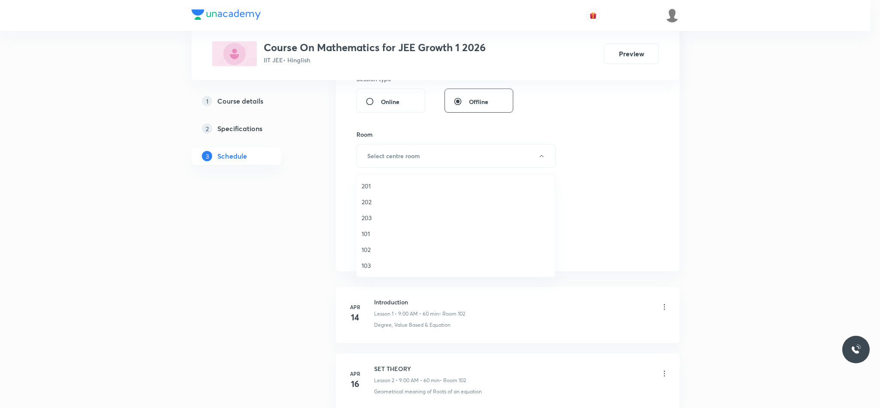
click at [375, 247] on span "102" at bounding box center [456, 249] width 188 height 9
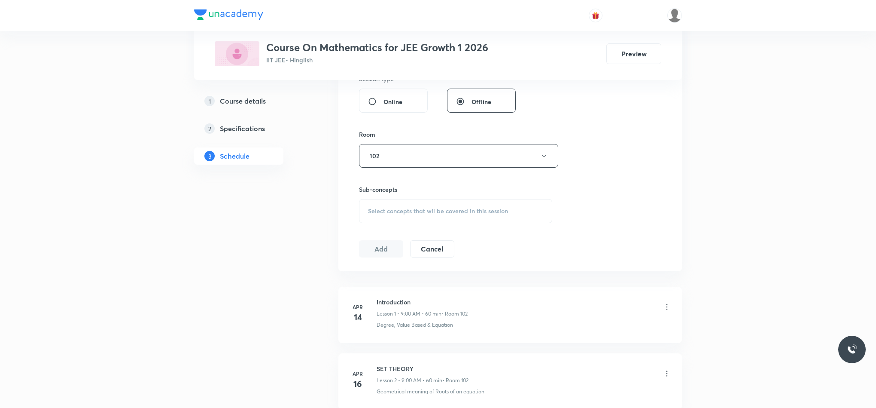
click at [379, 205] on div "Select concepts that wil be covered in this session" at bounding box center [455, 211] width 193 height 24
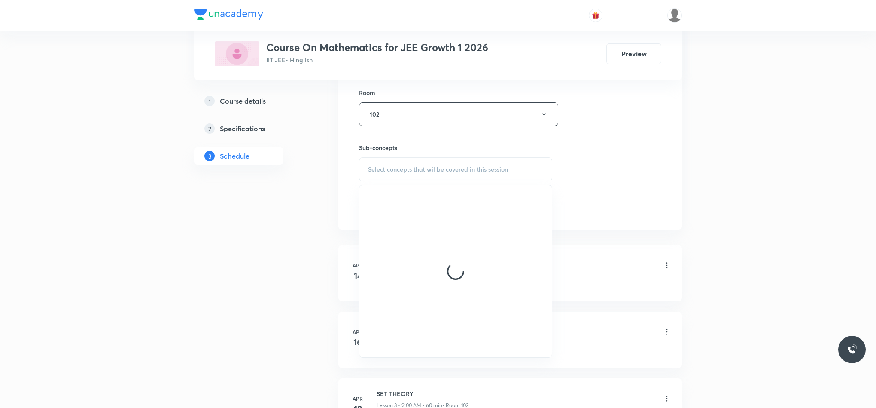
scroll to position [451, 0]
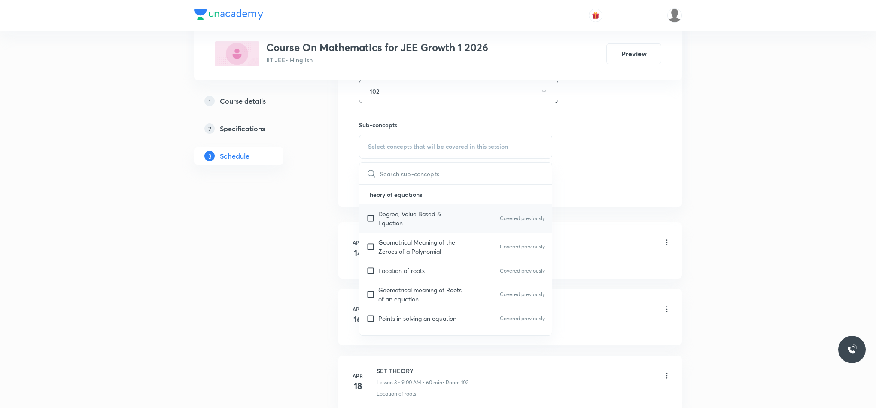
click at [398, 227] on p "Degree, Value Based & Equation" at bounding box center [421, 218] width 87 height 18
checkbox input "true"
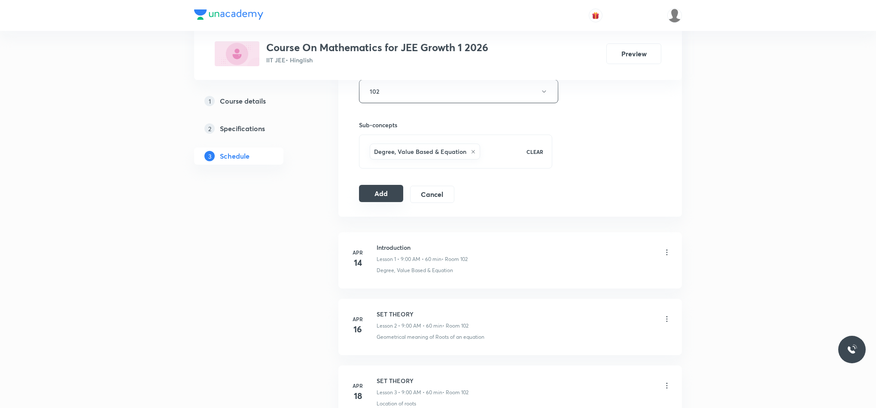
click at [384, 196] on button "Add" at bounding box center [381, 193] width 44 height 17
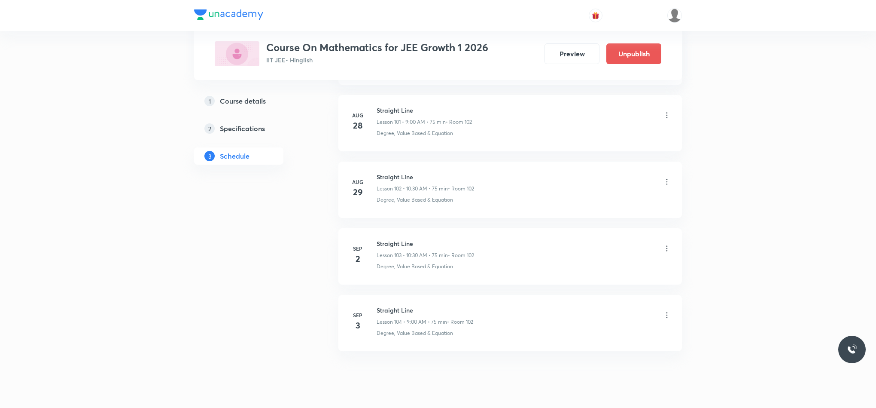
scroll to position [6854, 0]
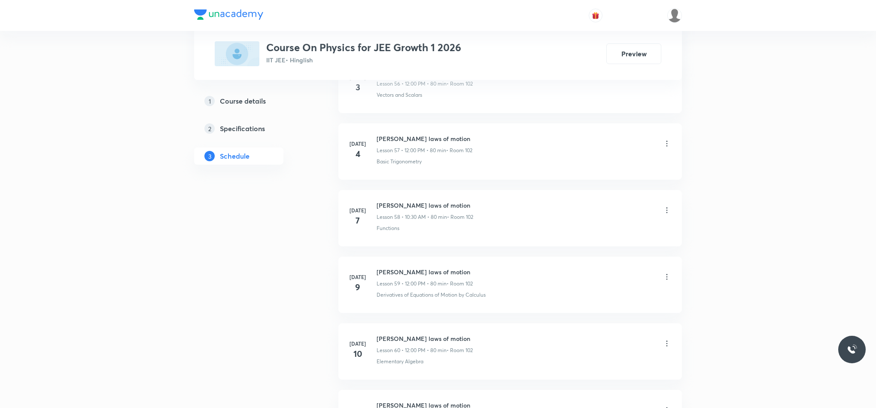
scroll to position [6971, 0]
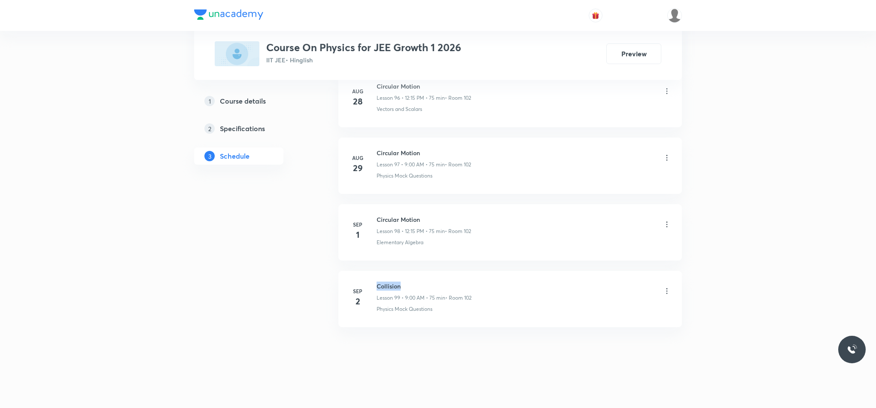
drag, startPoint x: 379, startPoint y: 282, endPoint x: 442, endPoint y: 282, distance: 62.7
click at [442, 282] on h6 "Collision" at bounding box center [424, 285] width 95 height 9
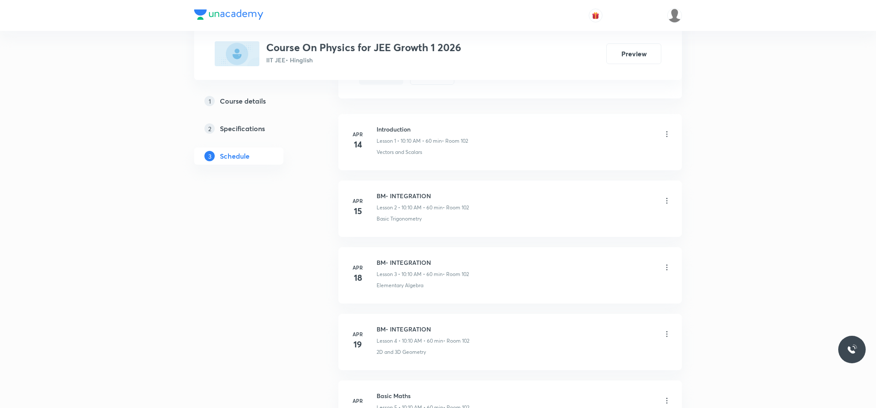
scroll to position [0, 0]
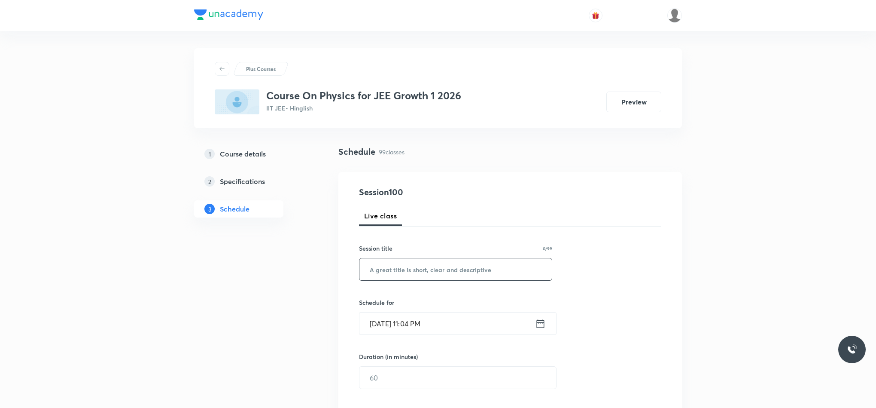
click at [460, 264] on input "text" at bounding box center [456, 269] width 192 height 22
paste input "Collision"
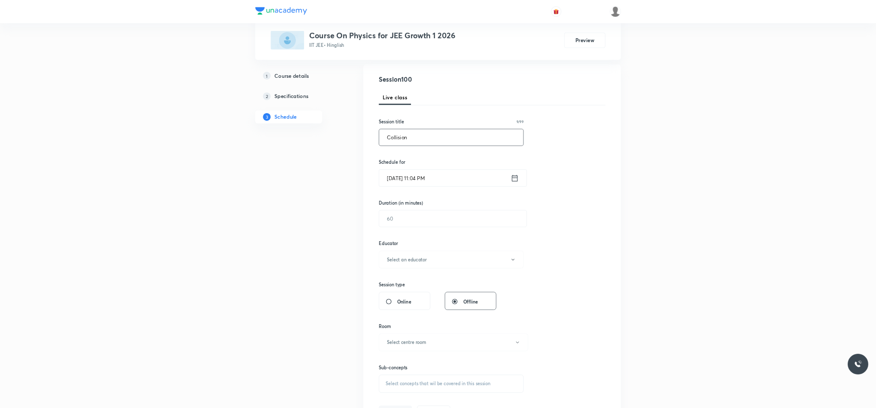
scroll to position [85, 0]
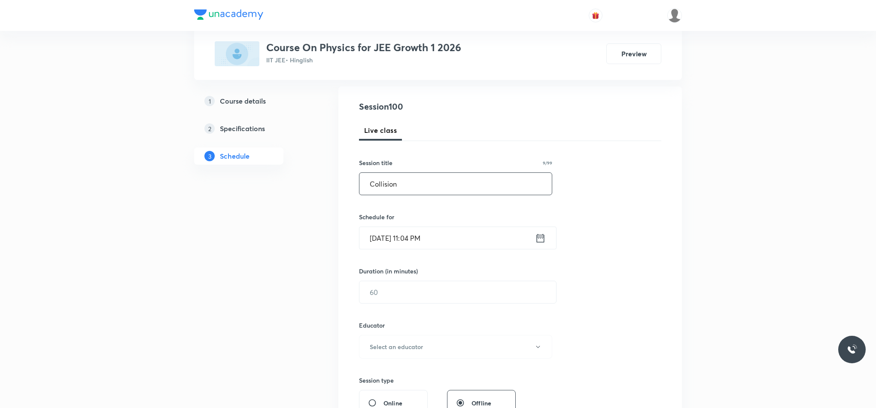
type input "Collision"
click at [544, 241] on icon at bounding box center [541, 237] width 8 height 9
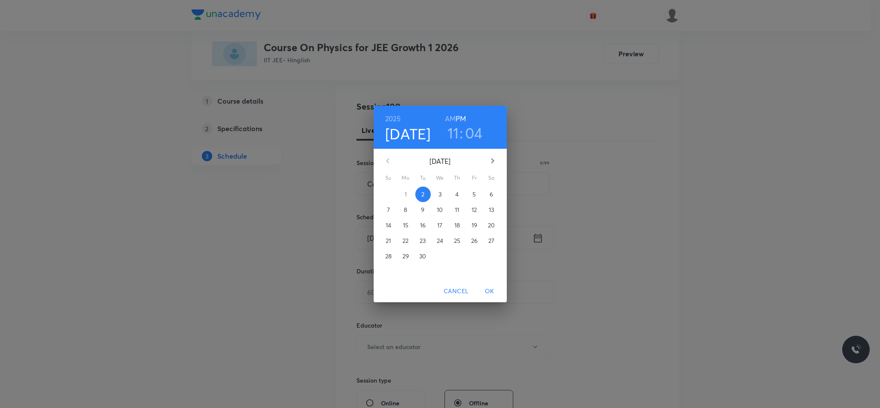
click at [437, 196] on span "3" at bounding box center [440, 194] width 15 height 9
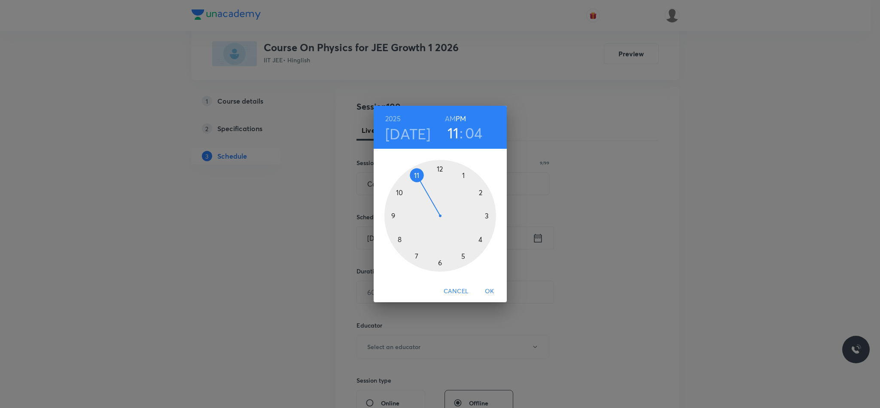
click at [400, 192] on div at bounding box center [440, 216] width 112 height 112
click at [440, 265] on div at bounding box center [440, 216] width 112 height 112
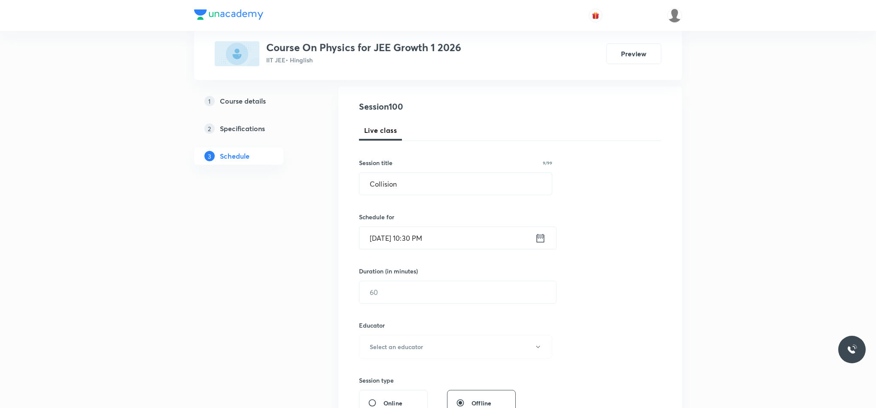
click at [537, 238] on icon at bounding box center [541, 237] width 8 height 9
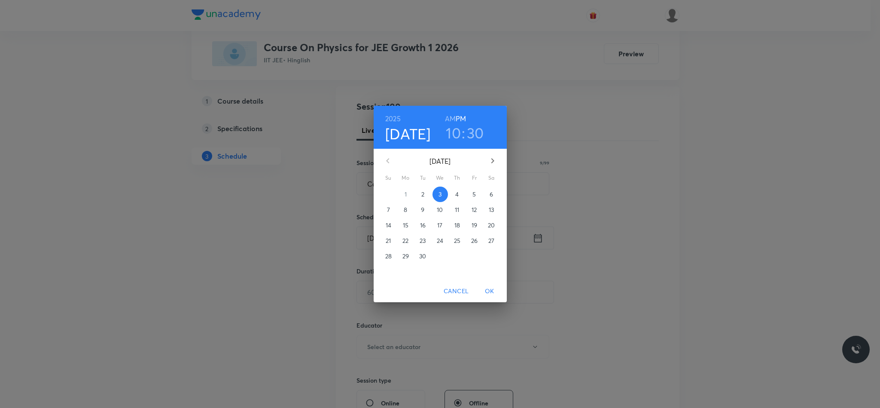
click at [449, 121] on h6 "AM" at bounding box center [450, 119] width 11 height 12
click at [491, 290] on span "OK" at bounding box center [489, 291] width 21 height 11
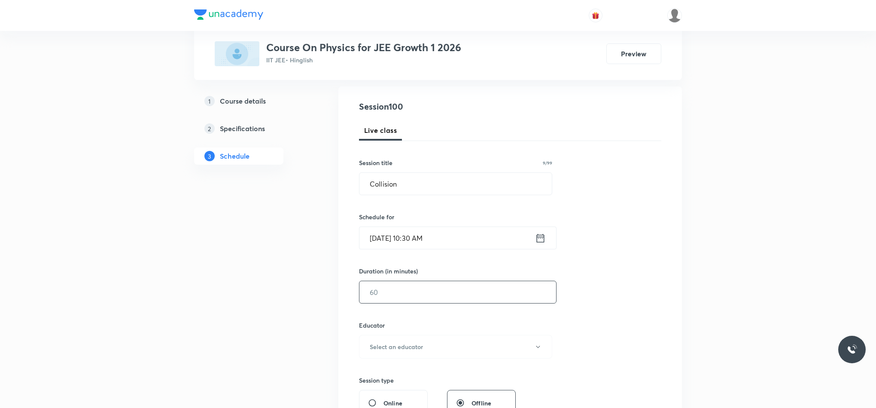
click at [464, 289] on input "text" at bounding box center [458, 292] width 197 height 22
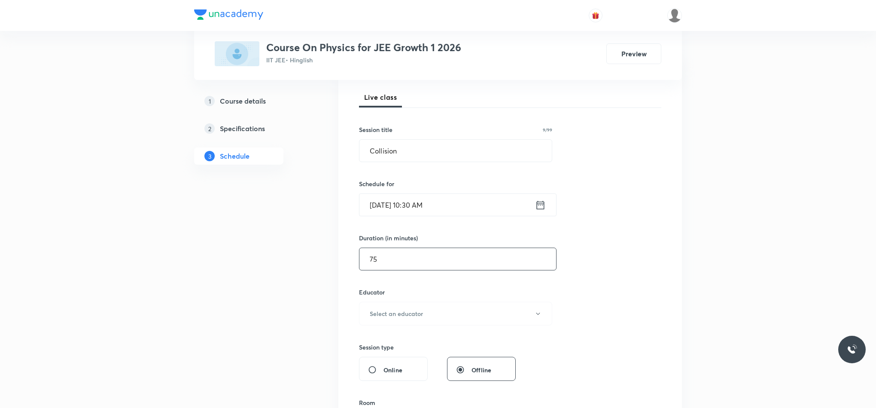
scroll to position [150, 0]
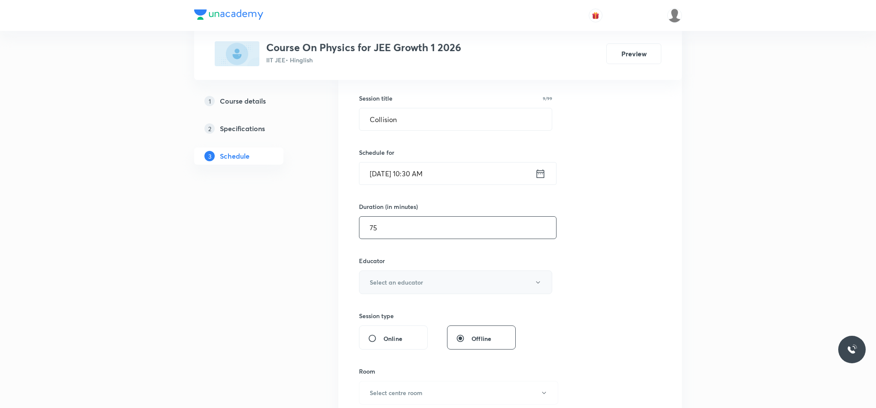
type input "75"
click at [387, 285] on h6 "Select an educator" at bounding box center [396, 281] width 53 height 9
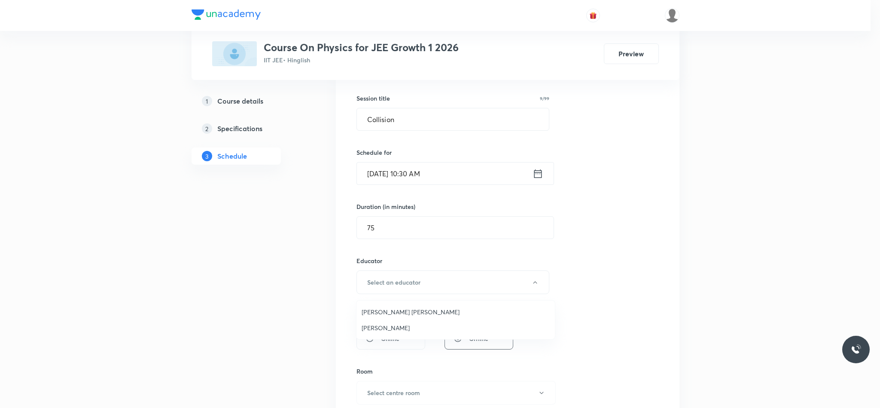
click at [388, 327] on span "Abhay Mishra" at bounding box center [456, 327] width 188 height 9
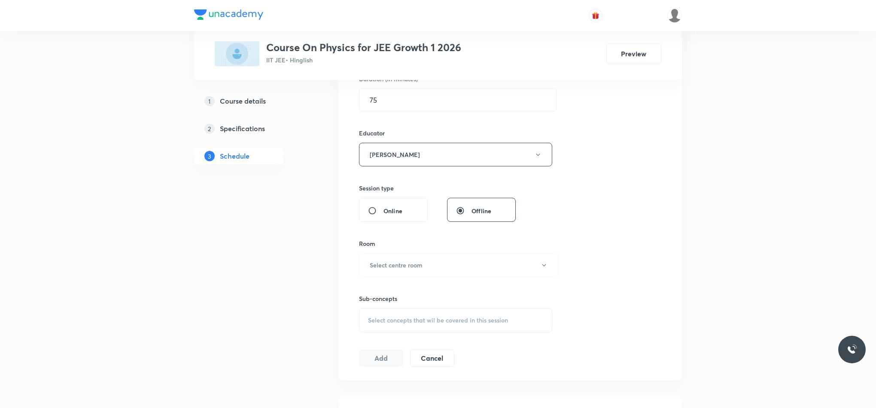
scroll to position [279, 0]
click at [393, 271] on button "Select centre room" at bounding box center [458, 264] width 199 height 24
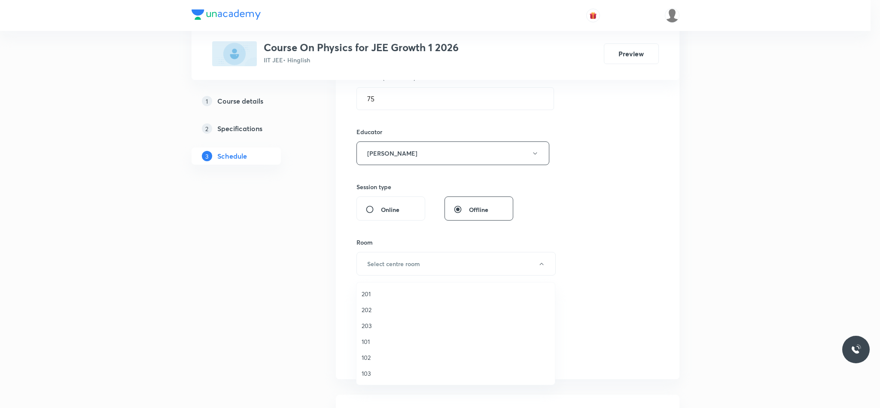
click at [381, 354] on span "102" at bounding box center [456, 357] width 188 height 9
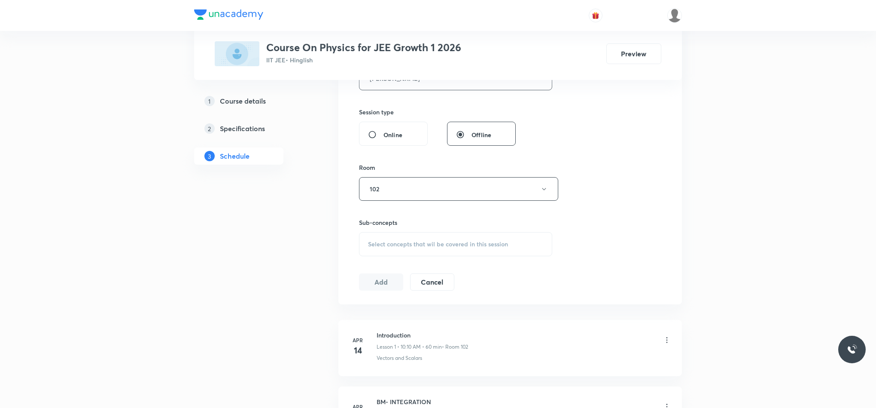
scroll to position [343, 0]
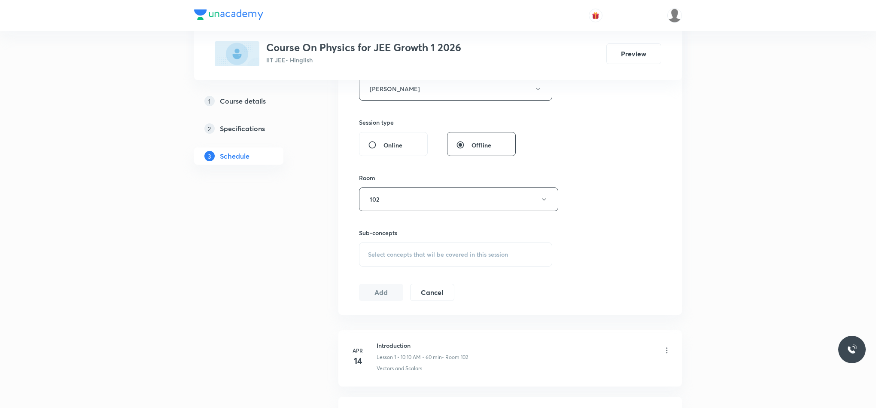
click at [393, 244] on div "Sub-concepts Select concepts that wil be covered in this session" at bounding box center [455, 247] width 193 height 38
click at [395, 250] on div "Select concepts that wil be covered in this session" at bounding box center [455, 254] width 193 height 24
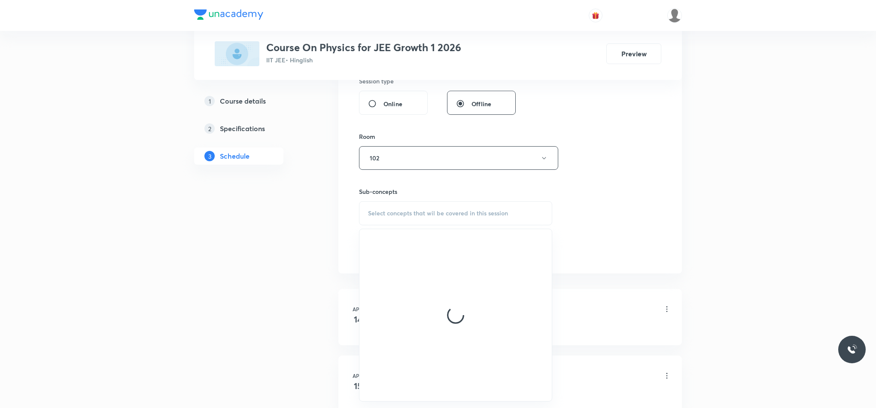
scroll to position [408, 0]
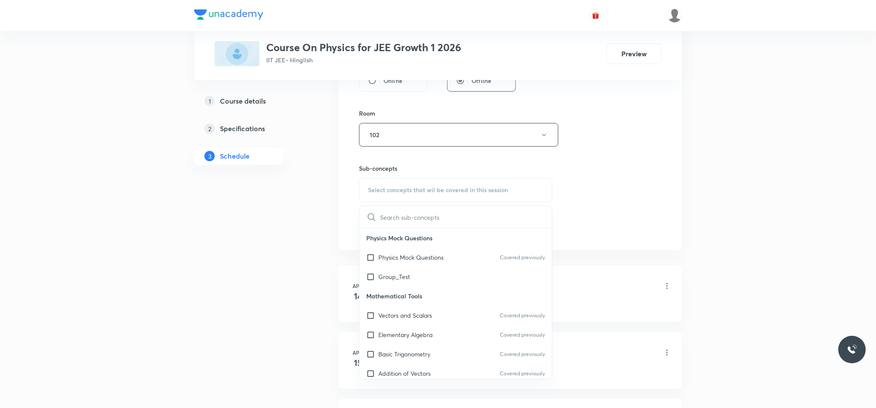
click at [422, 266] on div "Physics Mock Questions Covered previously" at bounding box center [456, 256] width 192 height 19
checkbox input "true"
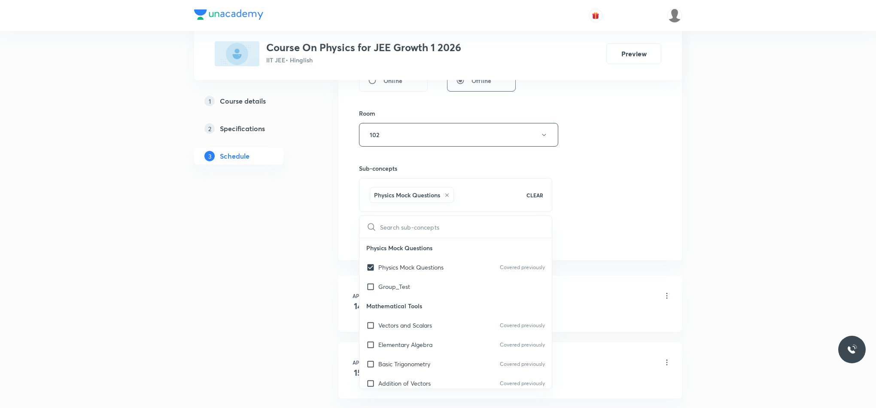
click at [582, 229] on div "Session 100 Live class Session title 9/99 Collision ​ Schedule for Sep 3, 2025,…" at bounding box center [510, 12] width 302 height 468
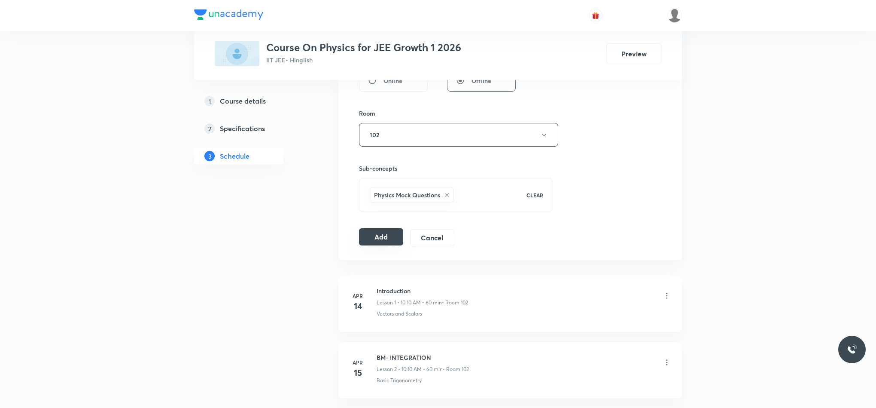
click at [392, 241] on button "Add" at bounding box center [381, 236] width 44 height 17
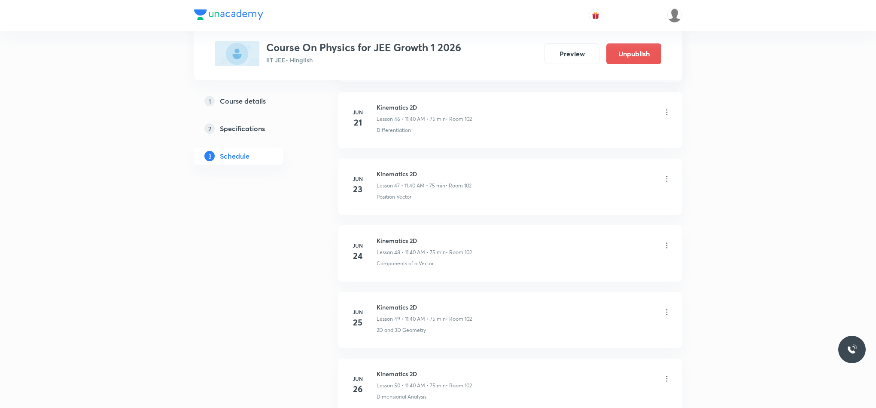
scroll to position [6586, 0]
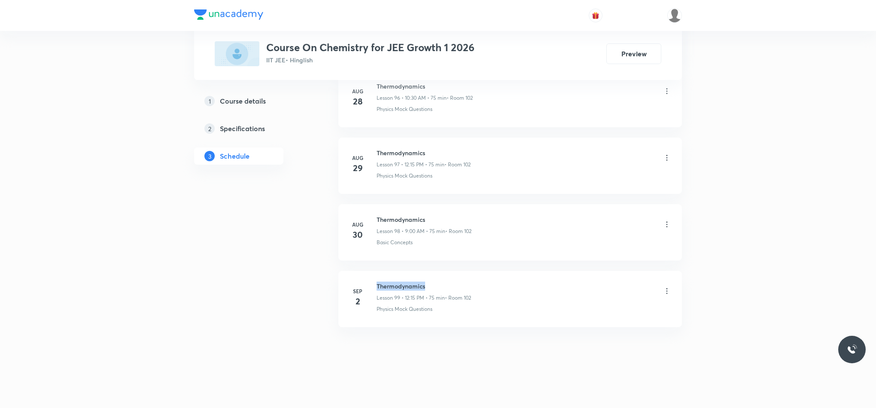
drag, startPoint x: 378, startPoint y: 281, endPoint x: 476, endPoint y: 275, distance: 98.2
click at [431, 277] on li "[DATE] Thermodynamics Lesson 99 • 12:15 PM • 75 min • Room 102 Physics Mock Que…" at bounding box center [510, 299] width 344 height 56
copy h6 "Thermodynamics"
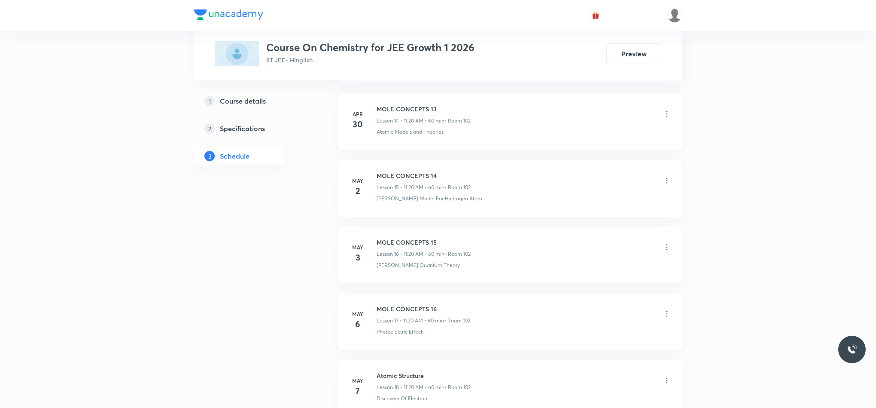
scroll to position [1088, 0]
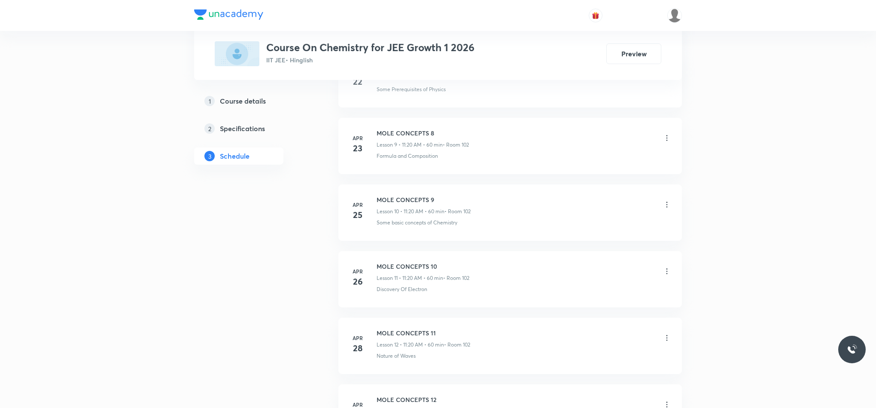
drag, startPoint x: 879, startPoint y: 3, endPoint x: 588, endPoint y: 173, distance: 337.3
click at [588, 173] on li "[DATE] MOLE CONCEPTS 8 Lesson 9 • 11:20 AM • 60 min • Room 102 Formula and Comp…" at bounding box center [510, 146] width 344 height 56
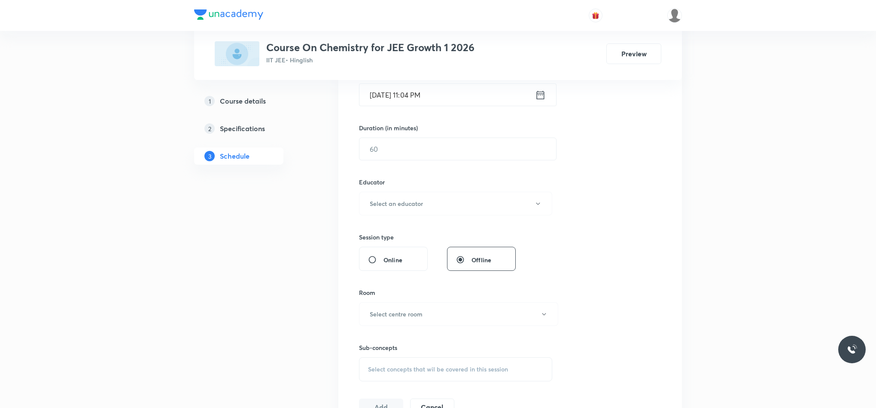
scroll to position [0, 0]
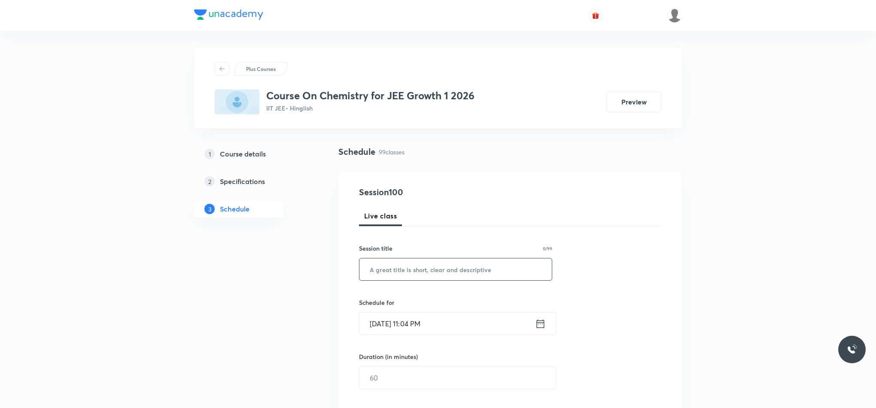
click at [433, 272] on input "text" at bounding box center [456, 269] width 192 height 22
paste input "Thermodynamics"
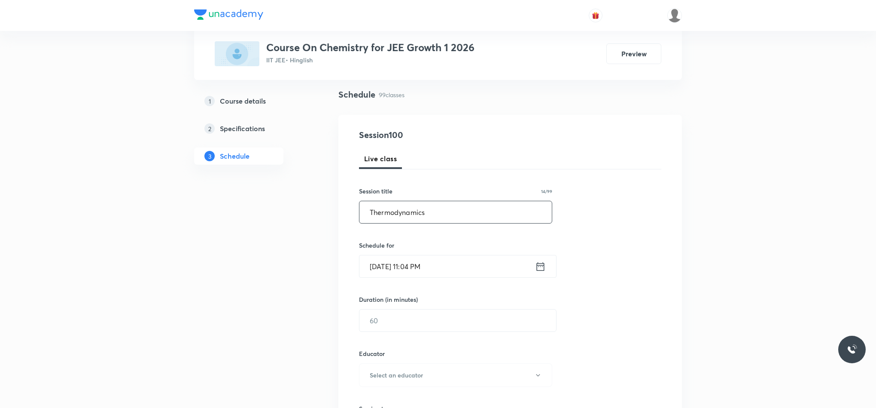
scroll to position [129, 0]
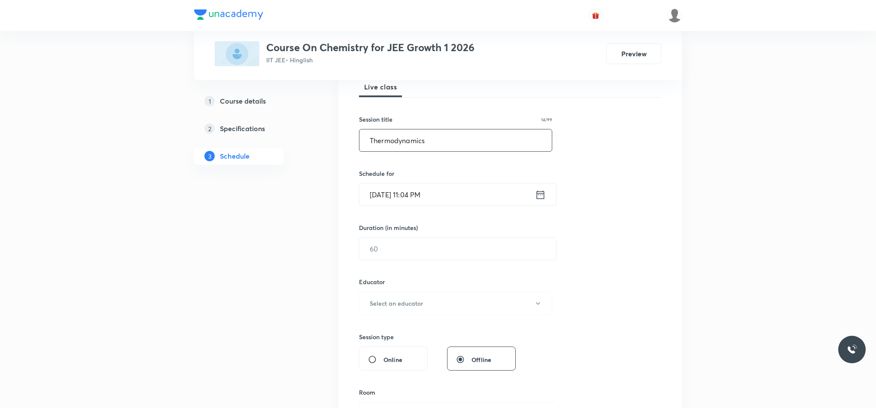
type input "Thermodynamics"
click at [544, 189] on icon at bounding box center [540, 195] width 11 height 12
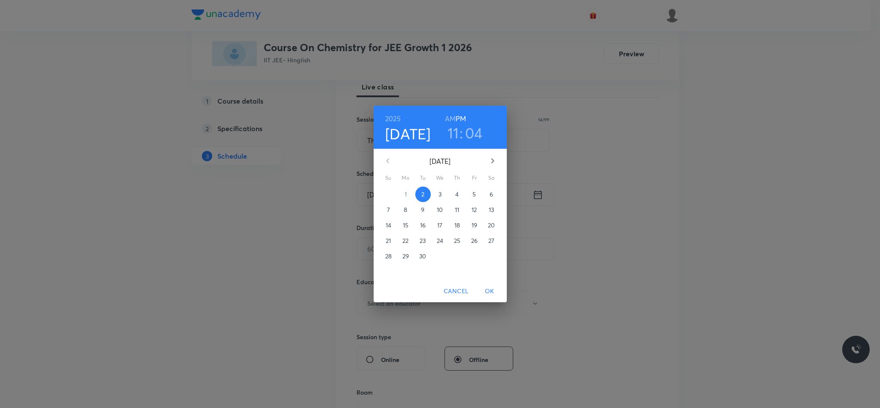
click at [439, 195] on p "3" at bounding box center [440, 194] width 3 height 9
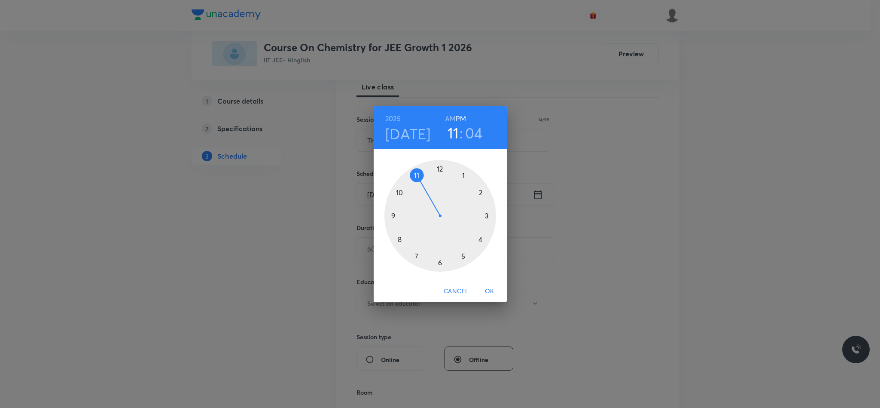
click at [440, 168] on div at bounding box center [440, 216] width 112 height 112
click at [487, 213] on div at bounding box center [440, 216] width 112 height 112
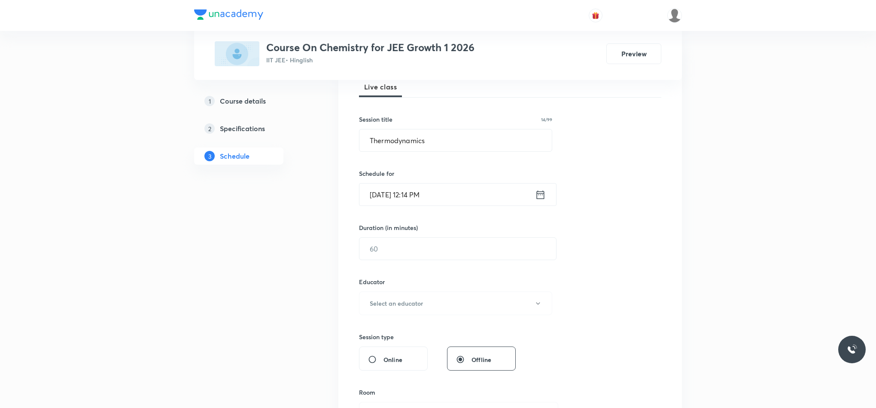
click at [534, 194] on input "Sep 3, 2025, 12:14 PM" at bounding box center [448, 194] width 176 height 22
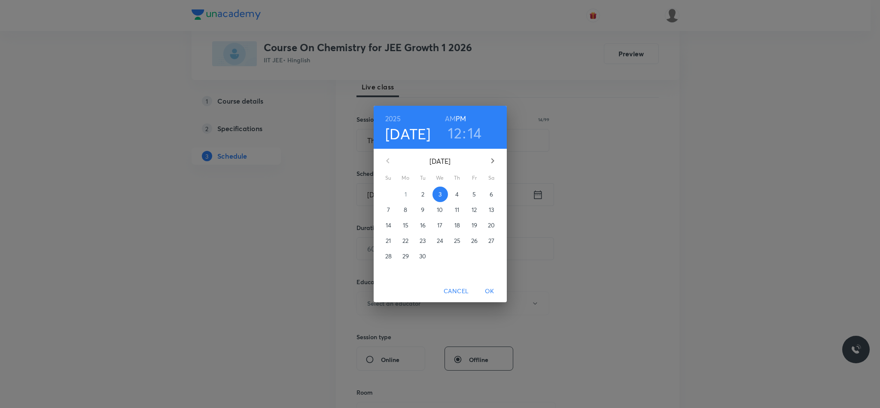
click at [474, 133] on h3 "14" at bounding box center [475, 133] width 14 height 18
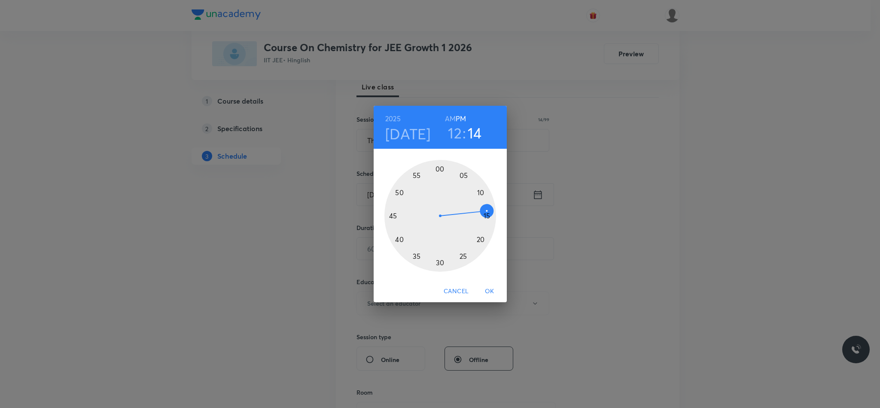
click at [487, 212] on div at bounding box center [440, 216] width 112 height 112
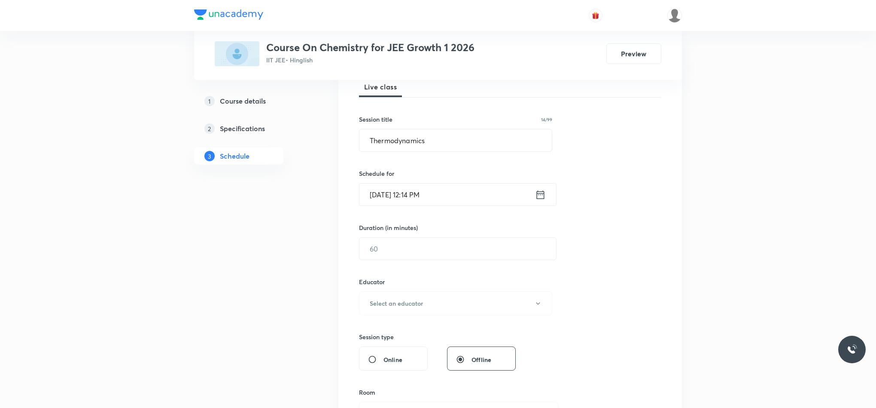
click at [532, 197] on input "Sep 3, 2025, 12:14 PM" at bounding box center [448, 194] width 176 height 22
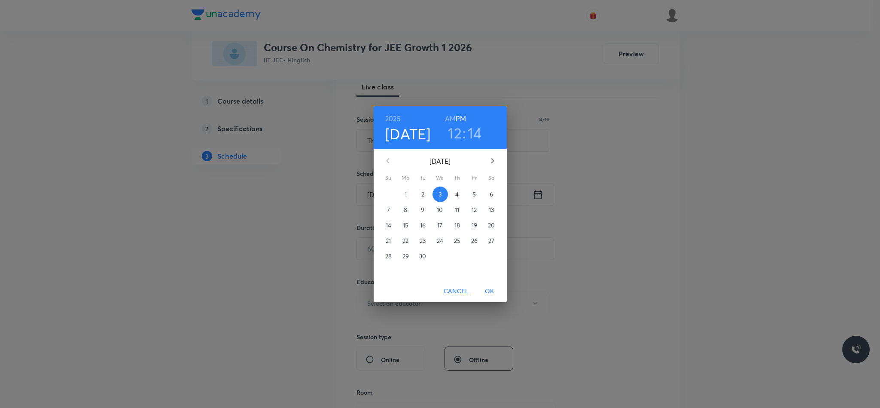
click at [469, 132] on h3 "14" at bounding box center [475, 133] width 14 height 18
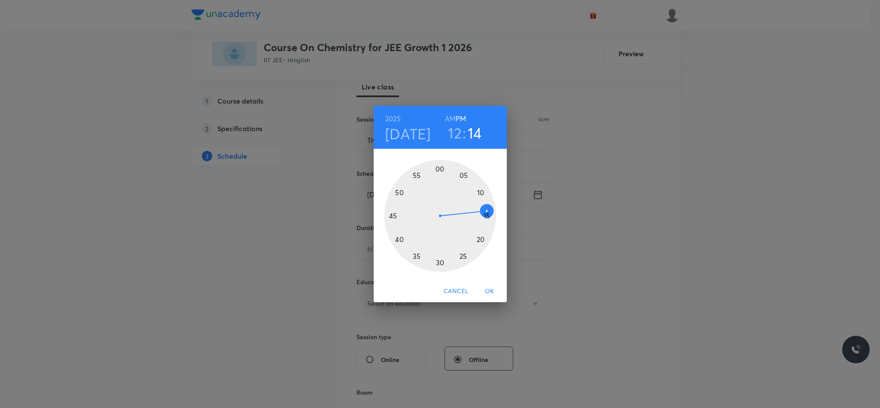
click at [487, 214] on div at bounding box center [440, 216] width 112 height 112
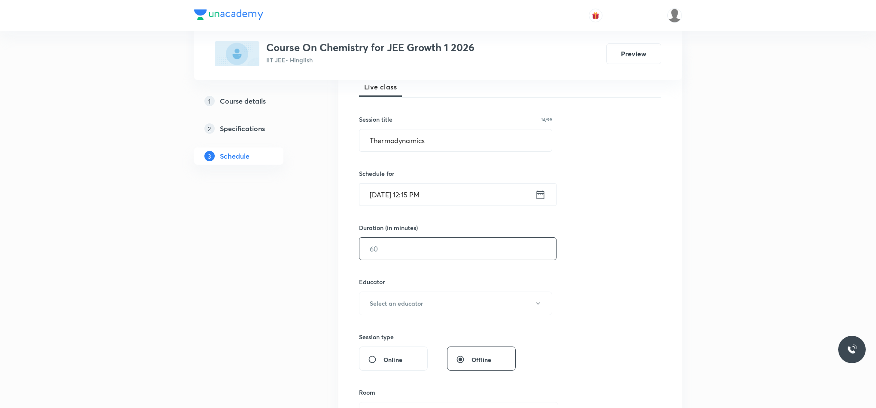
click at [435, 252] on input "text" at bounding box center [458, 249] width 197 height 22
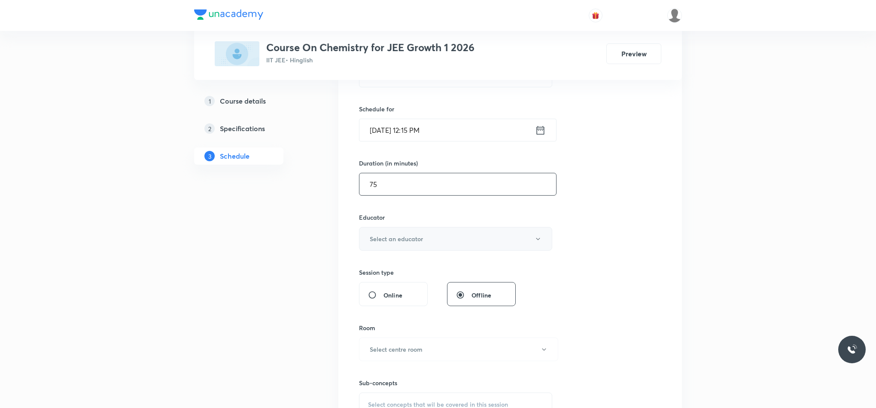
type input "75"
click at [432, 244] on button "Select an educator" at bounding box center [455, 239] width 193 height 24
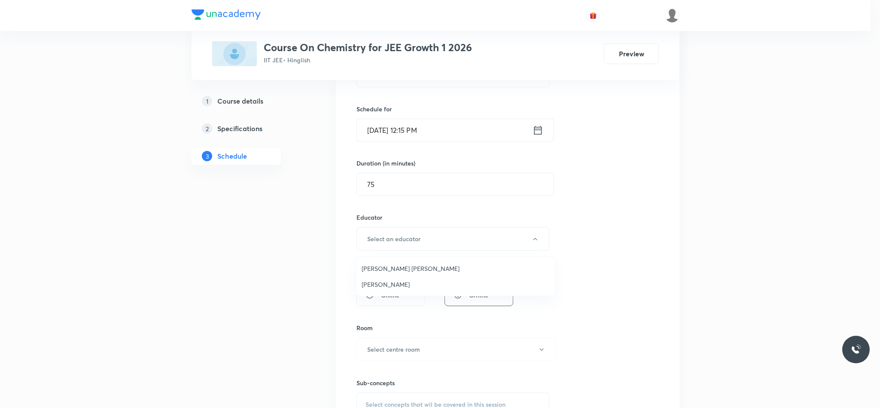
click at [403, 268] on span "Vikash Kumar Maury" at bounding box center [456, 268] width 188 height 9
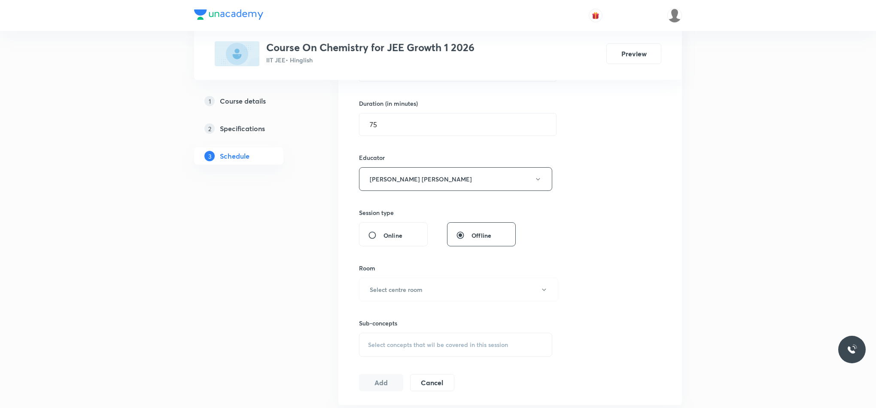
scroll to position [322, 0]
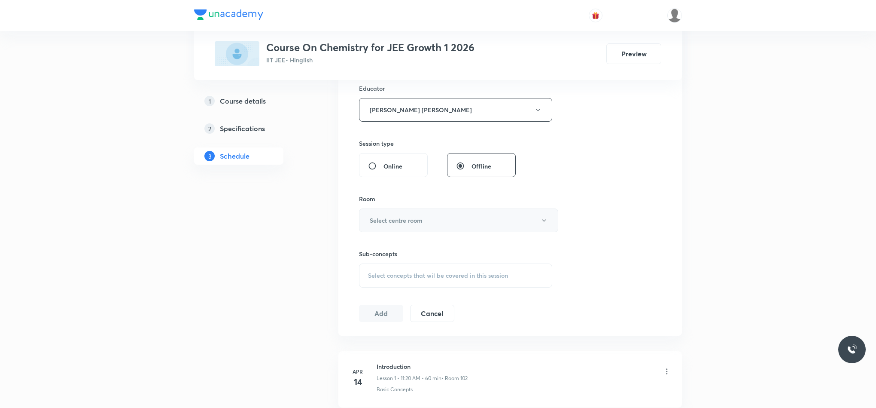
click at [410, 221] on h6 "Select centre room" at bounding box center [396, 220] width 53 height 9
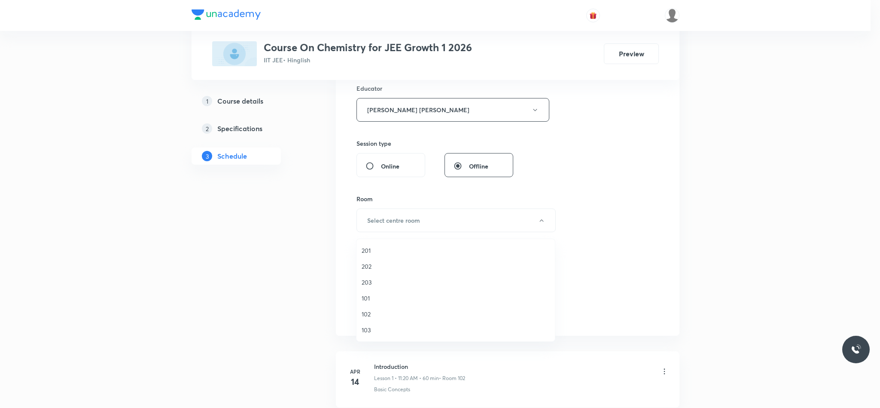
click at [384, 312] on span "102" at bounding box center [456, 313] width 188 height 9
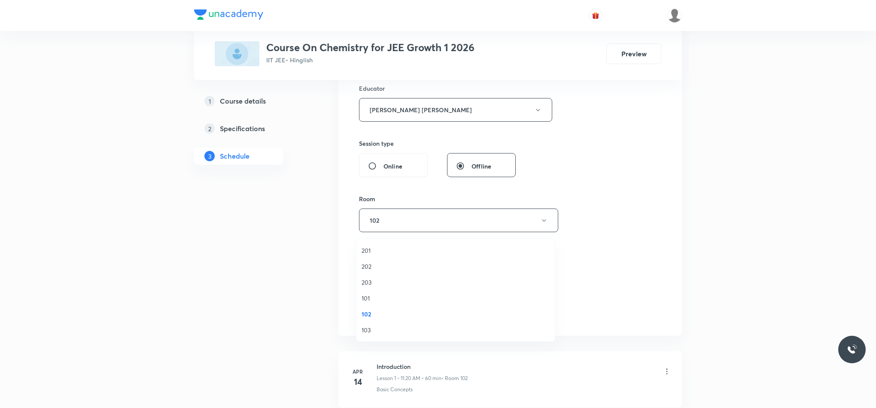
scroll to position [451, 0]
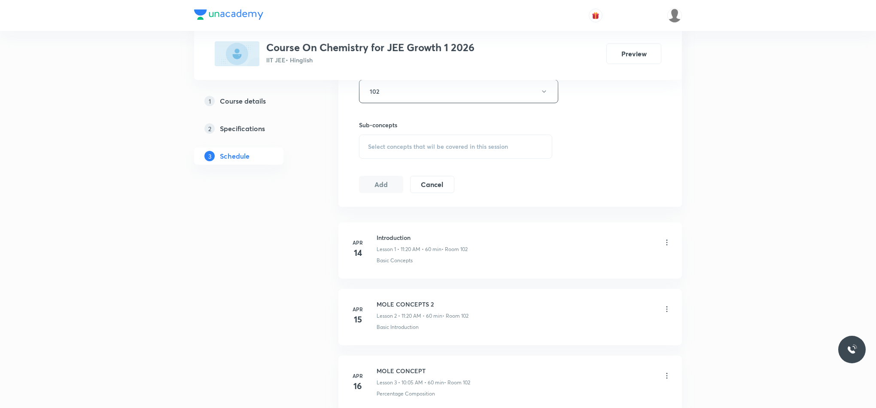
click at [382, 135] on div "Sub-concepts Select concepts that wil be covered in this session" at bounding box center [455, 139] width 193 height 38
click at [383, 148] on span "Select concepts that wil be covered in this session" at bounding box center [438, 146] width 140 height 7
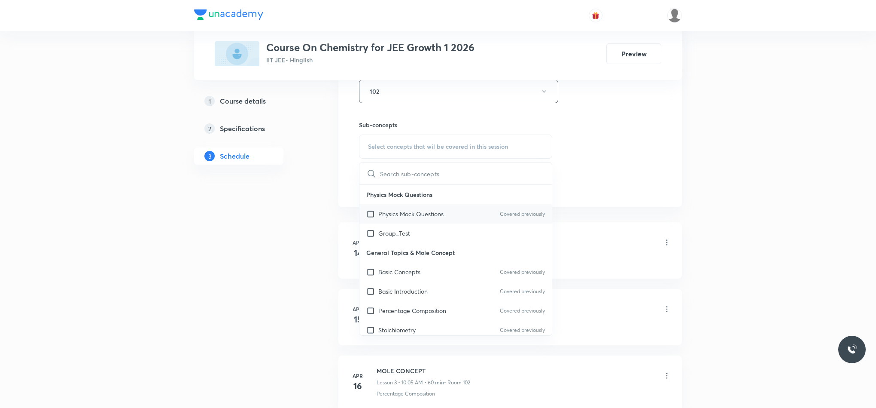
click at [415, 213] on p "Physics Mock Questions" at bounding box center [410, 213] width 65 height 9
checkbox input "true"
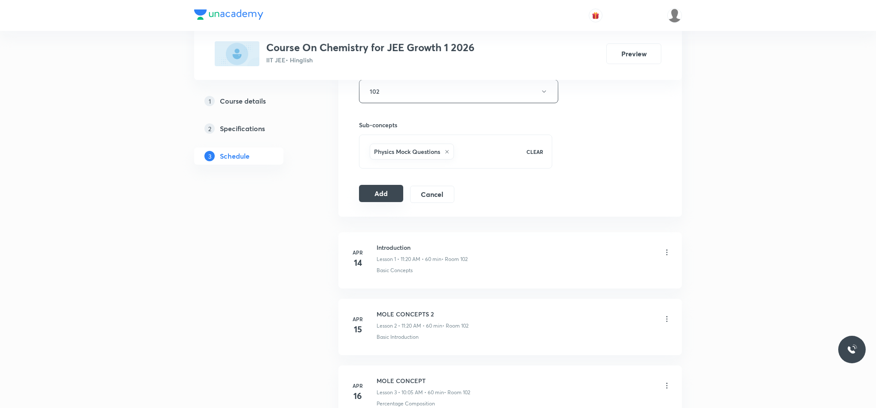
click at [361, 193] on button "Add" at bounding box center [381, 193] width 44 height 17
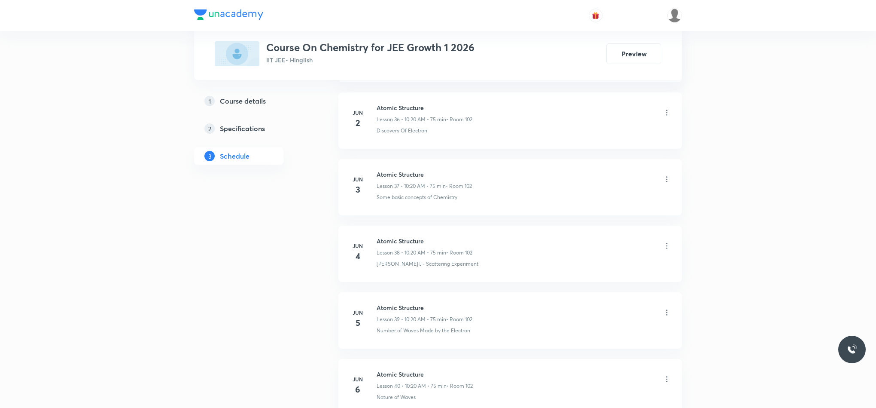
scroll to position [6519, 0]
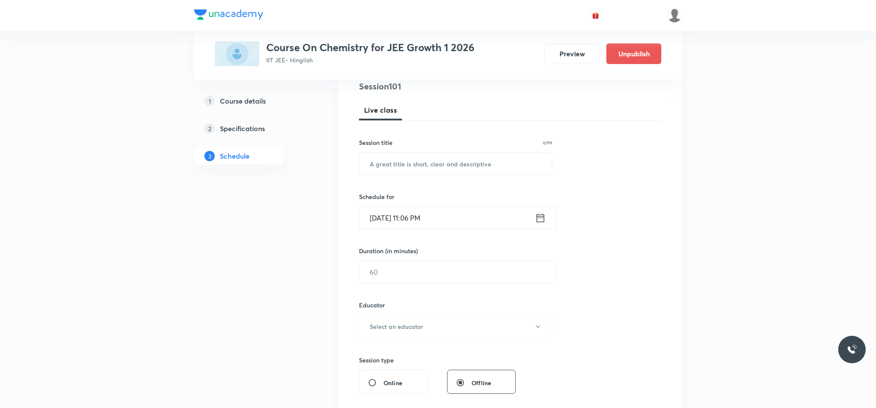
scroll to position [7038, 0]
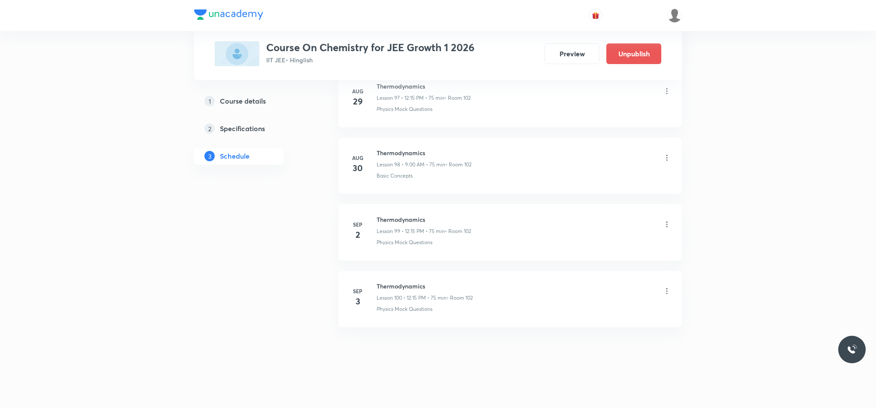
click at [666, 289] on icon at bounding box center [667, 291] width 9 height 9
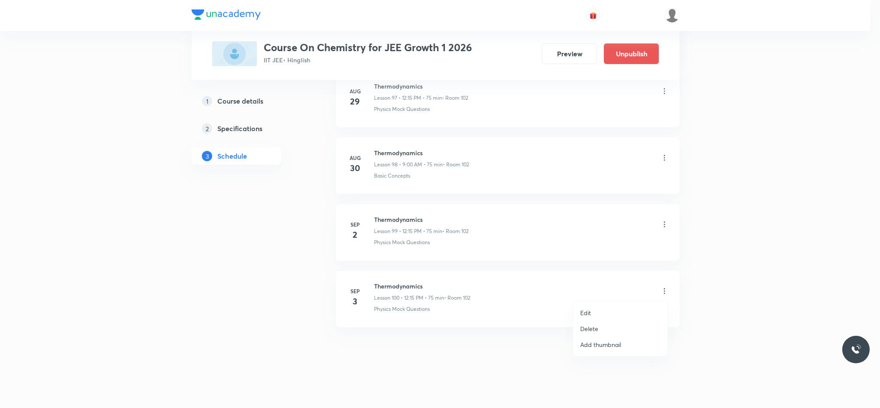
click at [604, 323] on li "Delete" at bounding box center [620, 328] width 94 height 16
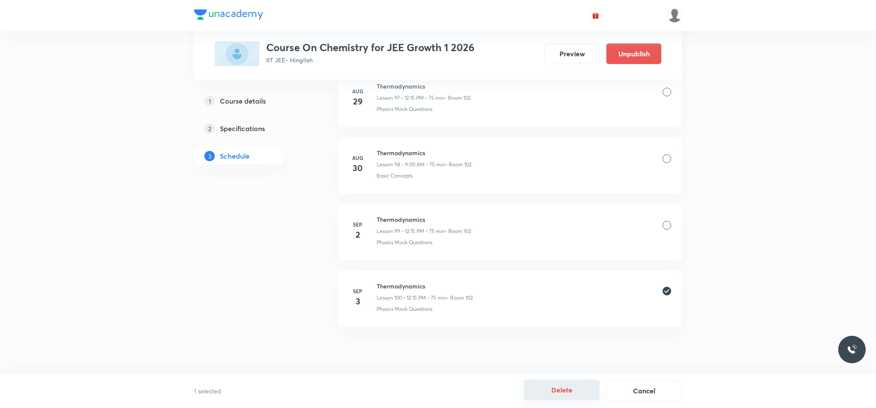
click at [584, 389] on button "Delete" at bounding box center [562, 389] width 76 height 21
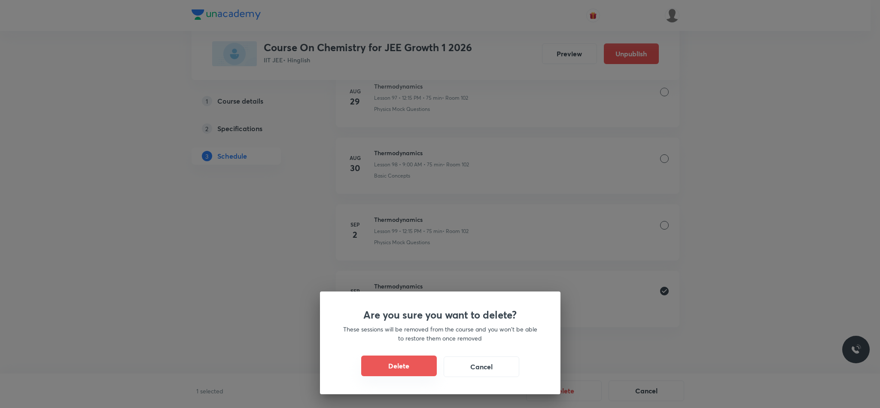
click at [388, 366] on button "Delete" at bounding box center [399, 365] width 76 height 21
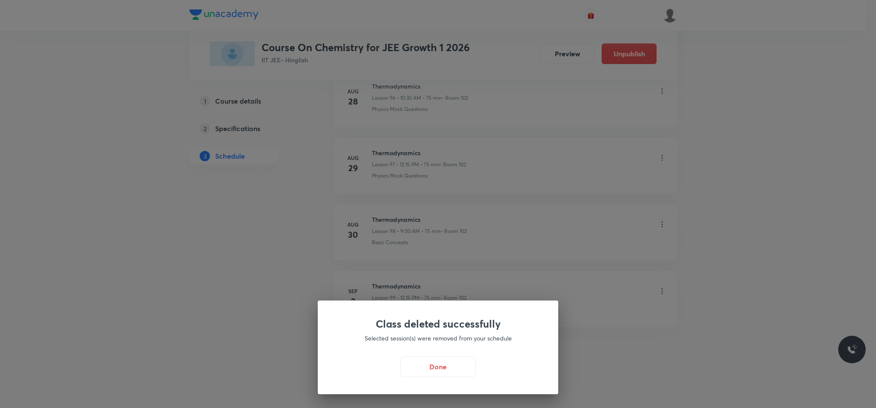
scroll to position [6971, 0]
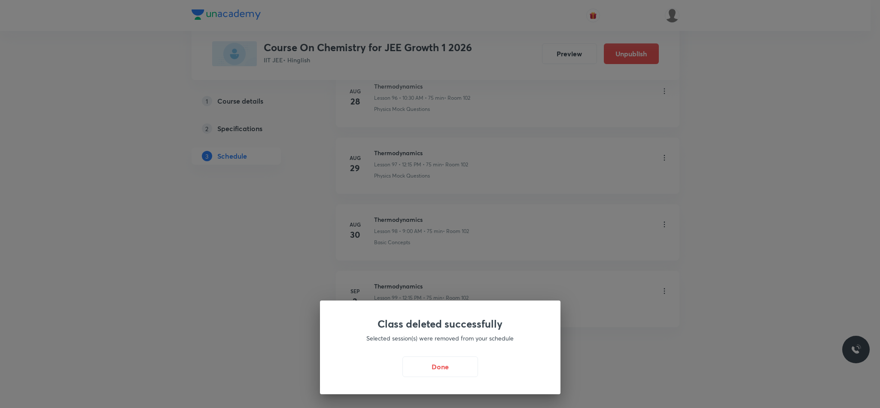
drag, startPoint x: 435, startPoint y: 360, endPoint x: 436, endPoint y: 330, distance: 30.1
click at [435, 362] on button "Done" at bounding box center [441, 366] width 76 height 21
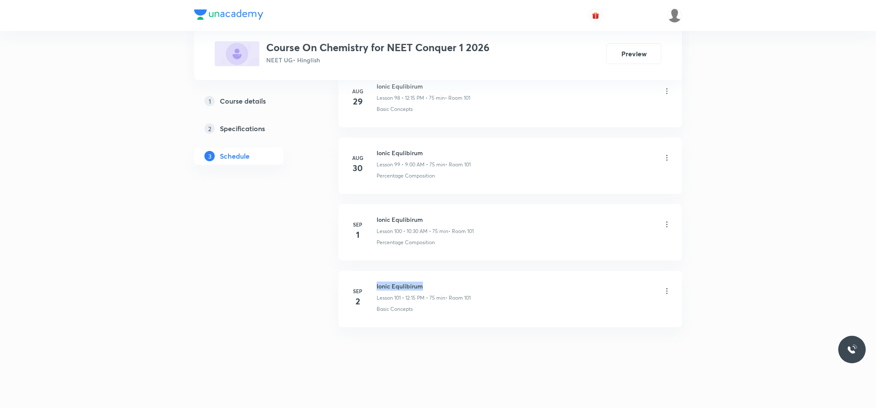
drag, startPoint x: 375, startPoint y: 285, endPoint x: 494, endPoint y: 269, distance: 119.6
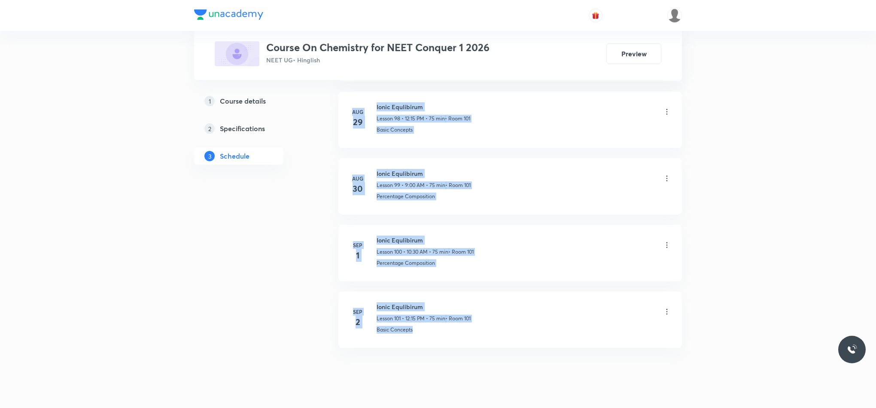
drag, startPoint x: 875, startPoint y: 390, endPoint x: 879, endPoint y: 0, distance: 390.1
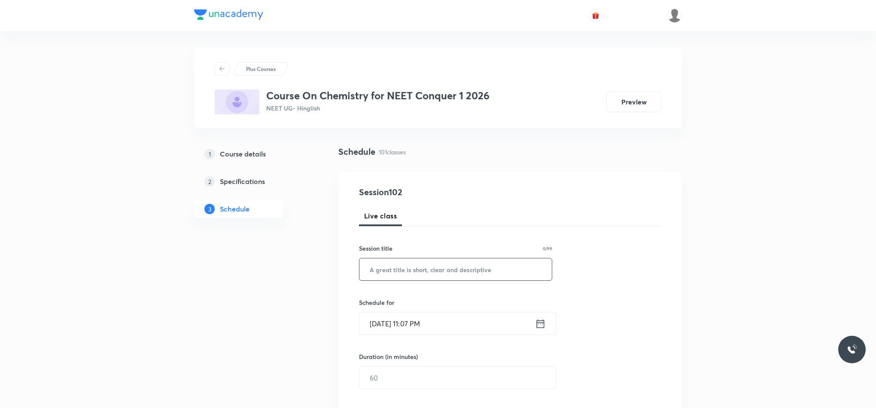
click at [477, 280] on input "text" at bounding box center [456, 269] width 192 height 22
paste input "Ionic Equlibirum"
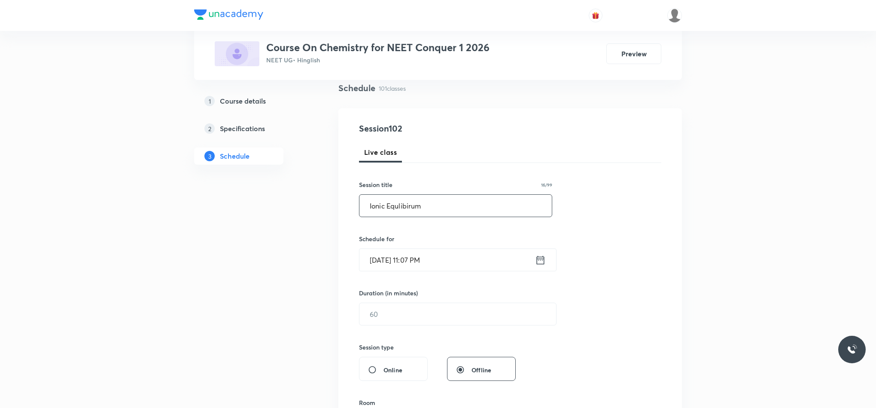
scroll to position [64, 0]
type input "Ionic Equlibirum"
click at [535, 267] on div "[DATE] 11:07 PM ​" at bounding box center [458, 258] width 198 height 23
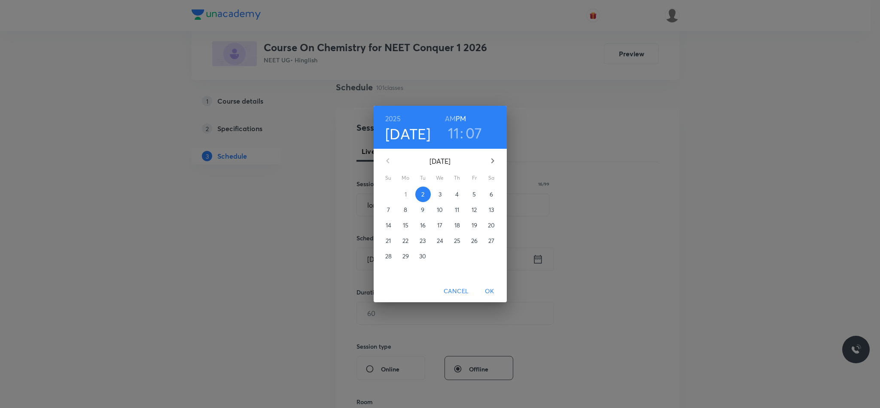
click at [440, 192] on p "3" at bounding box center [440, 194] width 3 height 9
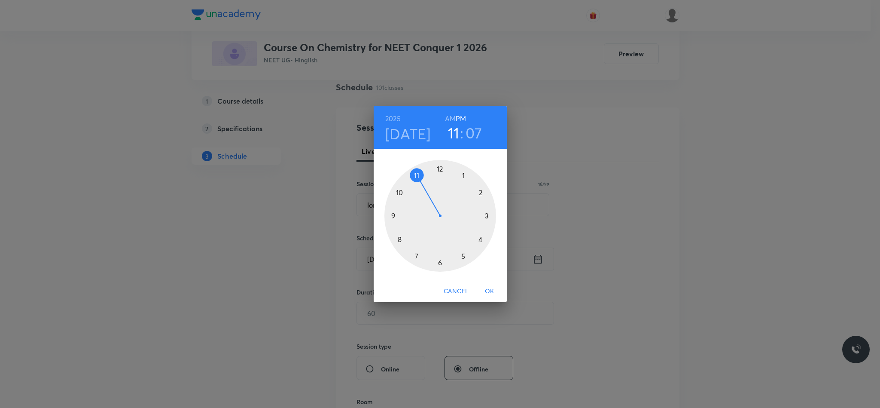
click at [393, 214] on div at bounding box center [440, 216] width 112 height 112
click at [441, 166] on div at bounding box center [440, 216] width 112 height 112
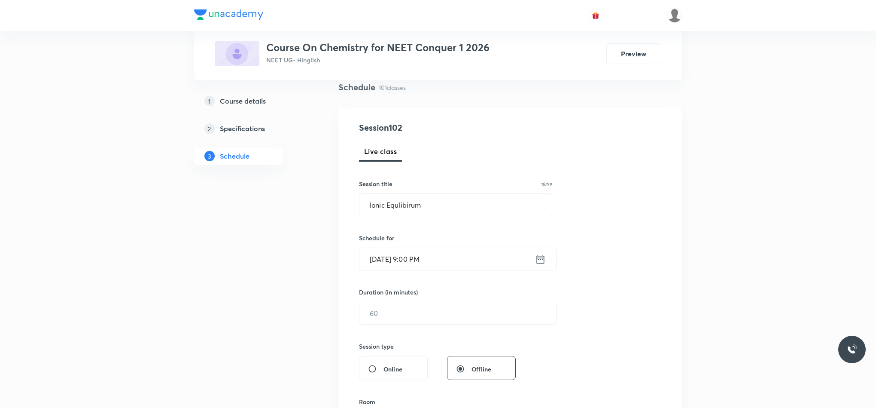
click at [535, 262] on icon at bounding box center [540, 259] width 11 height 12
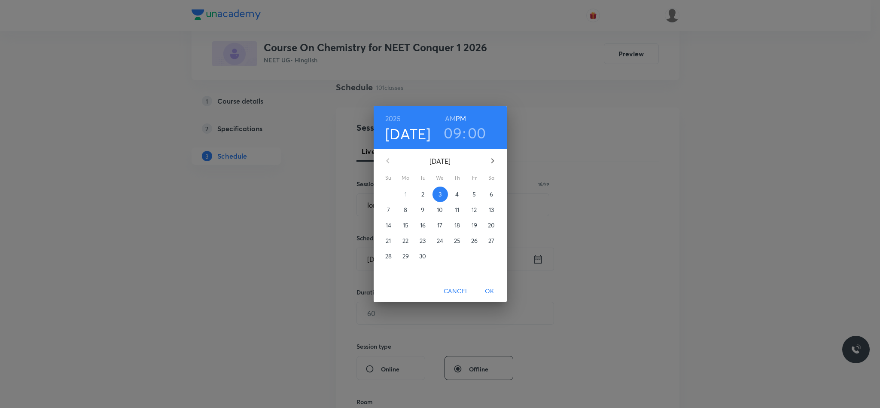
click at [445, 116] on h6 "AM" at bounding box center [450, 119] width 11 height 12
click at [486, 295] on span "OK" at bounding box center [489, 291] width 21 height 11
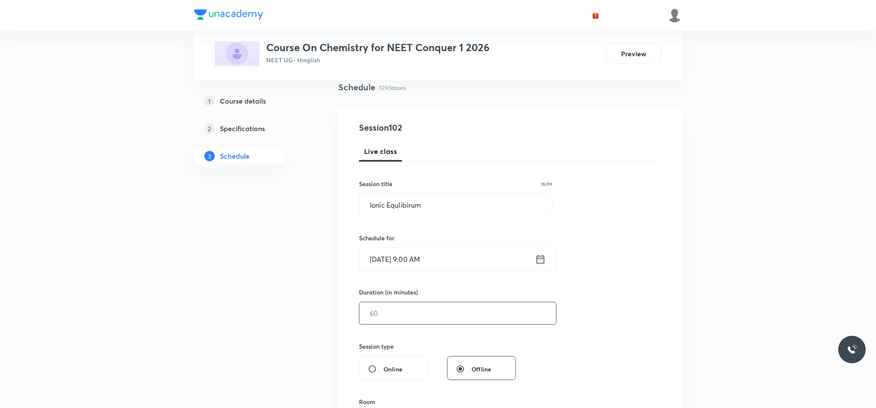
click at [463, 315] on input "text" at bounding box center [458, 313] width 197 height 22
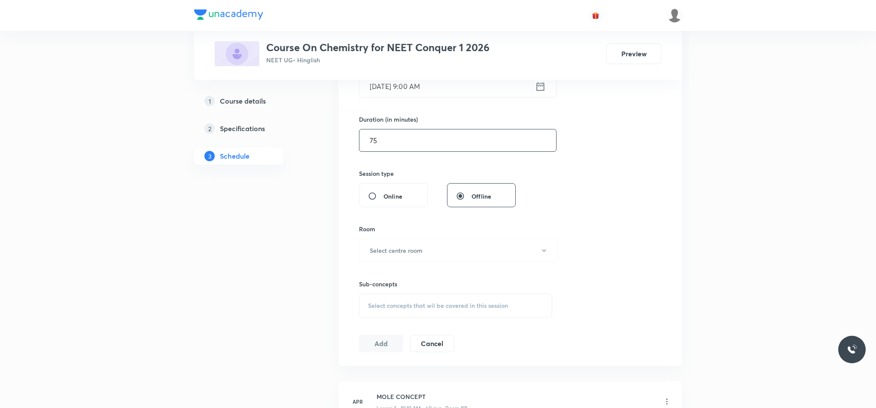
scroll to position [258, 0]
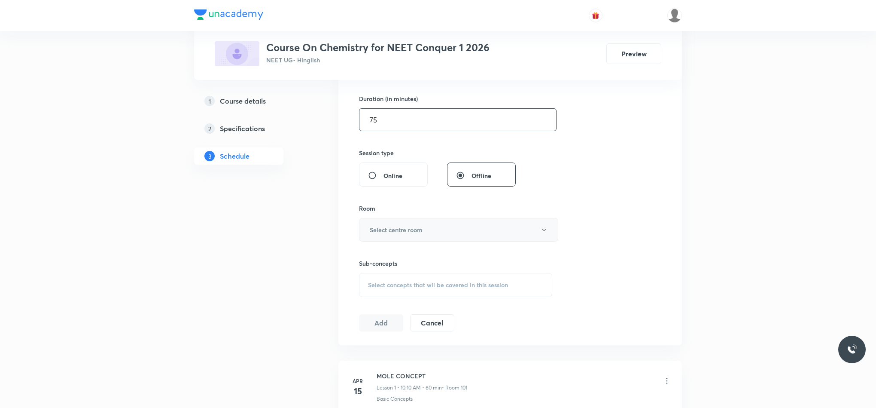
type input "75"
click at [418, 219] on button "Select centre room" at bounding box center [458, 230] width 199 height 24
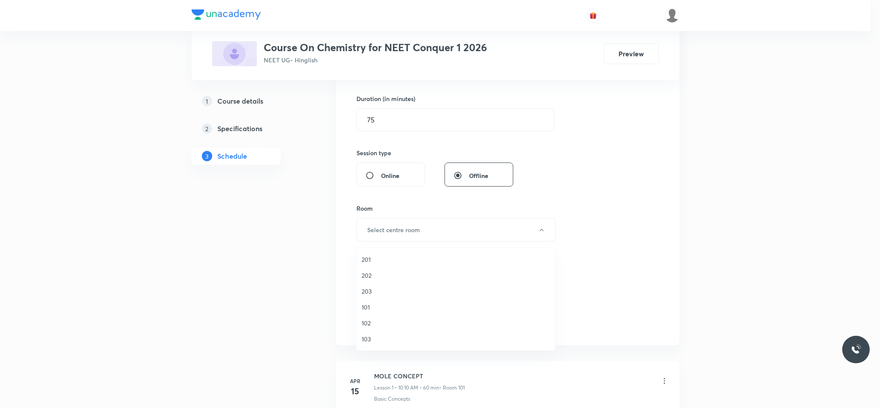
click at [372, 303] on span "101" at bounding box center [456, 306] width 188 height 9
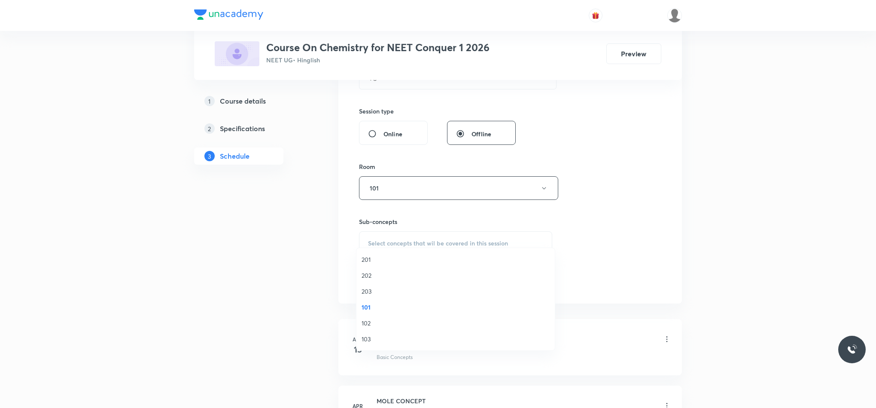
scroll to position [322, 0]
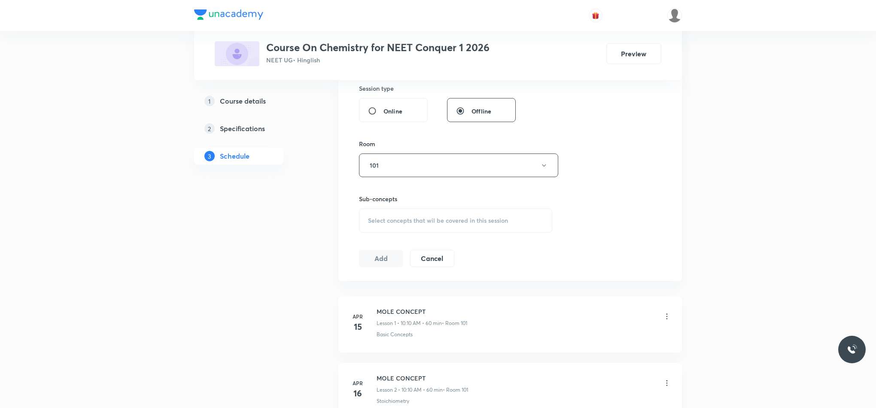
click at [385, 210] on div "Select concepts that wil be covered in this session" at bounding box center [455, 220] width 193 height 24
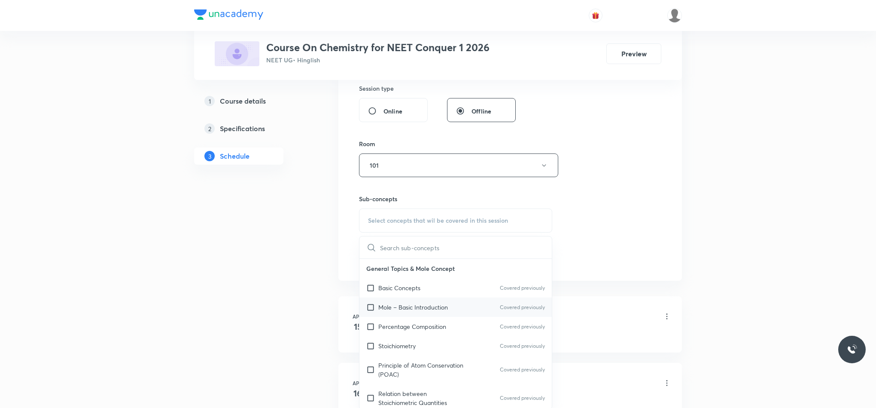
click at [472, 299] on div "Mole – Basic Introduction Covered previously" at bounding box center [456, 306] width 192 height 19
checkbox input "true"
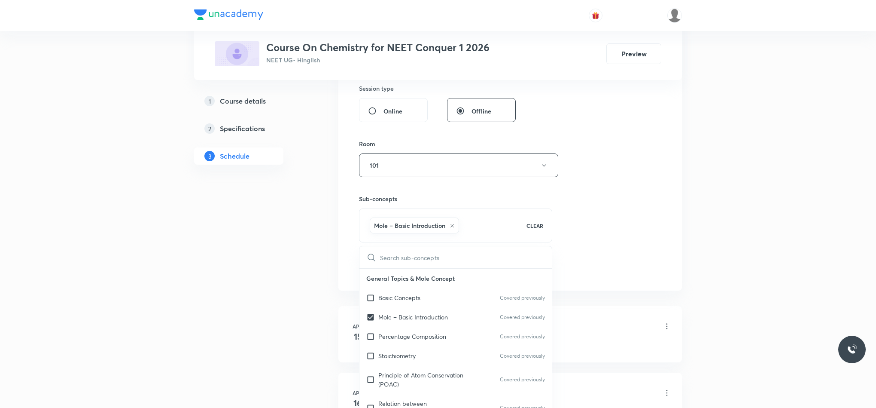
click at [652, 242] on div "Session 102 Live class Session title 16/99 Ionic Equlibirum ​ Schedule for Sep …" at bounding box center [510, 69] width 302 height 413
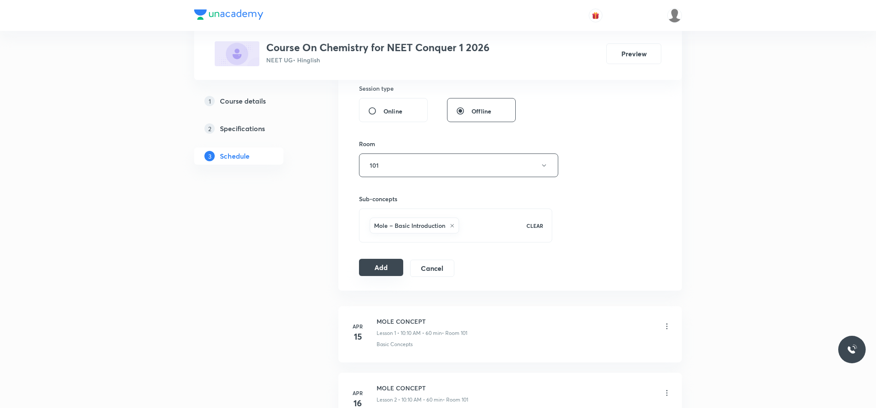
click at [395, 267] on button "Add" at bounding box center [381, 267] width 44 height 17
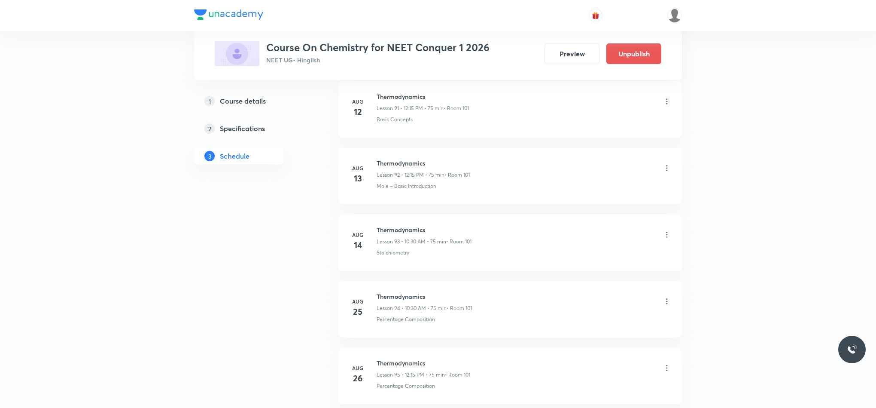
scroll to position [6721, 0]
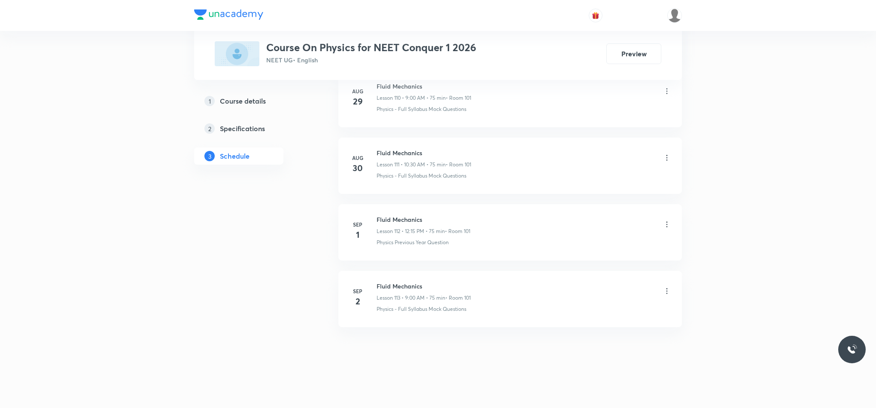
scroll to position [7854, 0]
drag, startPoint x: 375, startPoint y: 283, endPoint x: 528, endPoint y: 274, distance: 152.3
click at [528, 274] on li "[DATE] Fluid Mechanics Lesson 113 • 9:00 AM • 75 min • Room 101 Physics - Full …" at bounding box center [510, 299] width 344 height 56
copy h6 "Fluid Mechanics"
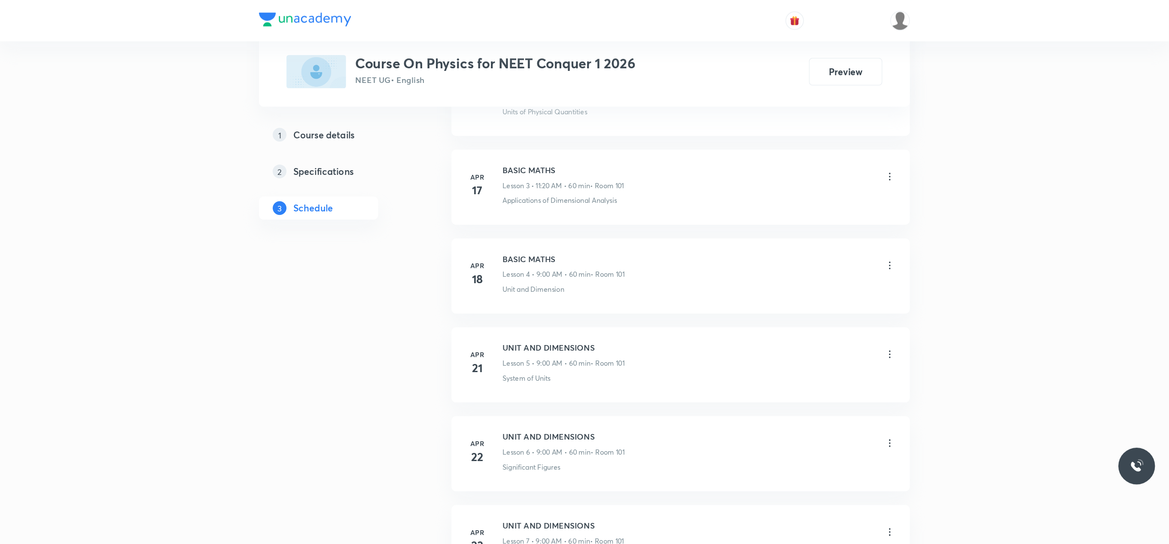
scroll to position [0, 0]
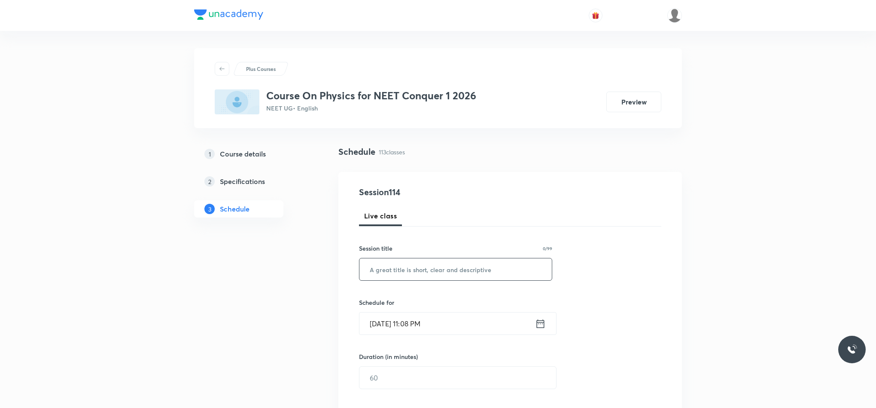
click at [450, 280] on input "text" at bounding box center [456, 269] width 192 height 22
paste input "Fluid Mechanics"
type input "Fluid Mechanics"
click at [542, 329] on icon at bounding box center [540, 323] width 11 height 12
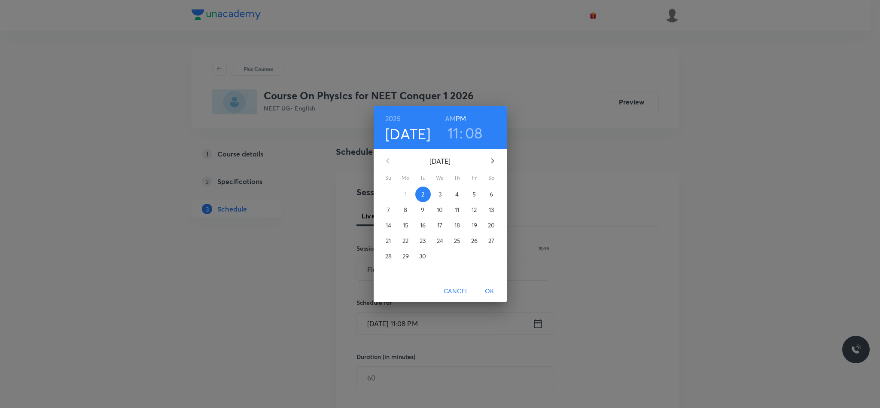
click at [439, 196] on p "3" at bounding box center [440, 194] width 3 height 9
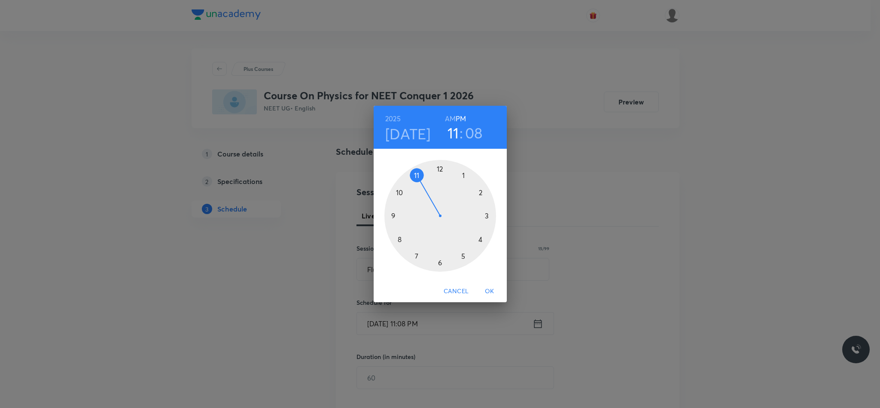
click at [397, 194] on div at bounding box center [440, 216] width 112 height 112
click at [439, 264] on div at bounding box center [440, 216] width 112 height 112
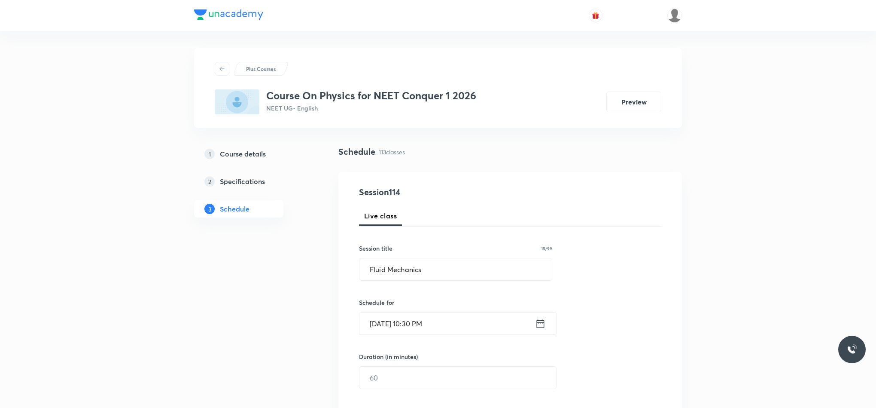
click at [540, 318] on icon at bounding box center [540, 323] width 11 height 12
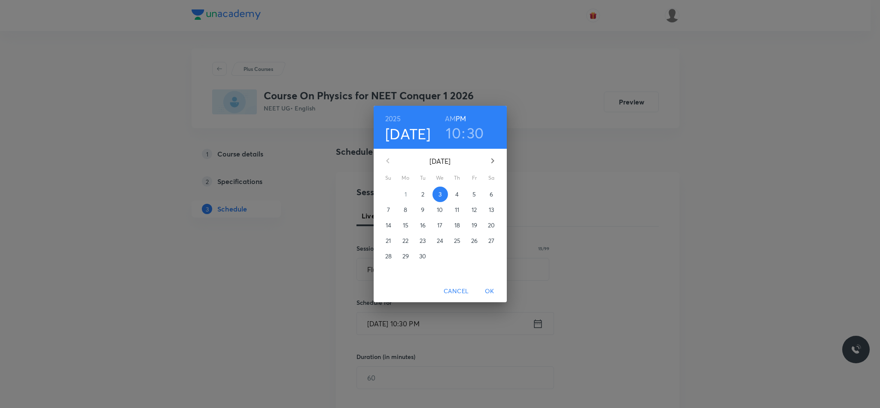
click at [449, 113] on h6 "AM" at bounding box center [450, 119] width 11 height 12
click at [488, 283] on button "OK" at bounding box center [489, 291] width 27 height 16
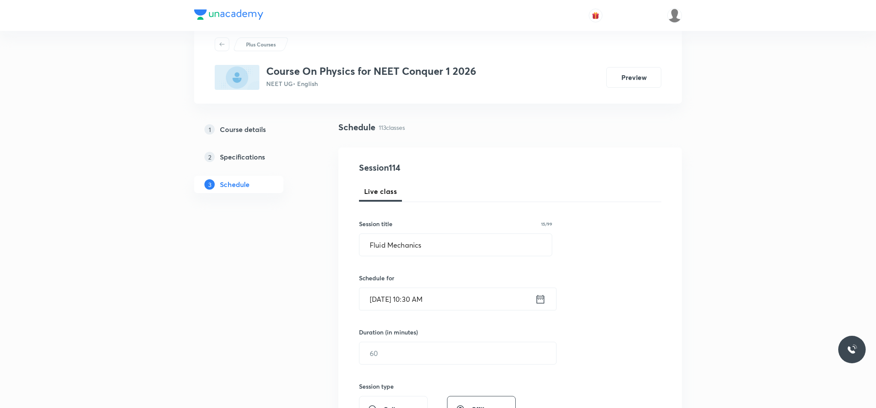
scroll to position [64, 0]
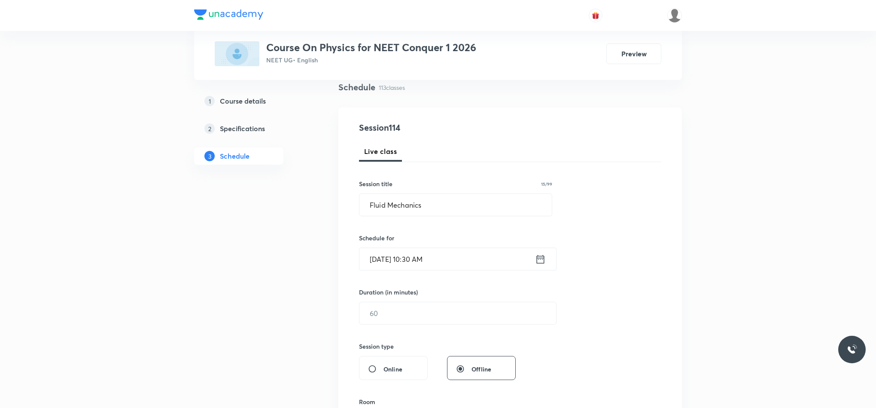
click at [441, 300] on div "Duration (in minutes) ​" at bounding box center [437, 305] width 157 height 37
click at [441, 308] on input "text" at bounding box center [458, 313] width 197 height 22
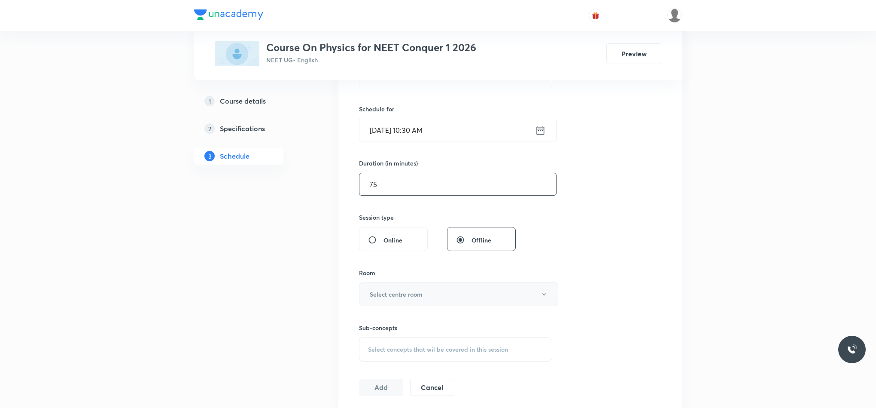
type input "75"
click at [428, 297] on button "Select centre room" at bounding box center [458, 294] width 199 height 24
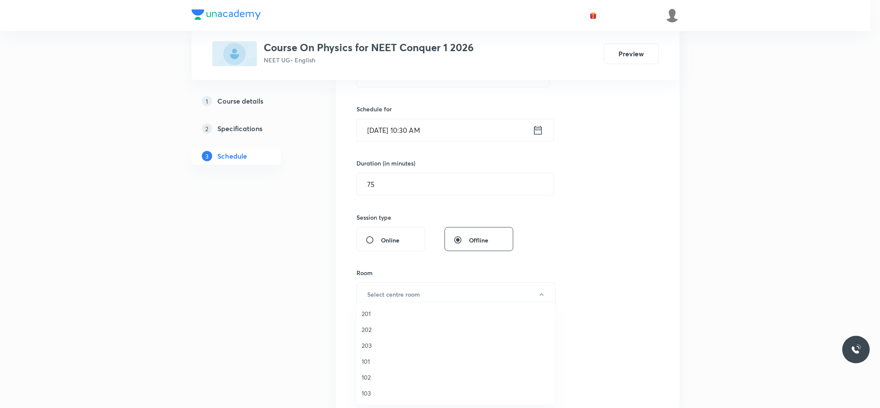
click at [375, 356] on li "101" at bounding box center [456, 361] width 198 height 16
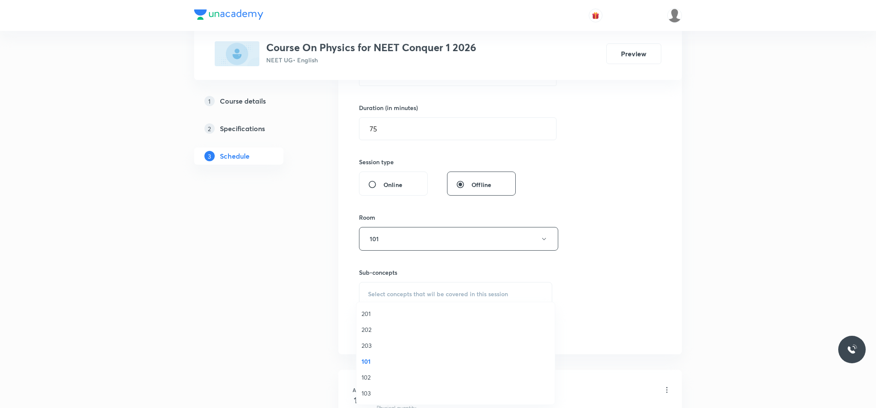
scroll to position [322, 0]
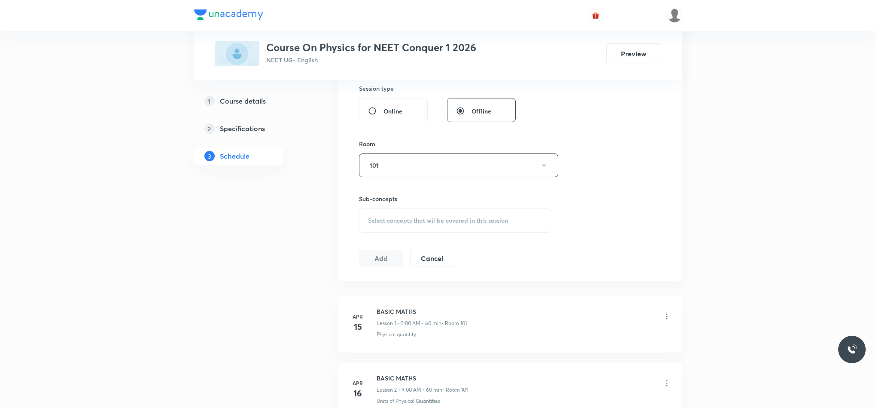
click at [397, 200] on h6 "Sub-concepts" at bounding box center [455, 198] width 193 height 9
click at [397, 217] on span "Select concepts that wil be covered in this session" at bounding box center [438, 220] width 140 height 7
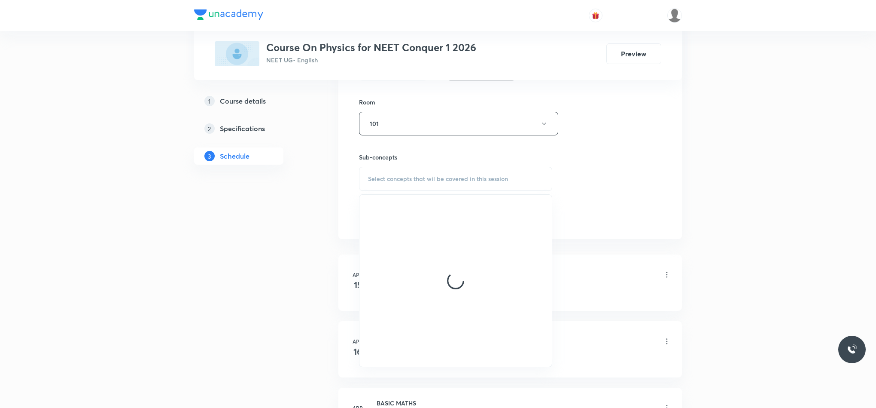
scroll to position [387, 0]
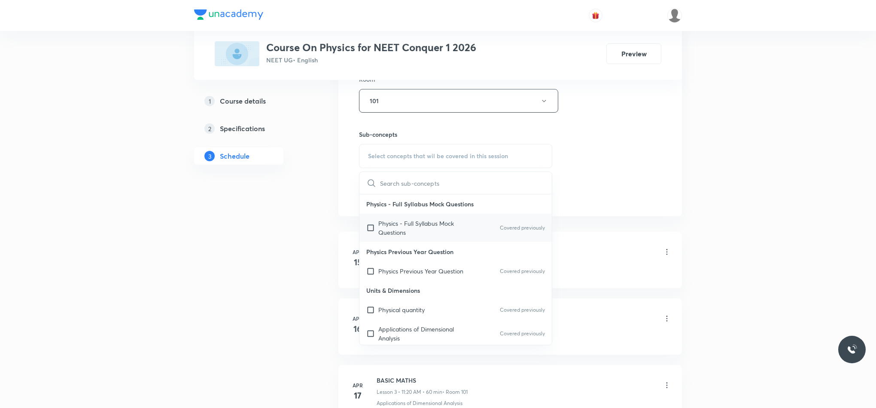
click at [397, 223] on p "Physics - Full Syllabus Mock Questions" at bounding box center [421, 228] width 87 height 18
checkbox input "true"
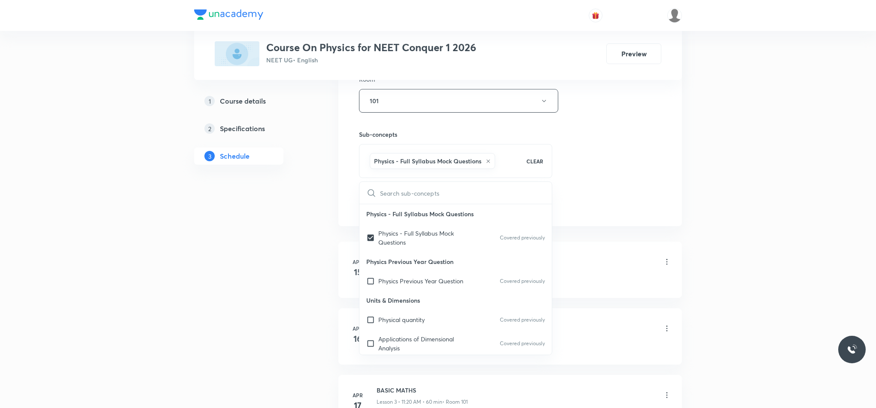
click at [595, 165] on div "Session 114 Live class Session title 15/99 Fluid Mechanics ​ Schedule for Sep 3…" at bounding box center [510, 5] width 302 height 413
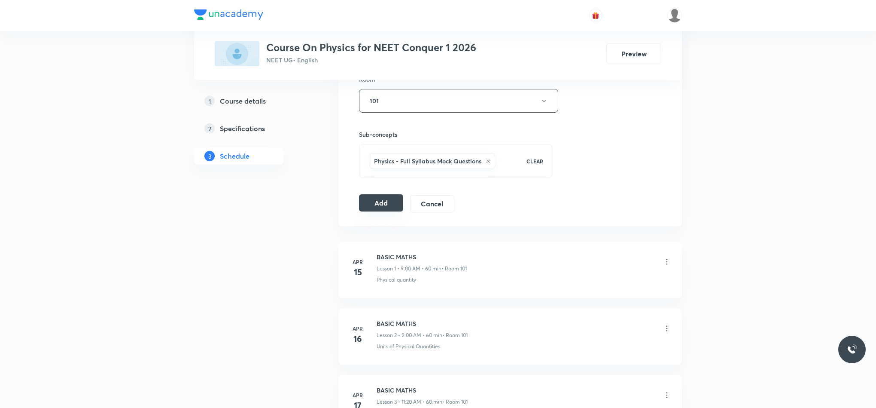
click at [375, 204] on button "Add" at bounding box center [381, 202] width 44 height 17
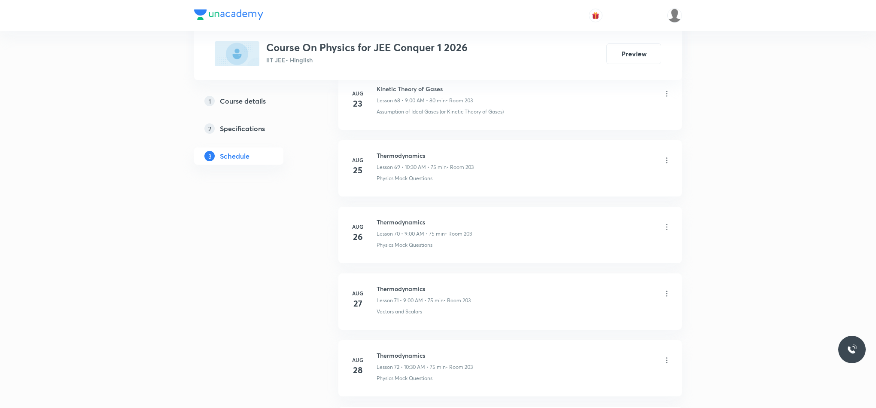
scroll to position [5431, 0]
drag, startPoint x: 376, startPoint y: 282, endPoint x: 504, endPoint y: 267, distance: 128.5
copy h6 "Fluid Mechanics"
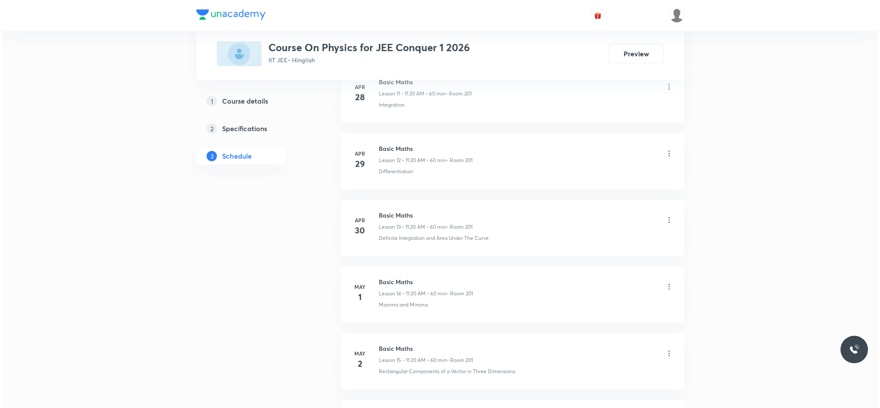
scroll to position [0, 0]
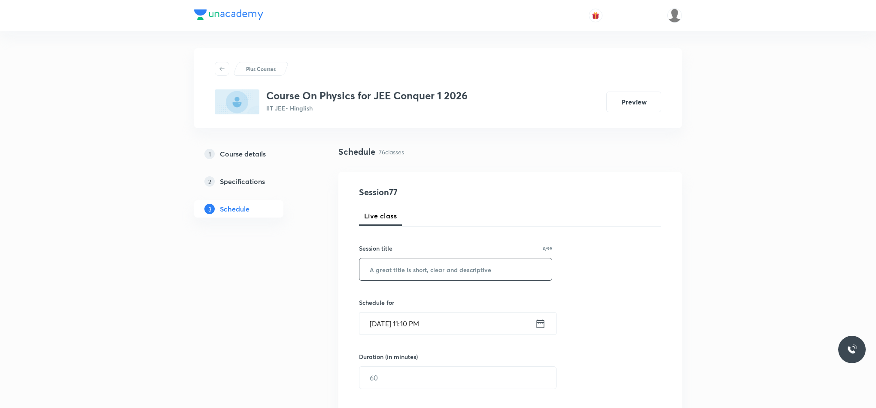
click at [463, 277] on input "text" at bounding box center [456, 269] width 192 height 22
paste input "Fluid Mechanics"
type input "Fluid Mechanics"
click at [539, 326] on icon at bounding box center [540, 323] width 11 height 12
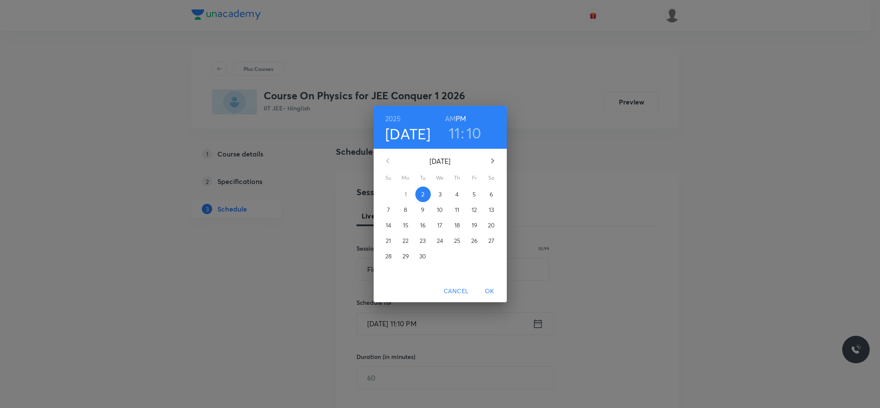
click at [440, 198] on p "3" at bounding box center [440, 194] width 3 height 9
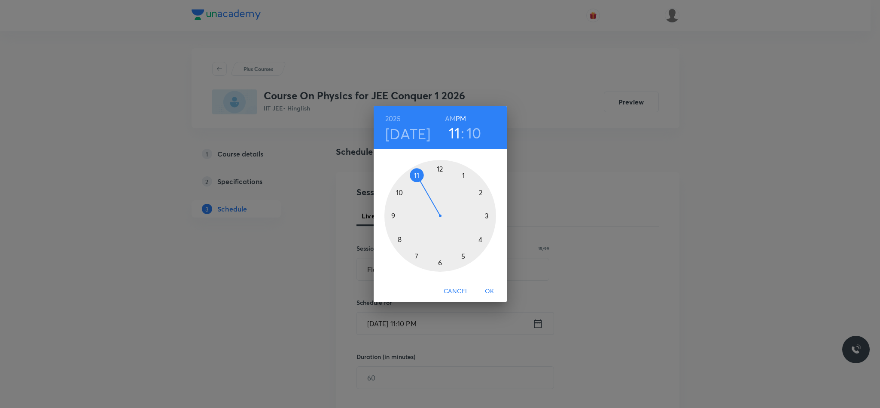
click at [393, 216] on div at bounding box center [440, 216] width 112 height 112
click at [439, 166] on div at bounding box center [440, 216] width 112 height 112
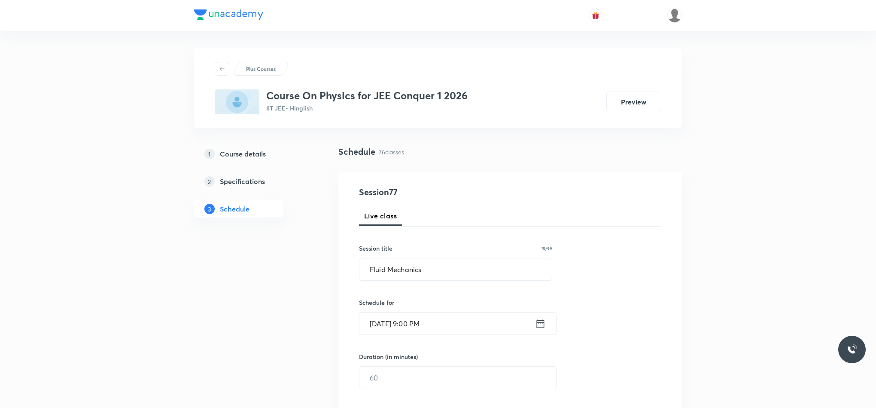
click at [544, 325] on icon at bounding box center [540, 323] width 11 height 12
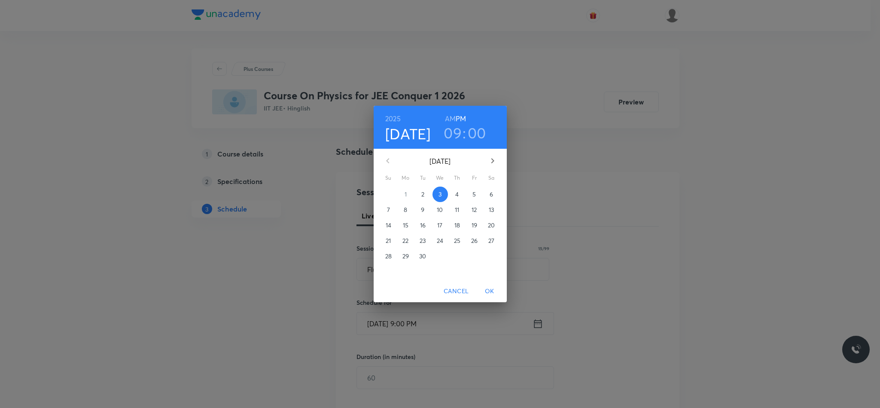
click at [450, 115] on h6 "AM" at bounding box center [450, 119] width 11 height 12
click at [486, 291] on span "OK" at bounding box center [489, 291] width 21 height 11
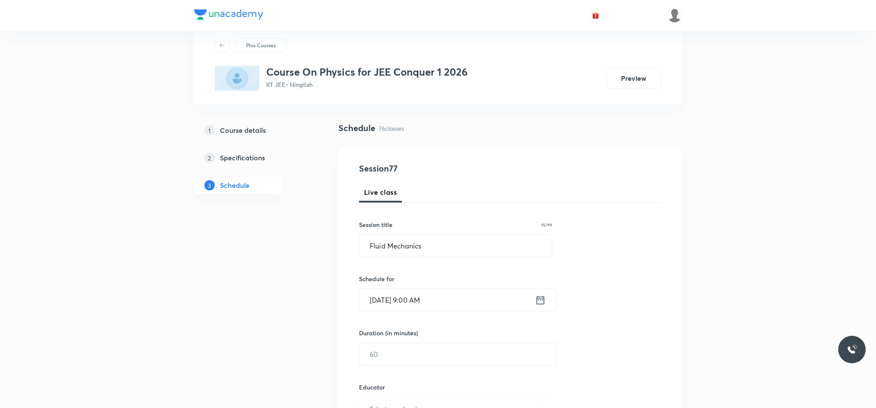
scroll to position [64, 0]
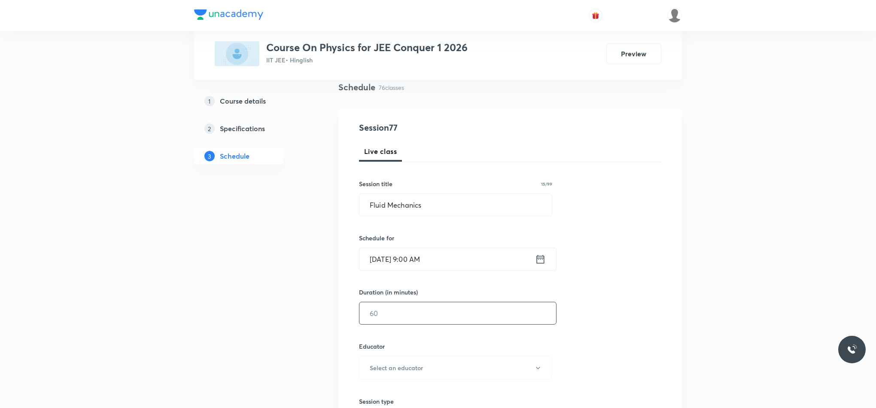
click at [435, 316] on input "text" at bounding box center [458, 313] width 197 height 22
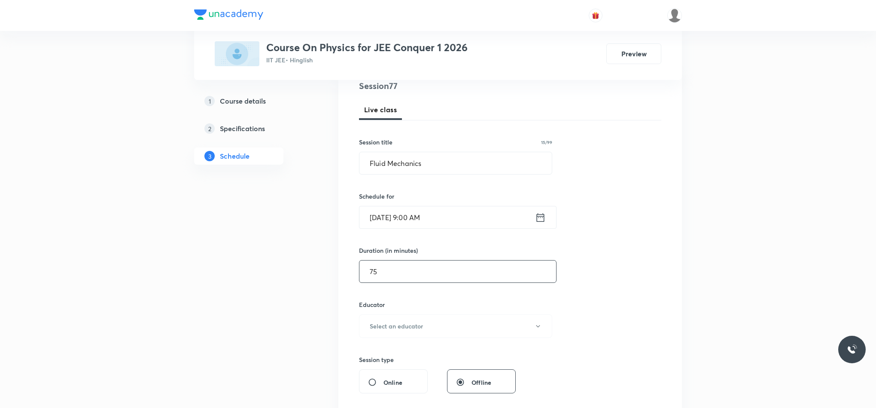
scroll to position [129, 0]
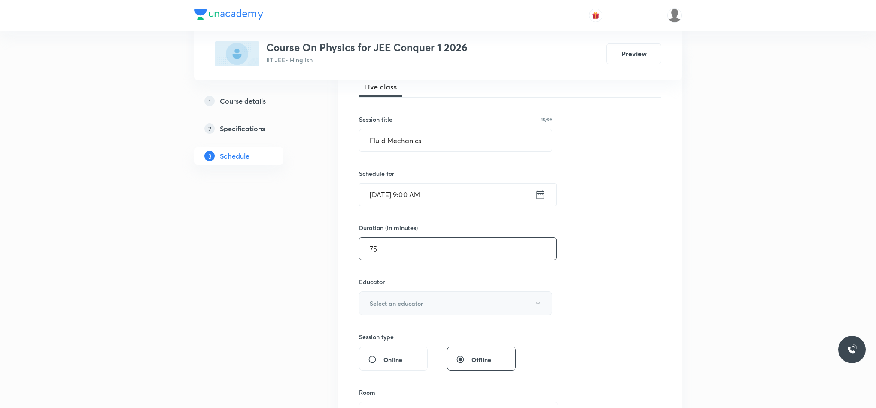
type input "75"
click at [431, 302] on button "Select an educator" at bounding box center [455, 303] width 193 height 24
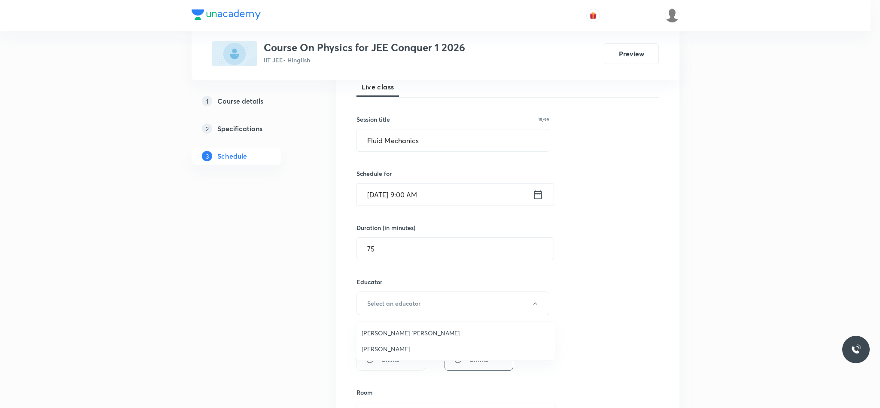
click at [394, 349] on span "Abhay Mishra" at bounding box center [456, 348] width 188 height 9
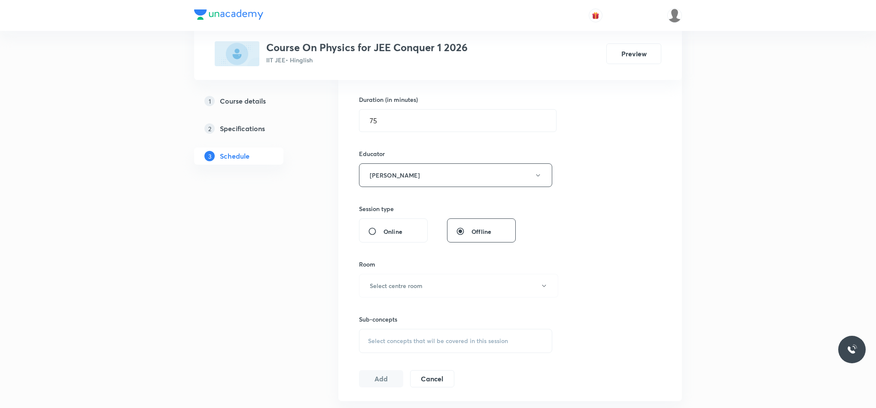
scroll to position [258, 0]
click at [401, 286] on h6 "Select centre room" at bounding box center [396, 284] width 53 height 9
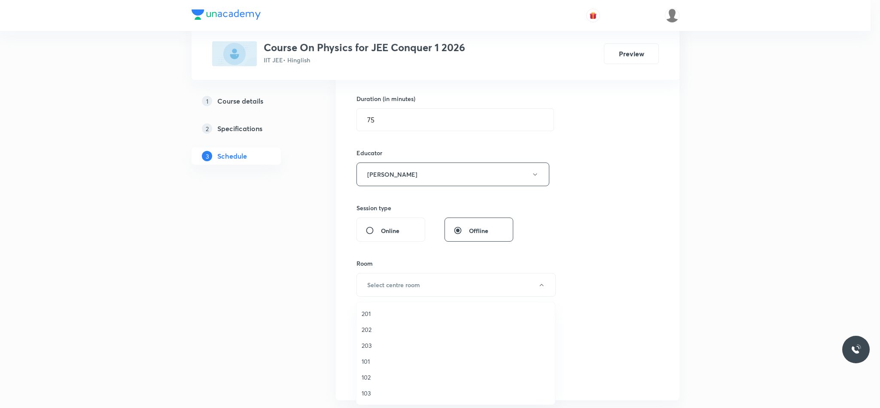
click at [362, 354] on li "101" at bounding box center [456, 361] width 198 height 16
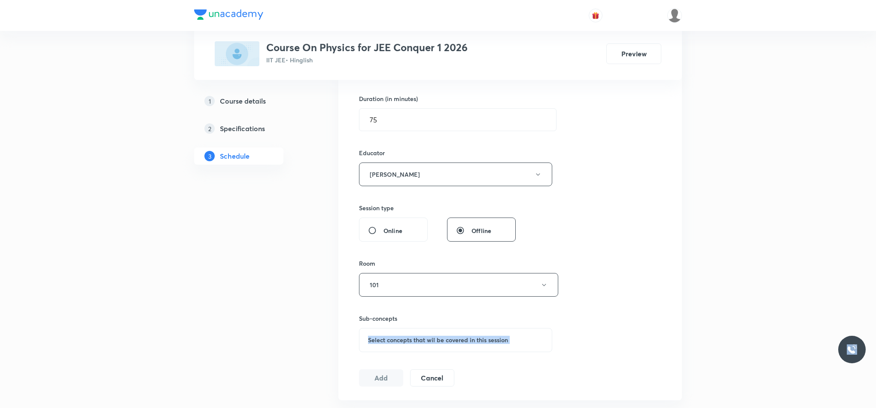
drag, startPoint x: 362, startPoint y: 354, endPoint x: 362, endPoint y: 347, distance: 6.4
click at [396, 290] on button "101" at bounding box center [458, 285] width 199 height 24
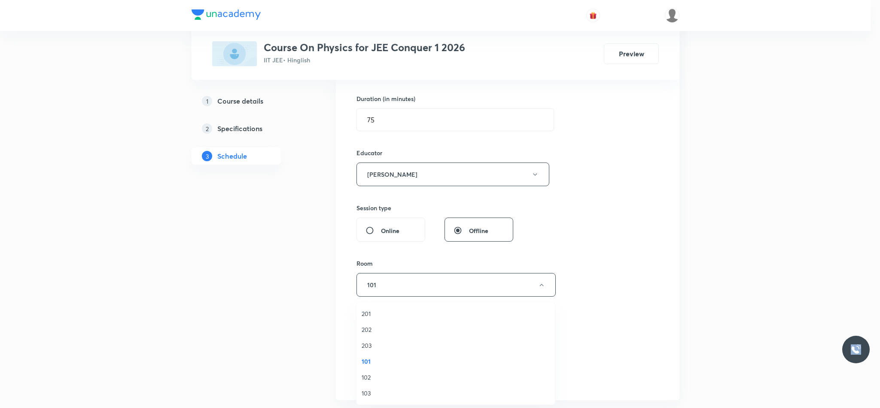
click at [374, 345] on span "203" at bounding box center [456, 345] width 188 height 9
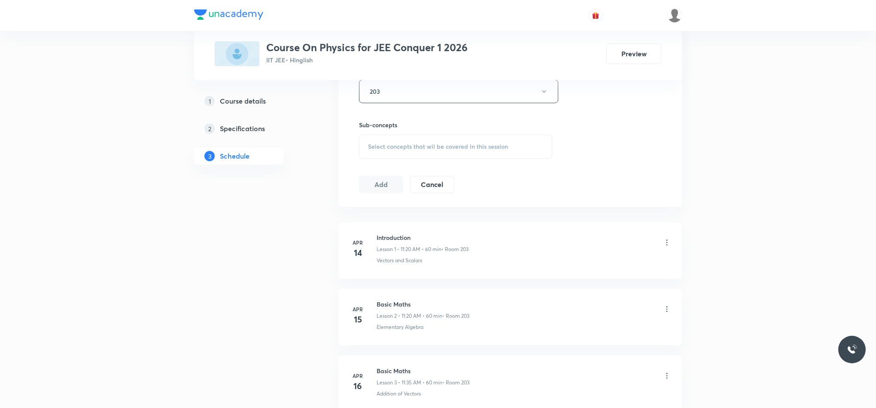
scroll to position [387, 0]
click at [393, 204] on div "Select concepts that wil be covered in this session" at bounding box center [455, 211] width 193 height 24
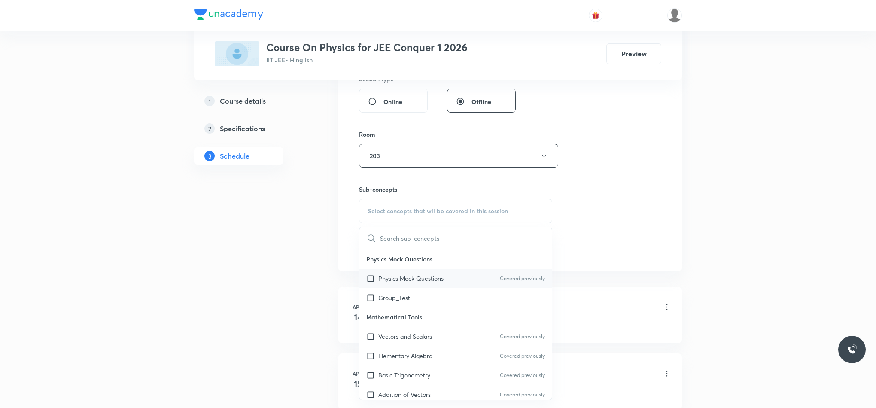
click at [421, 283] on p "Physics Mock Questions" at bounding box center [410, 278] width 65 height 9
checkbox input "true"
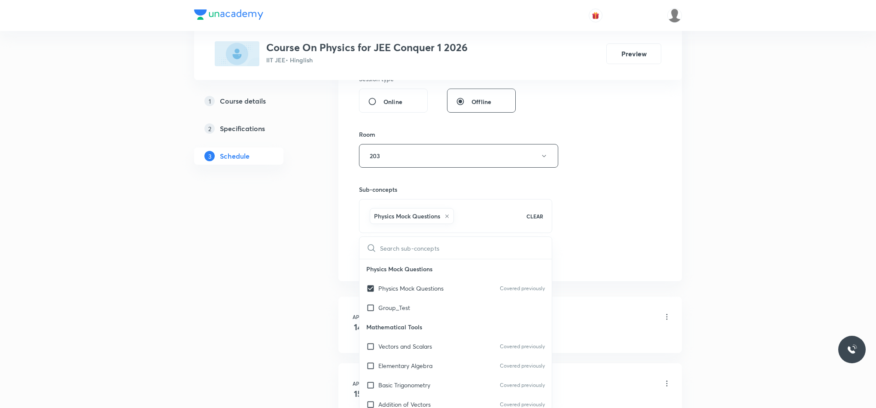
click at [614, 236] on div "Session 77 Live class Session title 15/99 Fluid Mechanics ​ Schedule for Sep 3,…" at bounding box center [510, 33] width 302 height 468
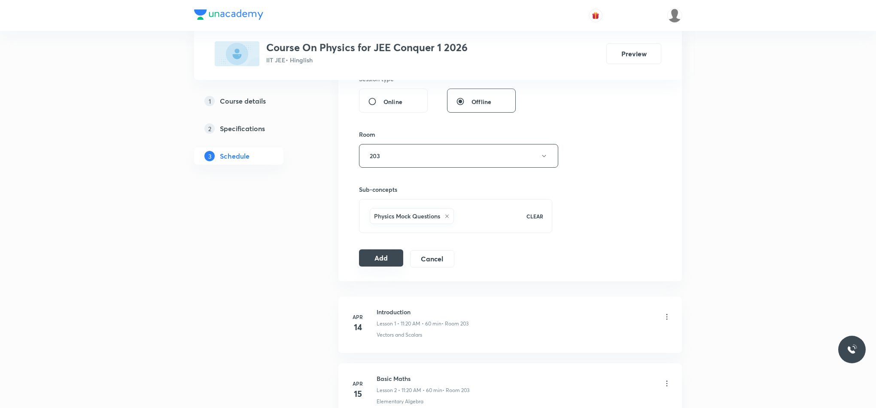
click at [393, 259] on button "Add" at bounding box center [381, 257] width 44 height 17
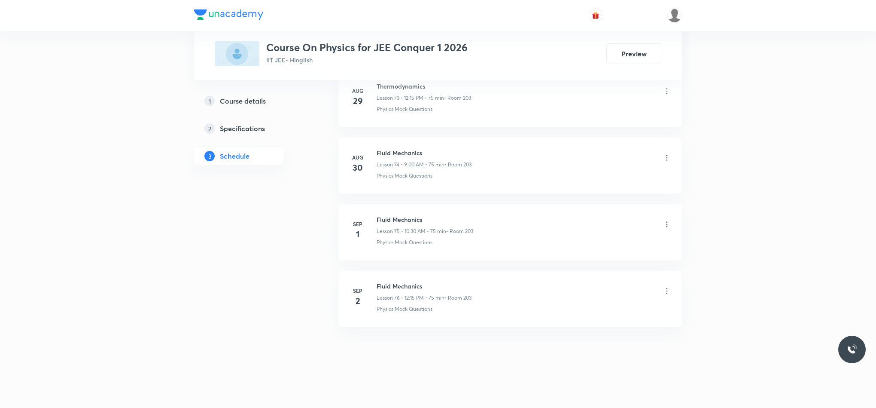
scroll to position [4978, 0]
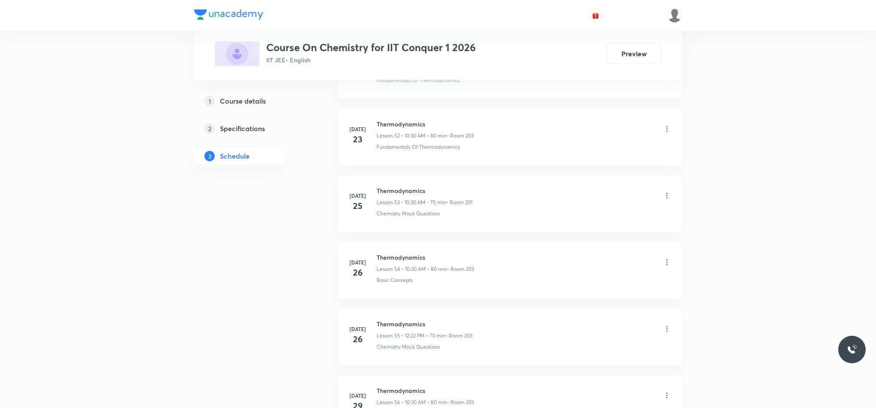
scroll to position [5765, 0]
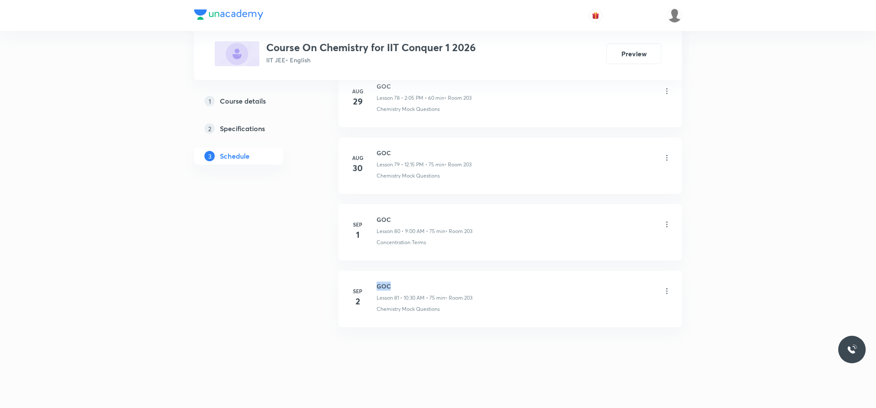
drag, startPoint x: 376, startPoint y: 281, endPoint x: 436, endPoint y: 275, distance: 59.6
click at [436, 275] on li "[DATE] GOC Lesson 81 • 10:30 AM • 75 min • Room 203 Chemistry Mock Questions" at bounding box center [510, 299] width 344 height 56
copy h6 "GOC"
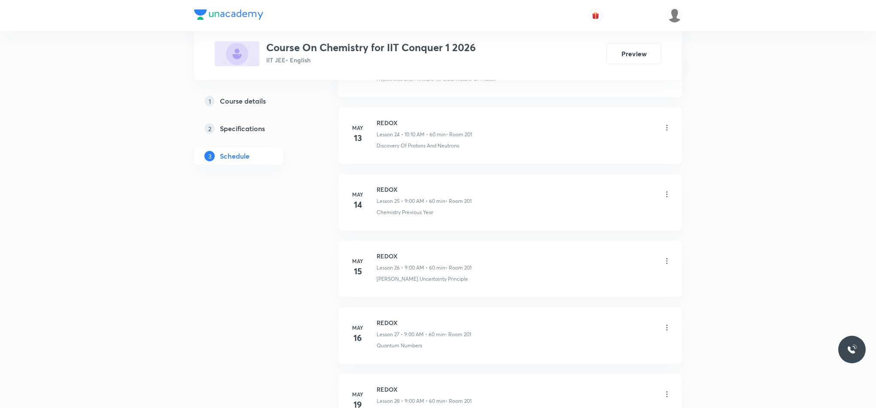
scroll to position [0, 0]
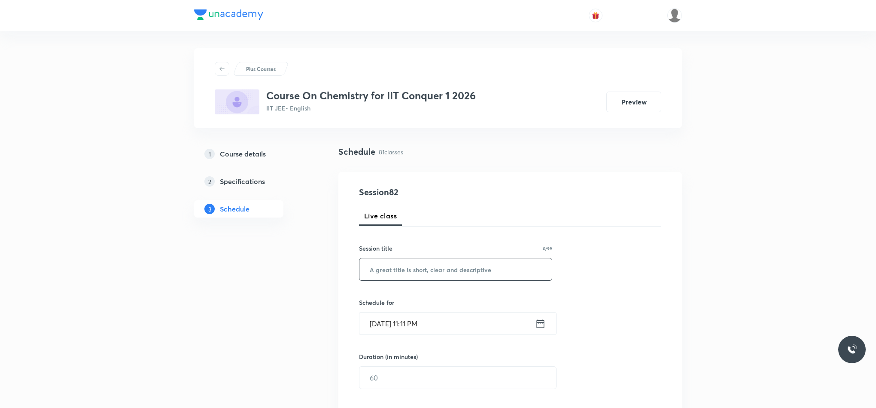
click at [414, 274] on input "text" at bounding box center [456, 269] width 192 height 22
paste input "GOC"
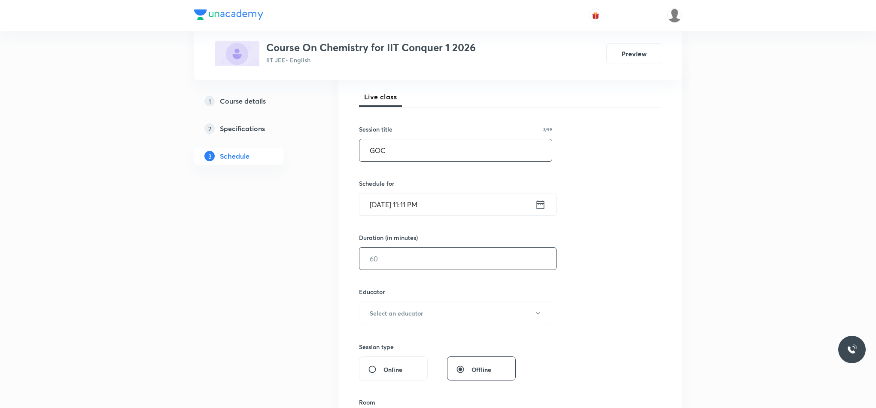
scroll to position [129, 0]
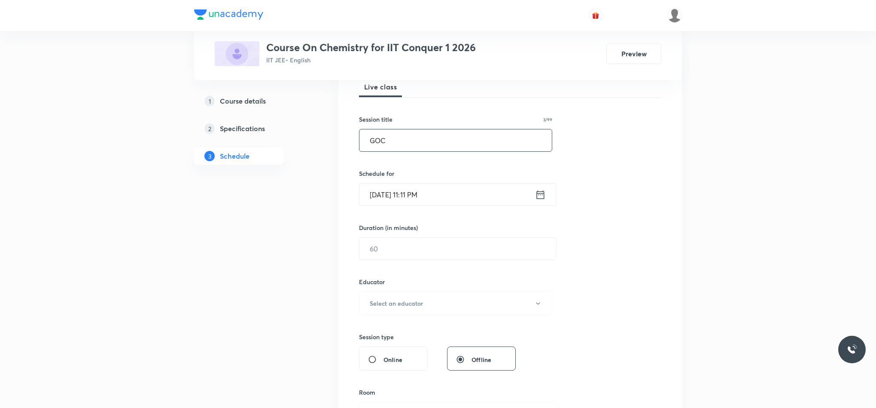
type input "GOC"
click at [539, 200] on icon at bounding box center [540, 195] width 11 height 12
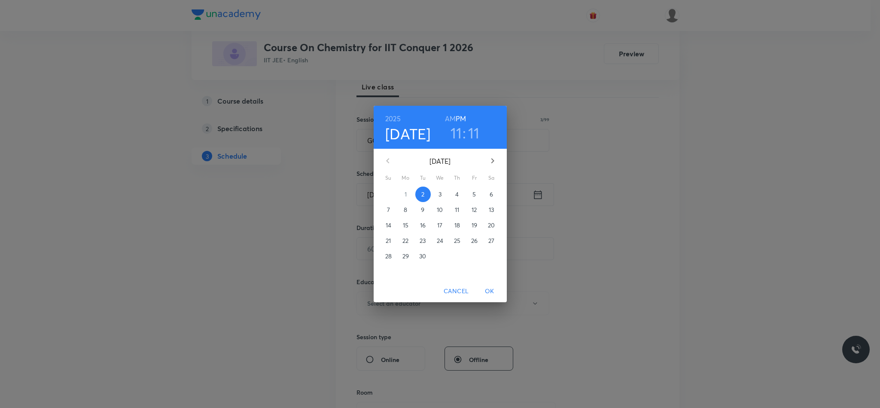
click at [439, 195] on p "3" at bounding box center [440, 194] width 3 height 9
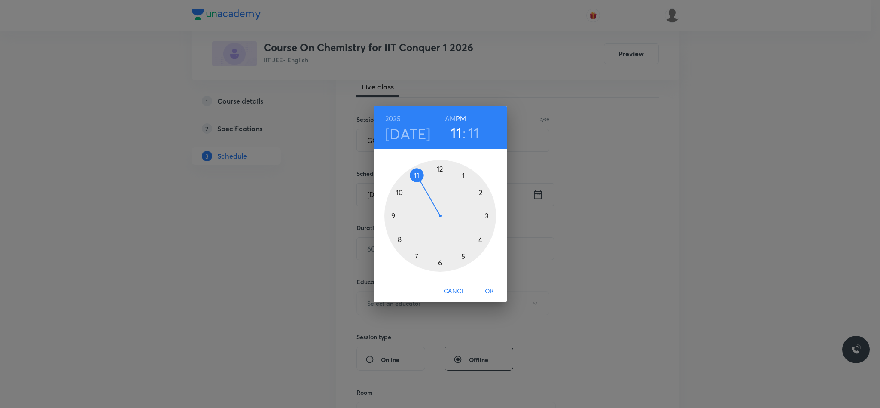
click at [398, 193] on div at bounding box center [440, 216] width 112 height 112
click at [440, 263] on div at bounding box center [440, 216] width 112 height 112
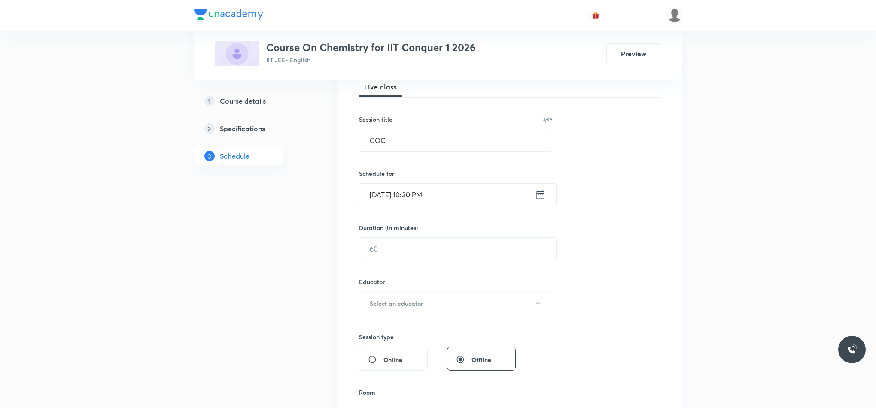
click at [539, 191] on icon at bounding box center [540, 195] width 11 height 12
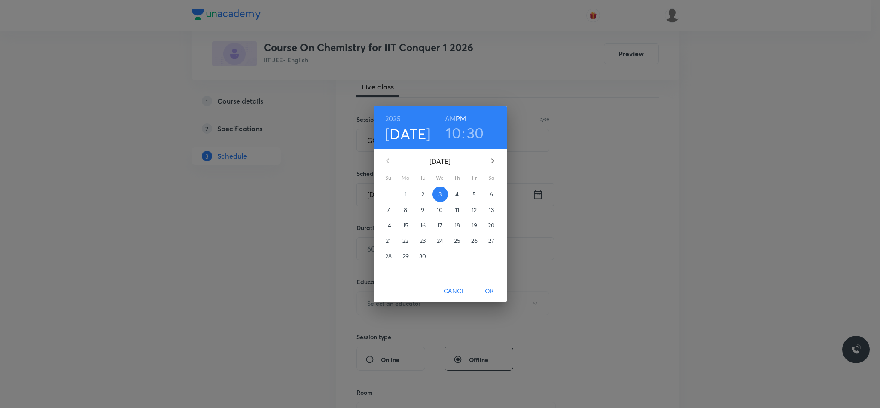
click at [446, 122] on h6 "AM" at bounding box center [450, 119] width 11 height 12
click at [485, 289] on span "OK" at bounding box center [489, 291] width 21 height 11
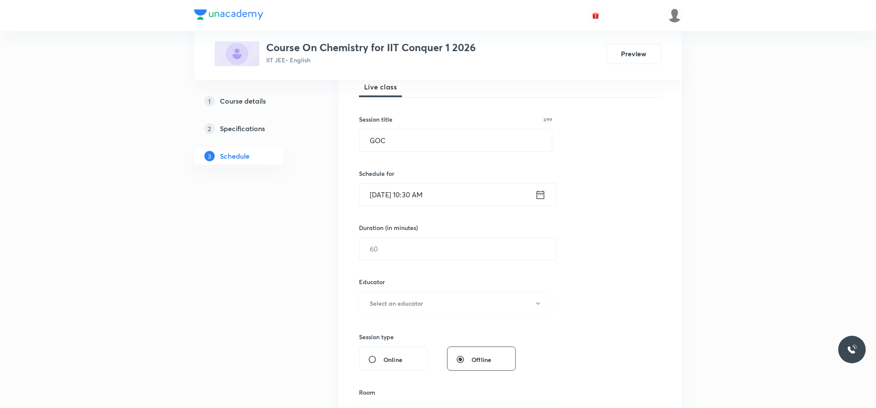
click at [442, 253] on input "text" at bounding box center [458, 249] width 197 height 22
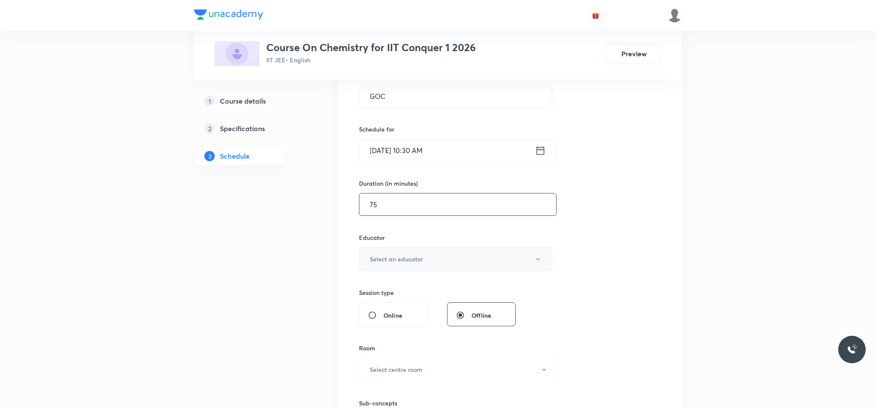
scroll to position [193, 0]
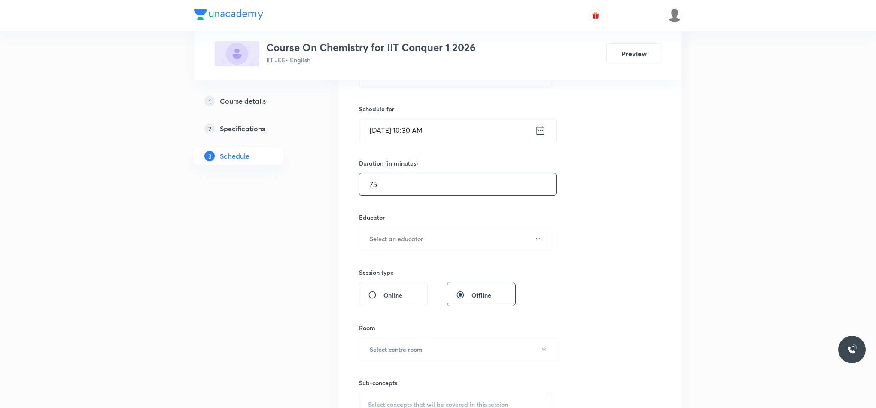
type input "75"
click at [436, 226] on div "Educator Select an educator" at bounding box center [455, 232] width 193 height 38
click at [436, 241] on button "Select an educator" at bounding box center [455, 239] width 193 height 24
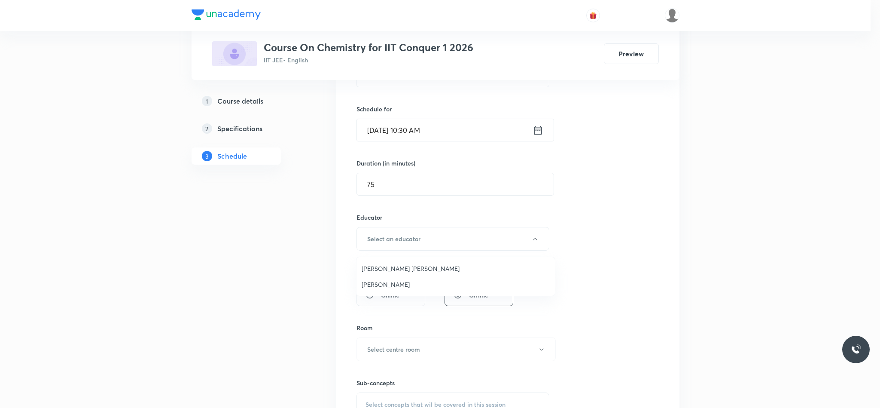
click at [428, 268] on span "[PERSON_NAME] [PERSON_NAME]" at bounding box center [456, 268] width 188 height 9
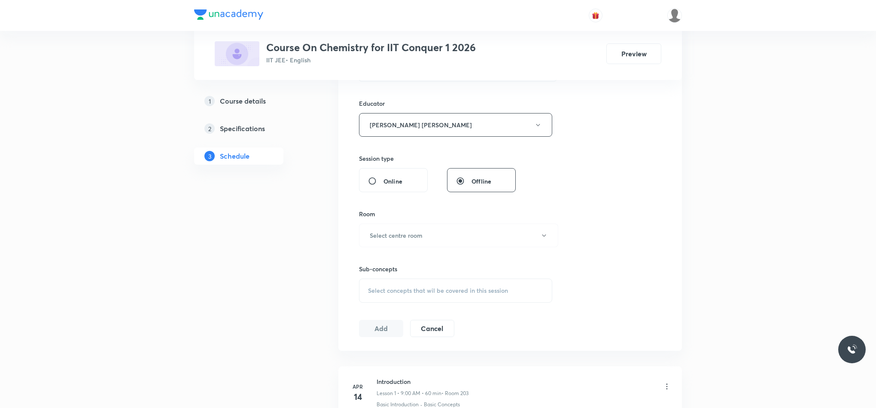
scroll to position [322, 0]
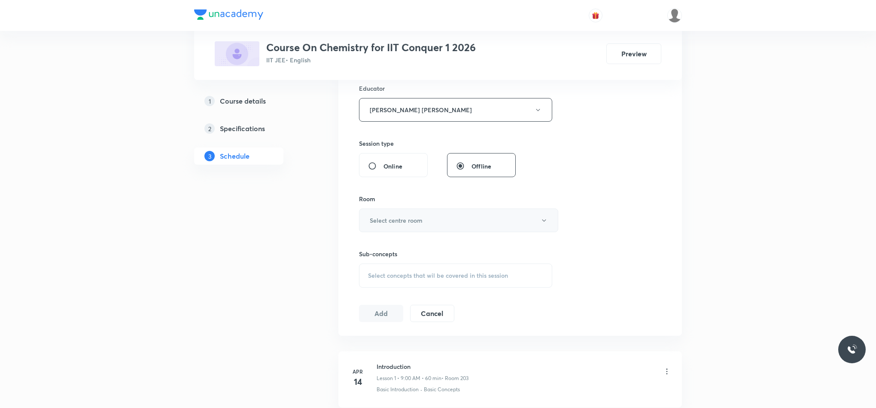
click at [410, 225] on h6 "Select centre room" at bounding box center [396, 220] width 53 height 9
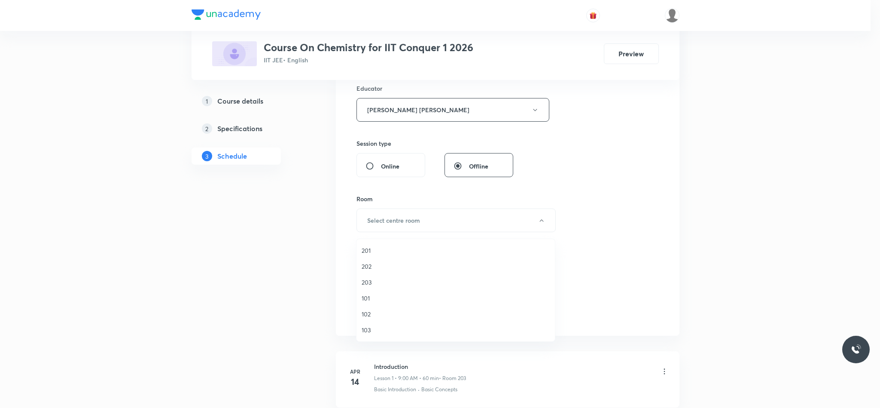
click at [375, 288] on li "203" at bounding box center [456, 282] width 198 height 16
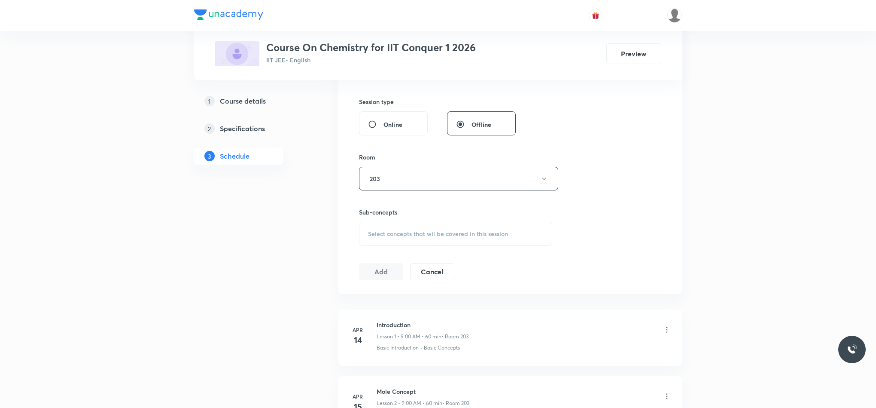
scroll to position [387, 0]
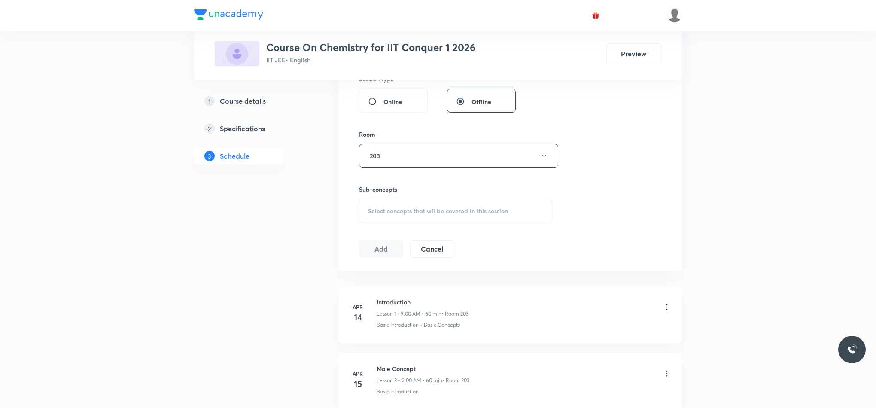
click at [374, 206] on div "Select concepts that wil be covered in this session" at bounding box center [455, 211] width 193 height 24
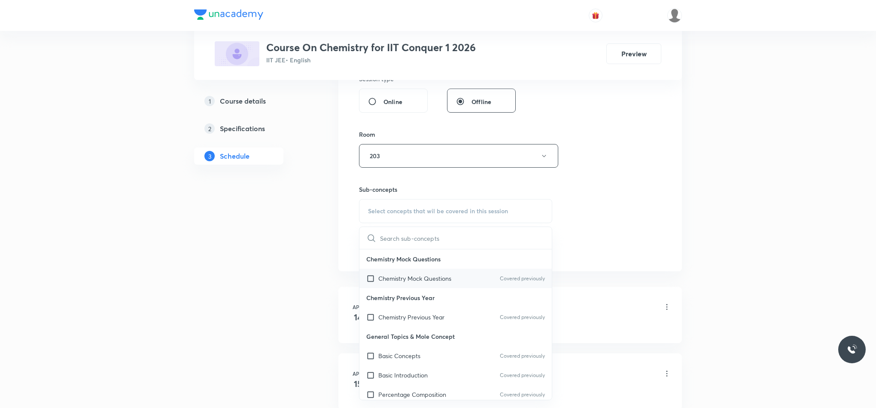
click at [417, 287] on div "Chemistry Mock Questions Covered previously" at bounding box center [456, 277] width 192 height 19
checkbox input "true"
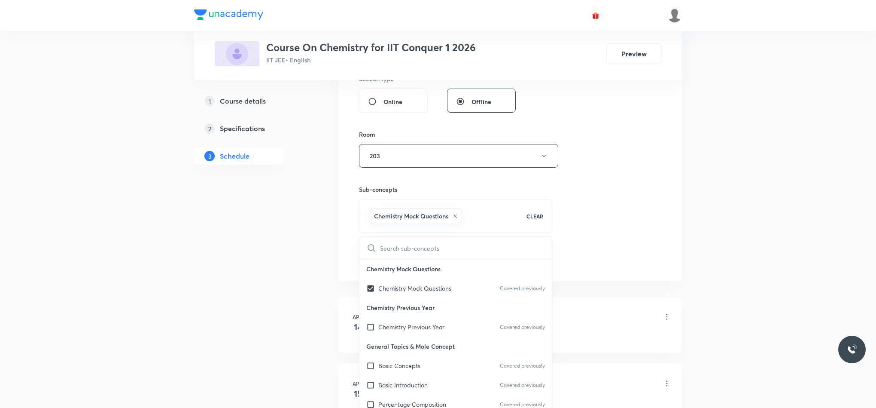
click at [589, 247] on div "Session 82 Live class Session title 3/99 GOC ​ Schedule for [DATE] 10:30 AM ​ D…" at bounding box center [510, 33] width 302 height 468
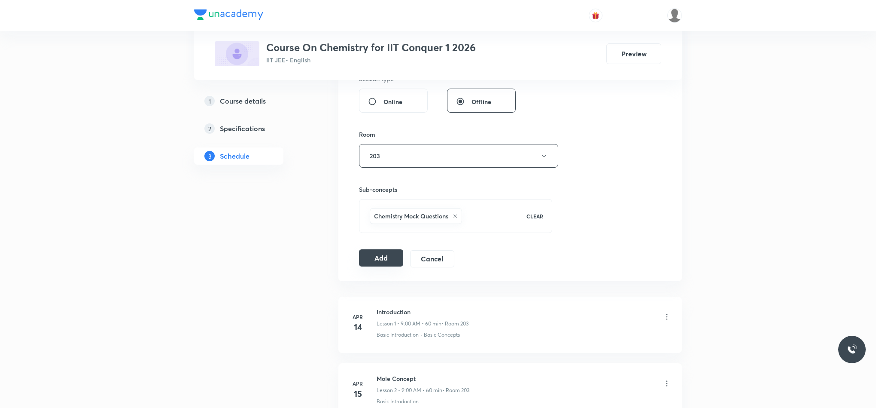
click at [363, 255] on button "Add" at bounding box center [381, 257] width 44 height 17
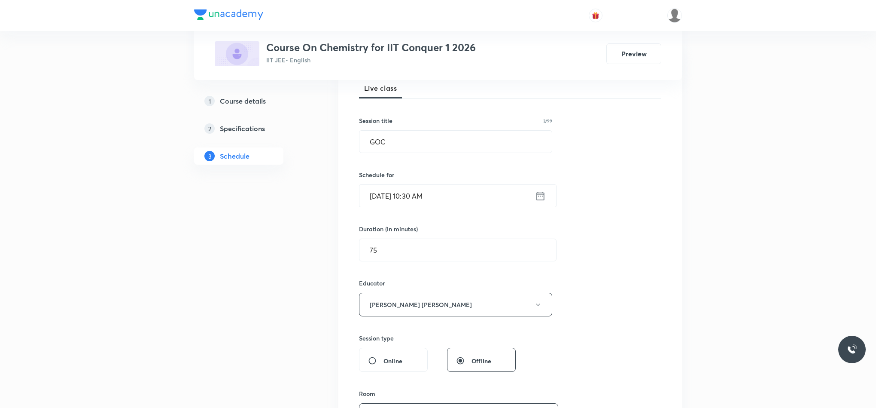
scroll to position [129, 0]
click at [543, 195] on icon at bounding box center [540, 195] width 11 height 12
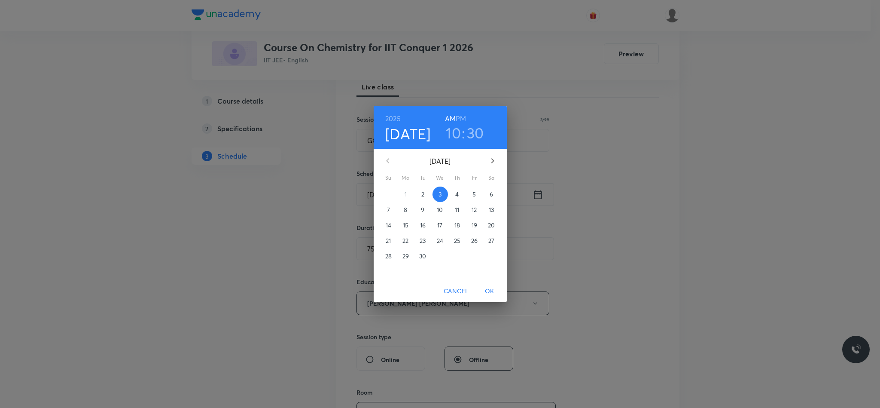
click at [455, 137] on h3 "10" at bounding box center [453, 133] width 15 height 18
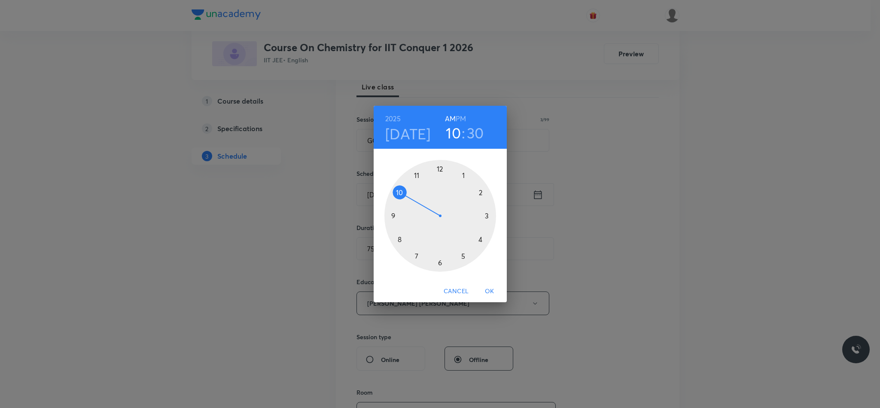
click at [440, 168] on div at bounding box center [440, 216] width 112 height 112
click at [487, 214] on div at bounding box center [440, 216] width 112 height 112
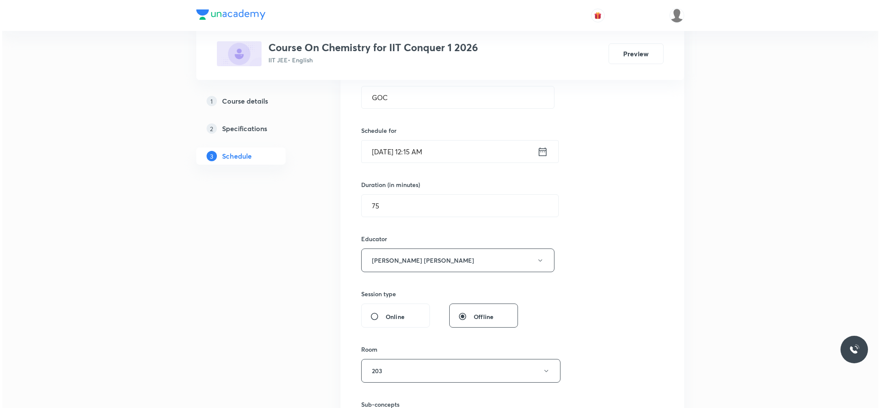
scroll to position [193, 0]
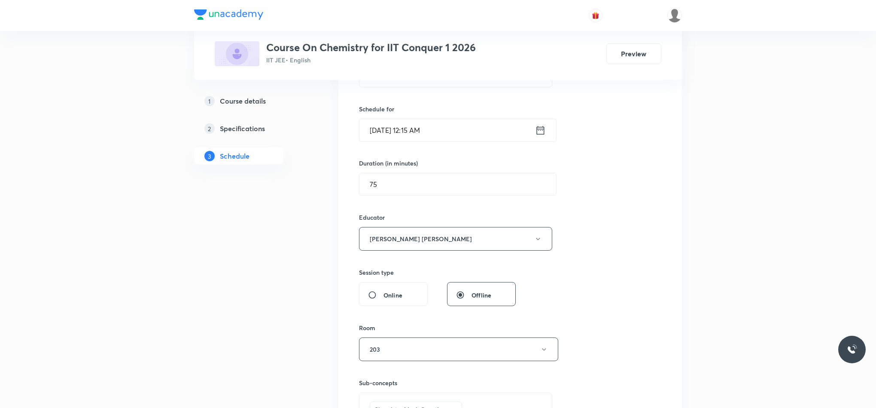
click at [536, 134] on icon at bounding box center [540, 130] width 11 height 12
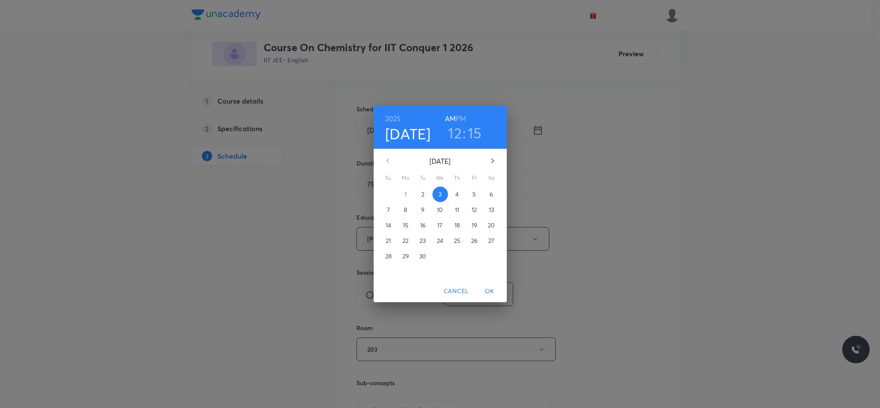
click at [463, 115] on h6 "PM" at bounding box center [461, 119] width 10 height 12
click at [493, 294] on span "OK" at bounding box center [489, 291] width 21 height 11
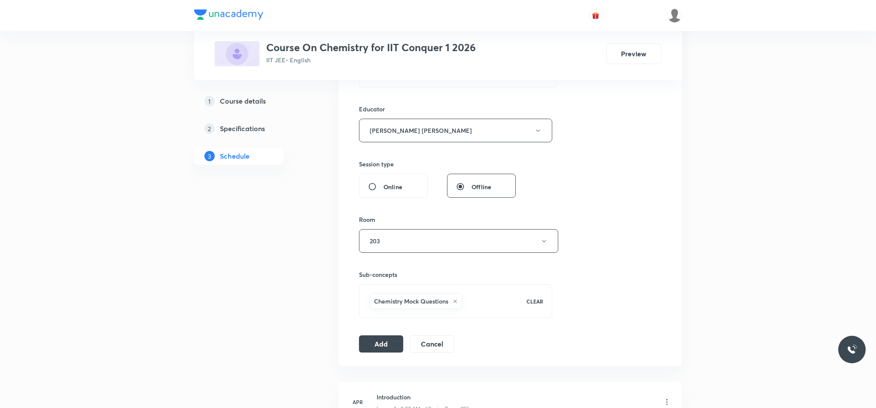
scroll to position [322, 0]
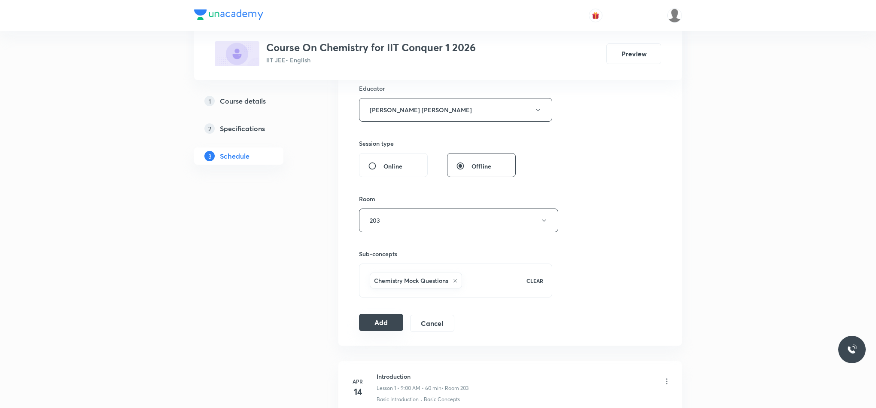
click at [377, 322] on button "Add" at bounding box center [381, 322] width 44 height 17
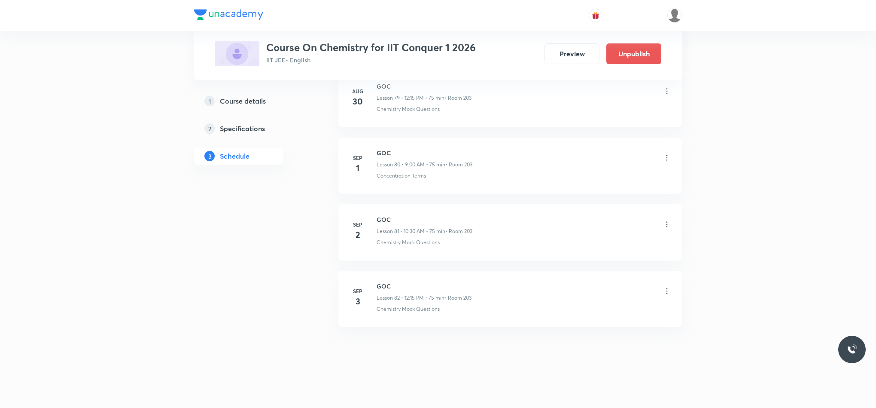
scroll to position [5380, 0]
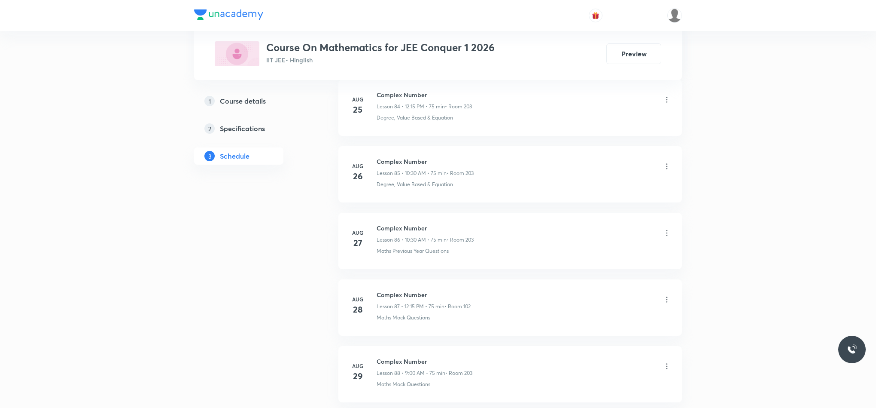
scroll to position [6301, 0]
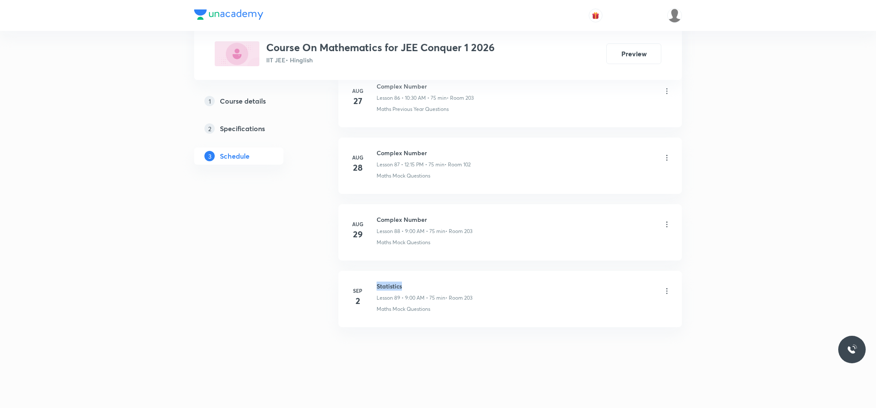
drag, startPoint x: 438, startPoint y: 280, endPoint x: 448, endPoint y: 280, distance: 9.5
click at [448, 280] on li "[DATE] Statistics Lesson 89 • 9:00 AM • 75 min • Room 203 Maths Mock Questions" at bounding box center [510, 299] width 344 height 56
copy h6 "Statistics"
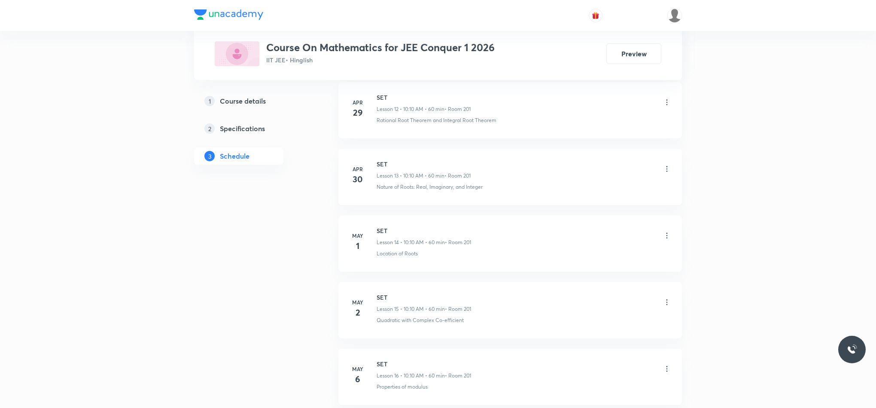
scroll to position [0, 0]
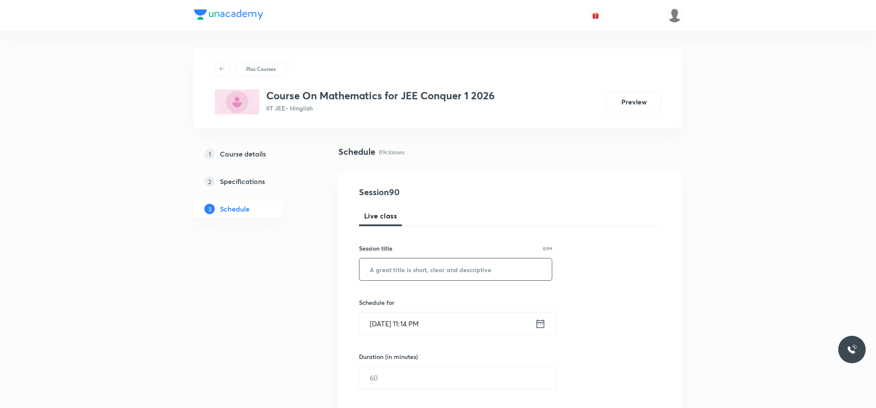
click at [519, 259] on input "text" at bounding box center [456, 269] width 192 height 22
paste input "Statistics"
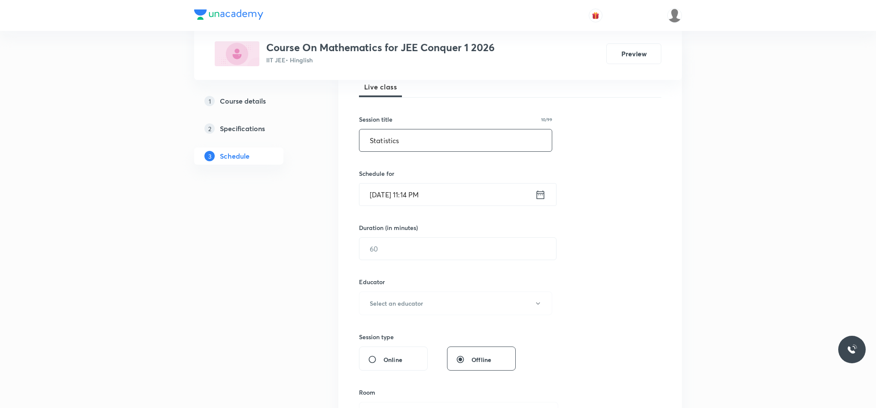
type input "Statistics"
click at [536, 198] on icon at bounding box center [540, 195] width 11 height 12
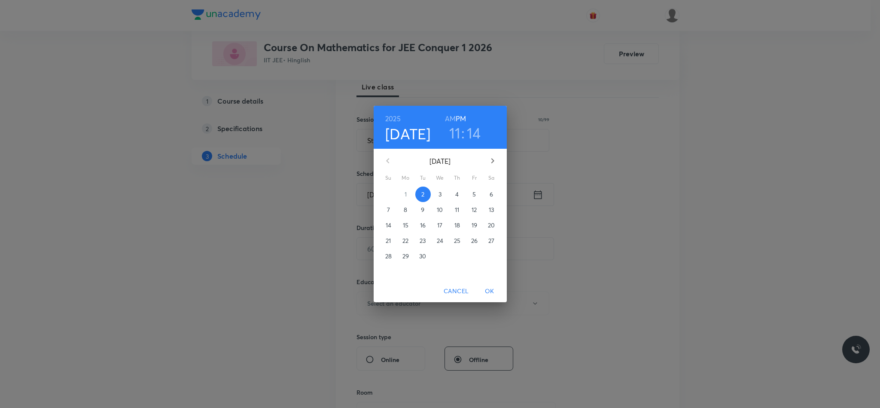
click at [441, 195] on p "3" at bounding box center [440, 194] width 3 height 9
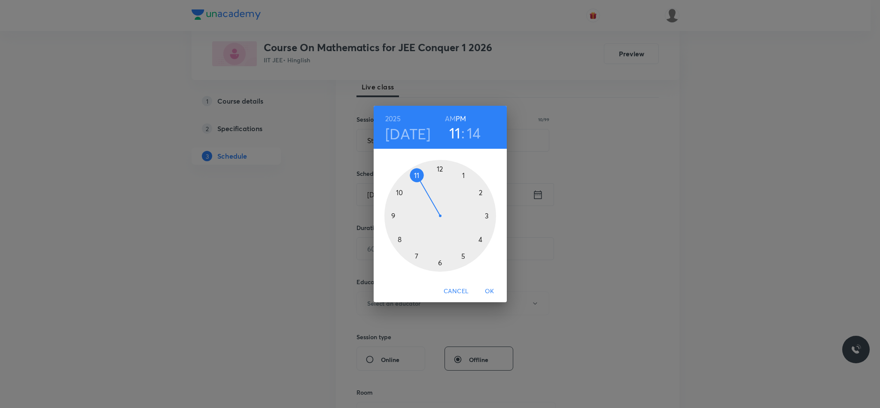
click at [400, 193] on div at bounding box center [440, 216] width 112 height 112
click at [441, 262] on div at bounding box center [440, 216] width 112 height 112
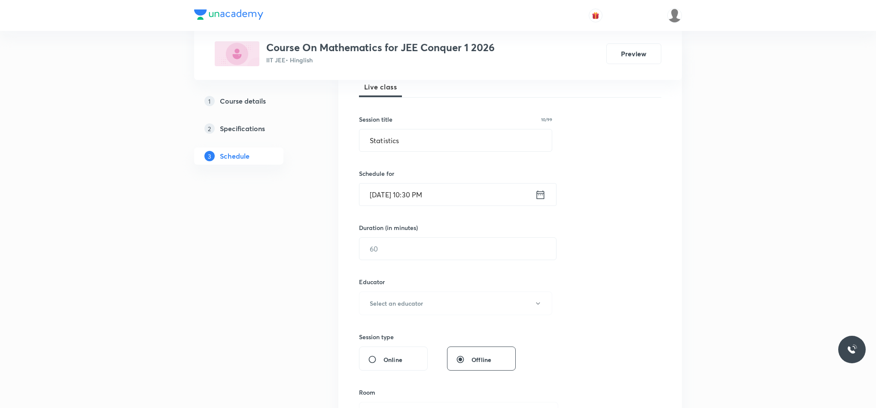
click at [540, 196] on icon at bounding box center [540, 195] width 11 height 12
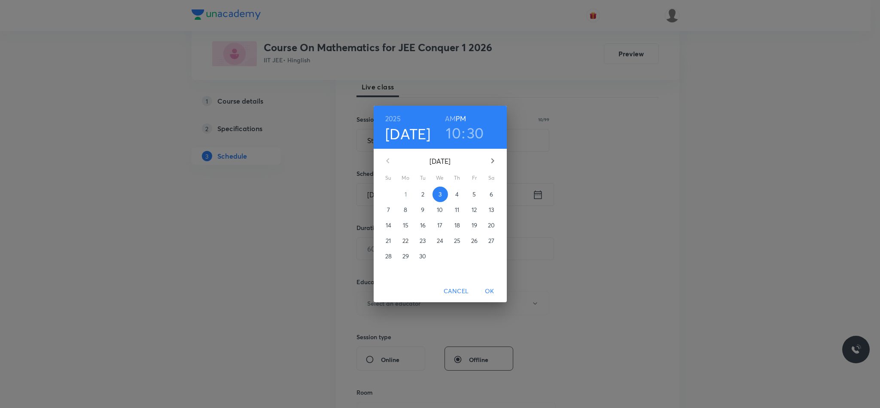
click at [450, 113] on h6 "AM" at bounding box center [450, 119] width 11 height 12
click at [485, 290] on span "OK" at bounding box center [489, 291] width 21 height 11
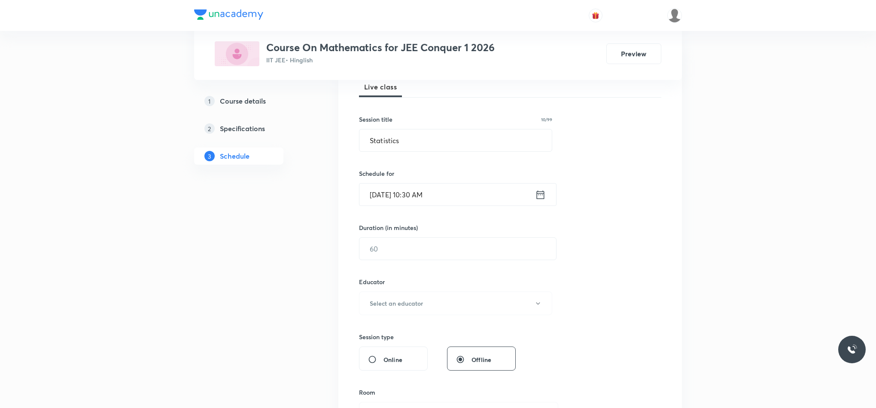
click at [415, 255] on input "text" at bounding box center [458, 249] width 197 height 22
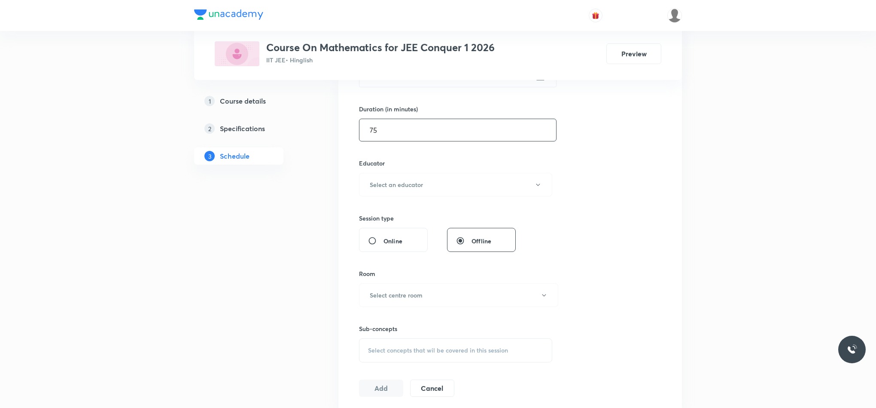
scroll to position [258, 0]
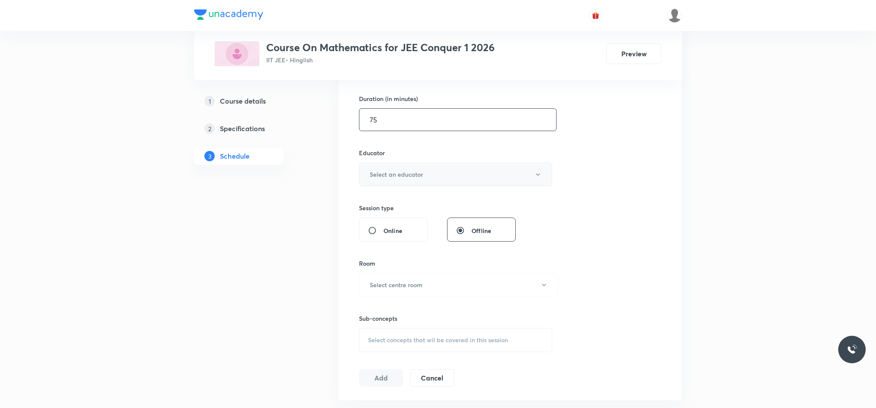
type input "75"
click at [421, 177] on h6 "Select an educator" at bounding box center [396, 174] width 53 height 9
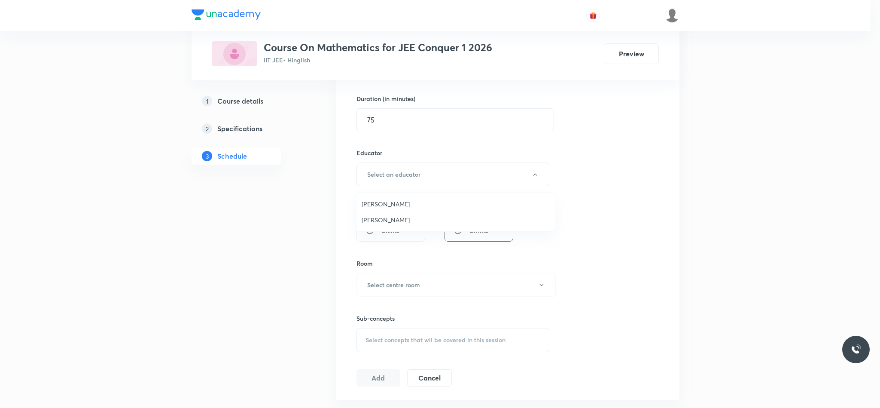
click at [402, 204] on span "[PERSON_NAME]" at bounding box center [456, 203] width 188 height 9
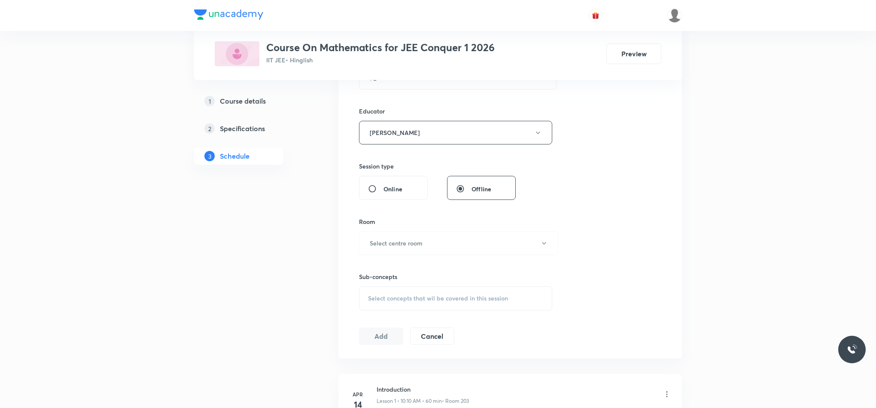
scroll to position [322, 0]
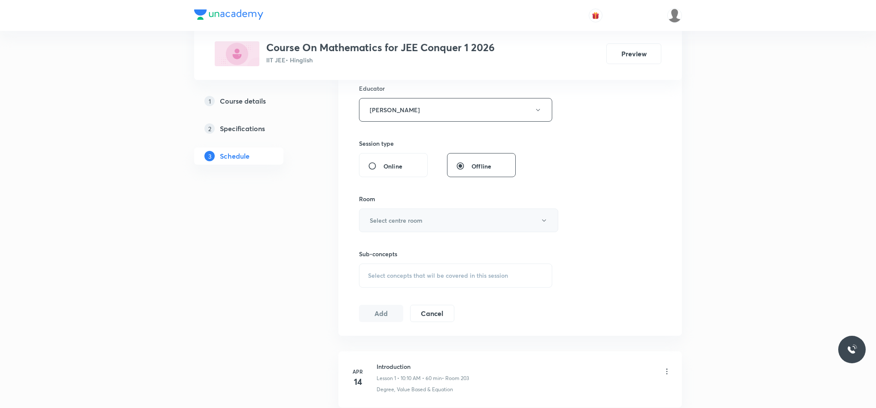
click at [409, 225] on h6 "Select centre room" at bounding box center [396, 220] width 53 height 9
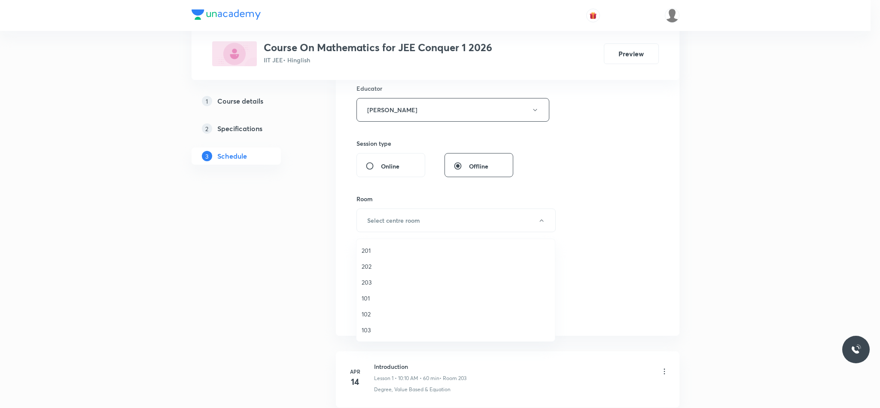
click at [370, 315] on span "102" at bounding box center [456, 313] width 188 height 9
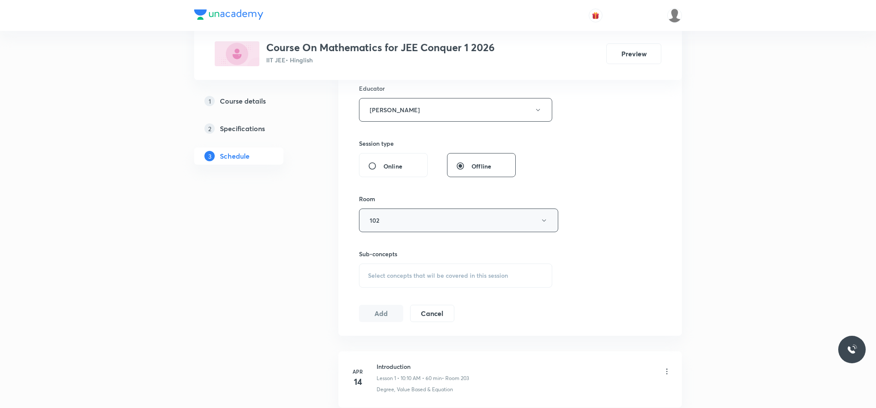
click at [384, 224] on button "102" at bounding box center [458, 220] width 199 height 24
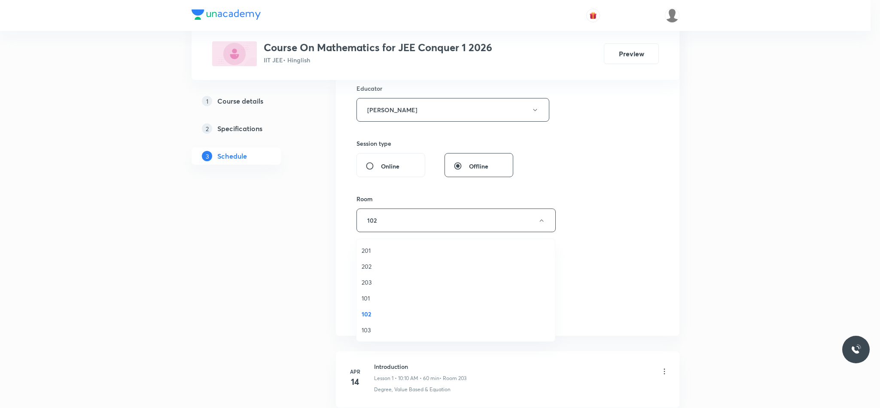
click at [372, 282] on span "203" at bounding box center [456, 281] width 188 height 9
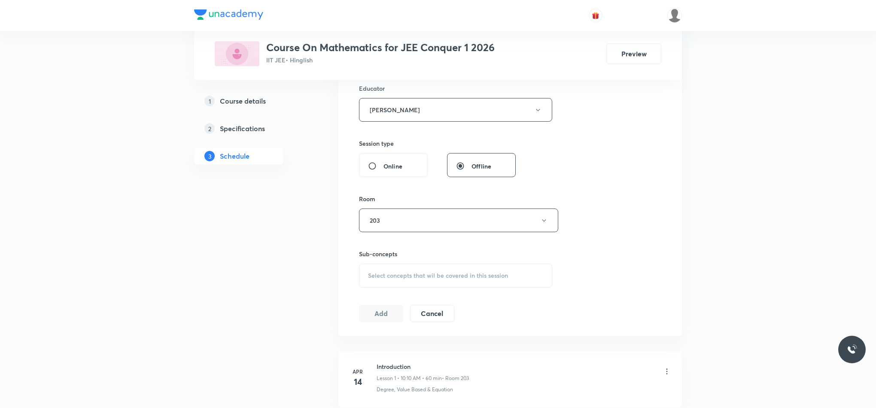
scroll to position [451, 0]
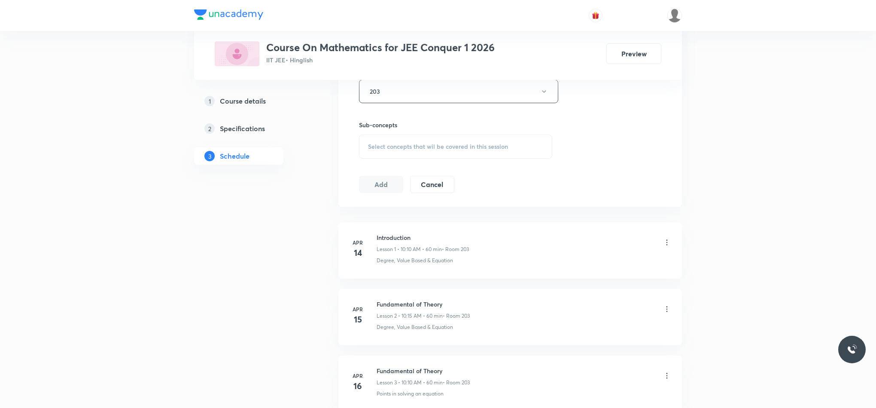
click at [377, 134] on div "Sub-concepts Select concepts that wil be covered in this session" at bounding box center [455, 139] width 193 height 38
click at [378, 146] on span "Select concepts that wil be covered in this session" at bounding box center [438, 146] width 140 height 7
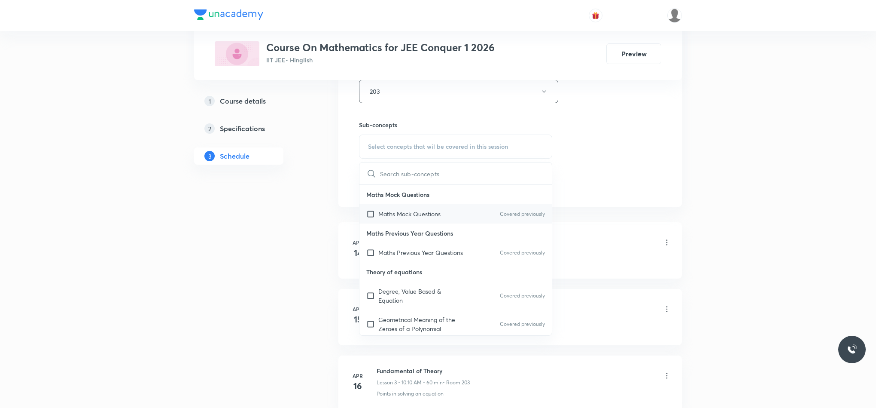
click at [420, 218] on p "Maths Mock Questions" at bounding box center [409, 213] width 62 height 9
checkbox input "true"
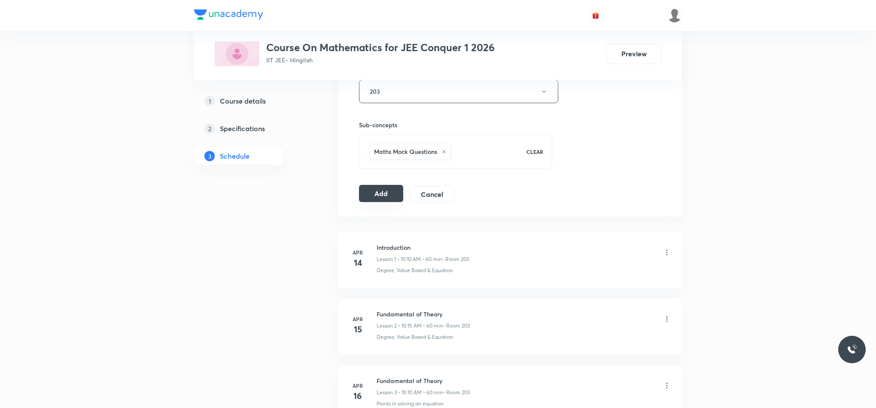
click at [374, 196] on button "Add" at bounding box center [381, 193] width 44 height 17
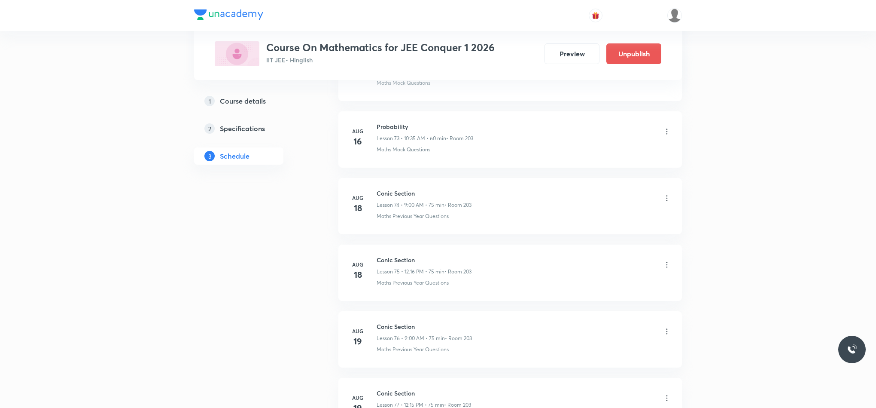
scroll to position [5916, 0]
